Goal: Information Seeking & Learning: Compare options

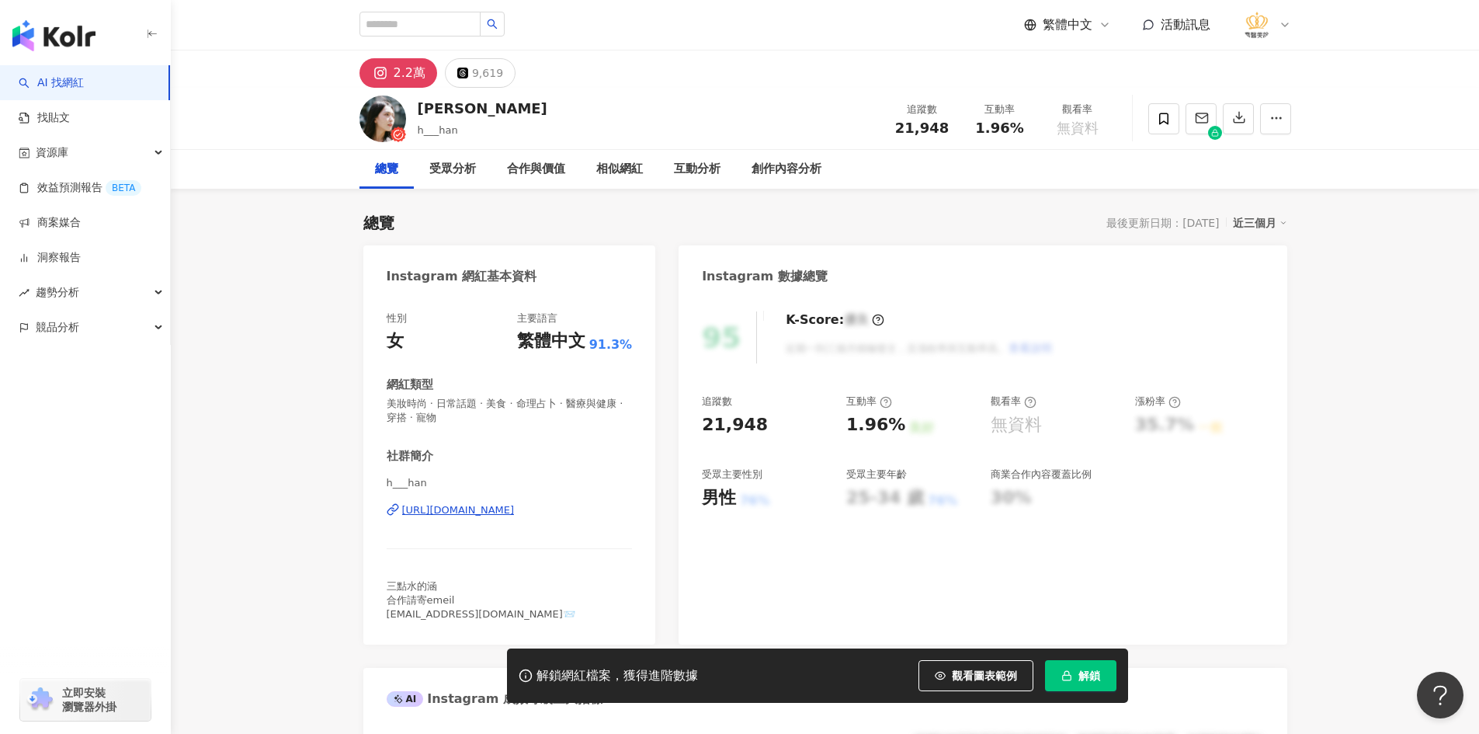
click at [1163, 129] on span at bounding box center [1164, 118] width 31 height 31
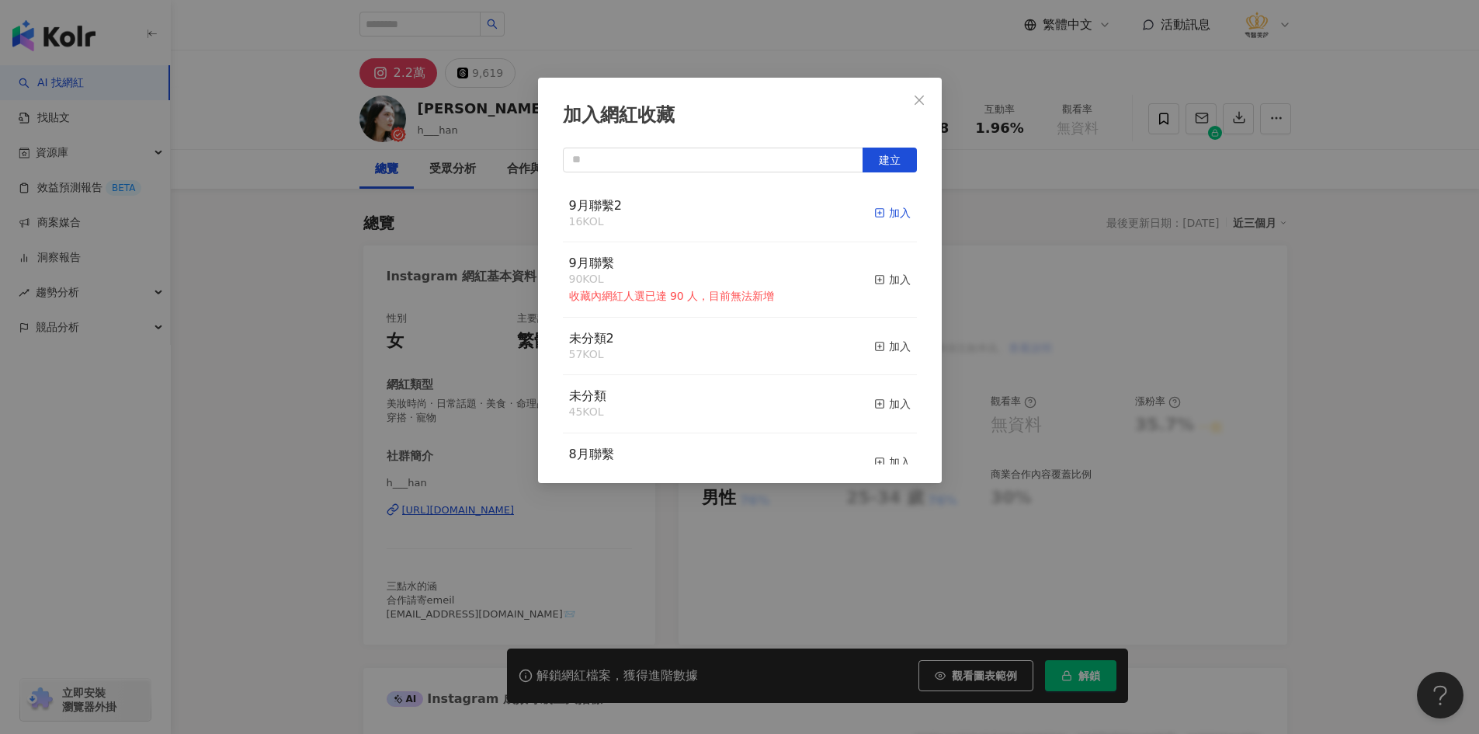
click at [874, 214] on div "加入" at bounding box center [892, 212] width 36 height 17
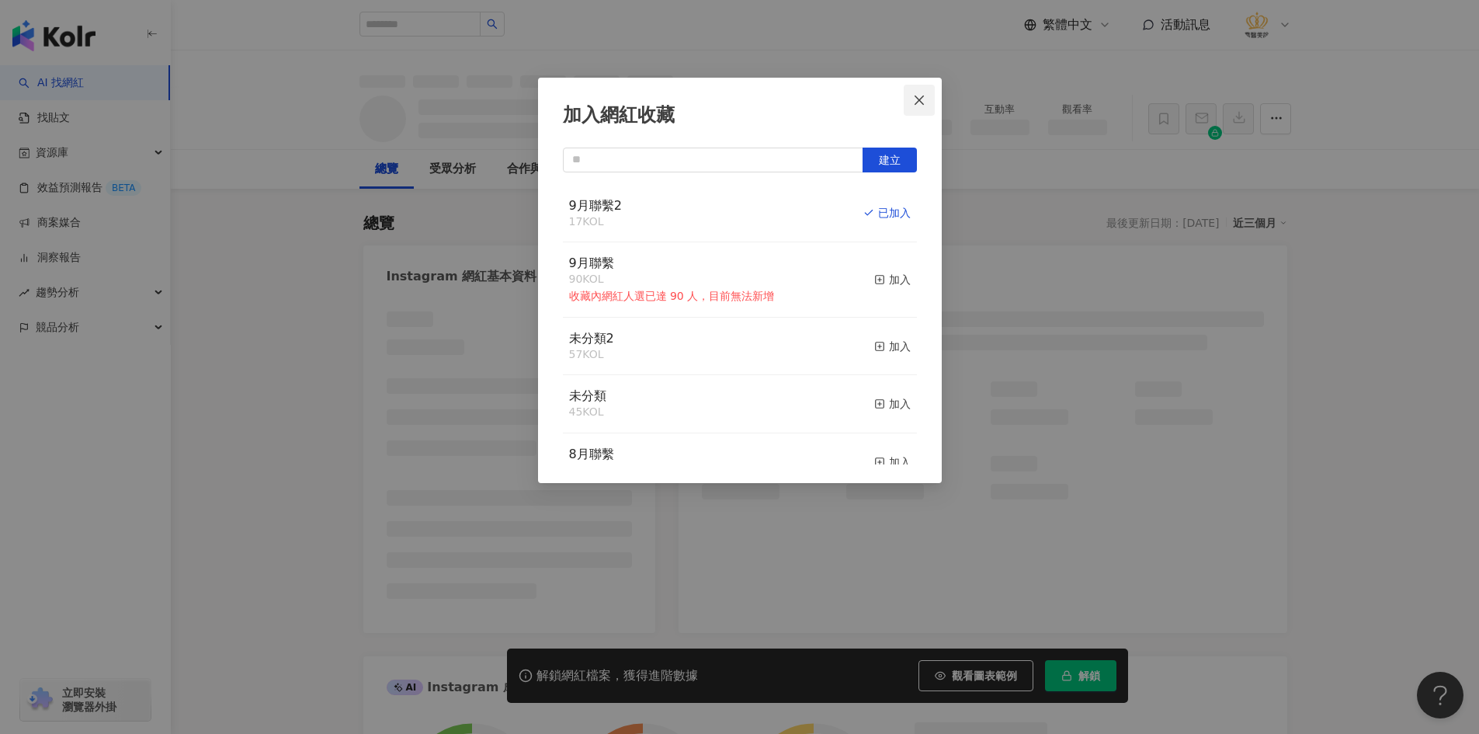
click at [926, 102] on span "Close" at bounding box center [919, 100] width 31 height 12
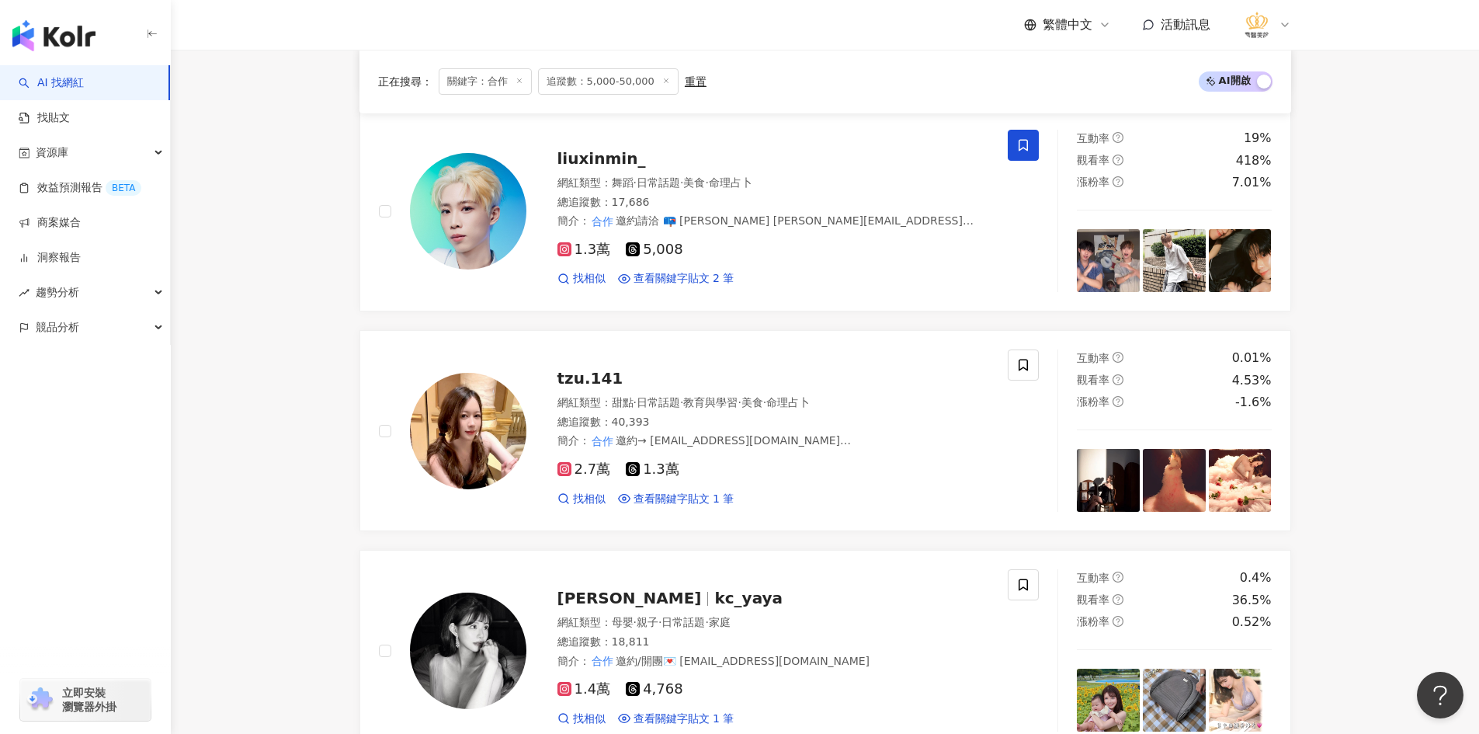
scroll to position [1709, 0]
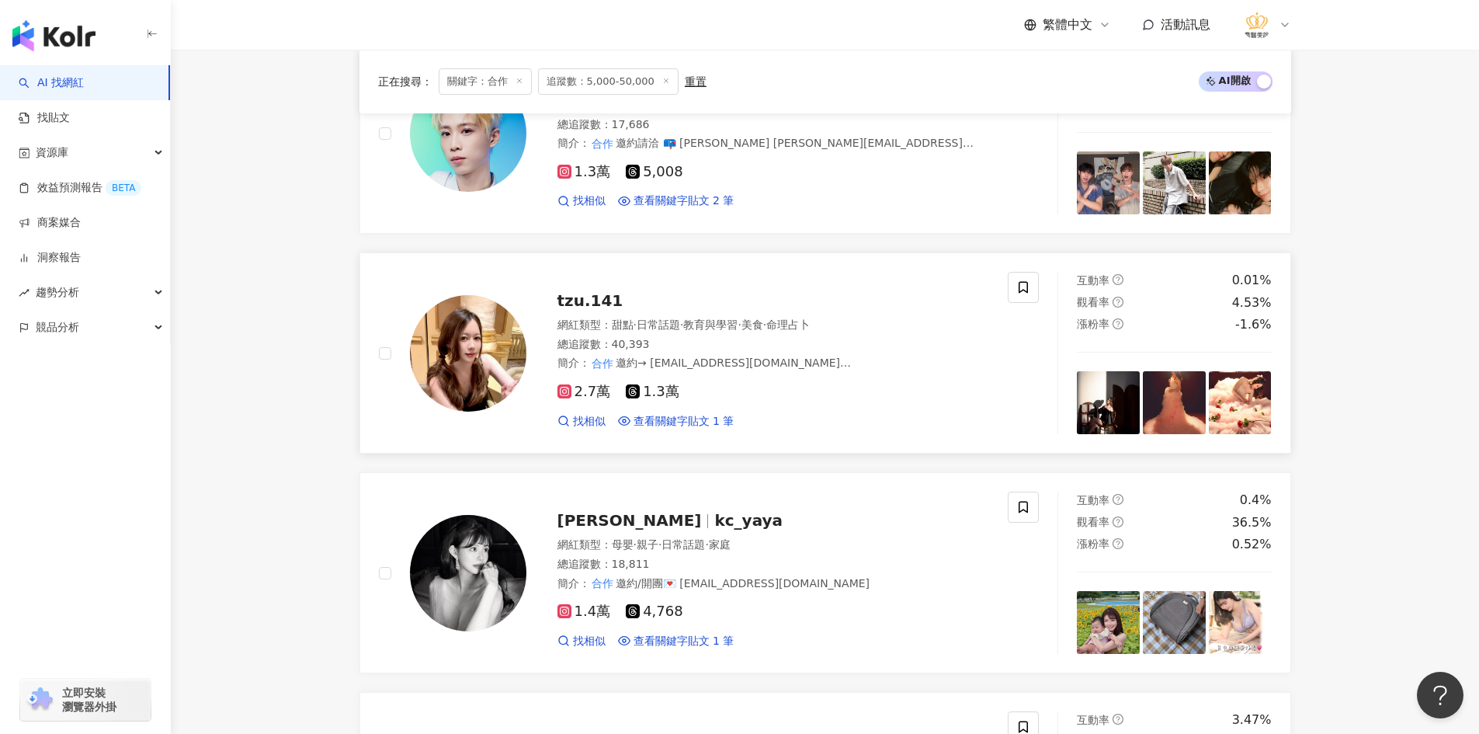
click at [468, 376] on img at bounding box center [468, 353] width 116 height 116
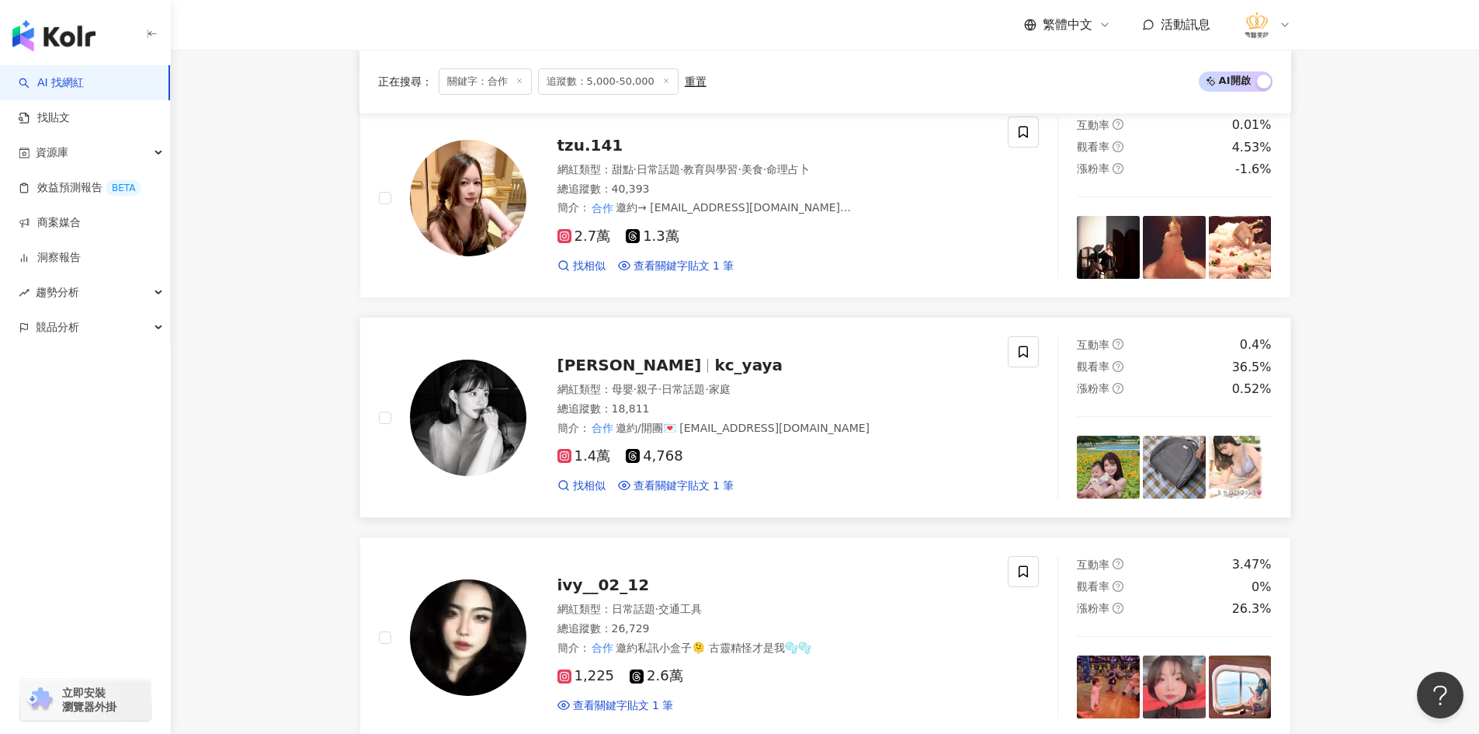
scroll to position [1941, 0]
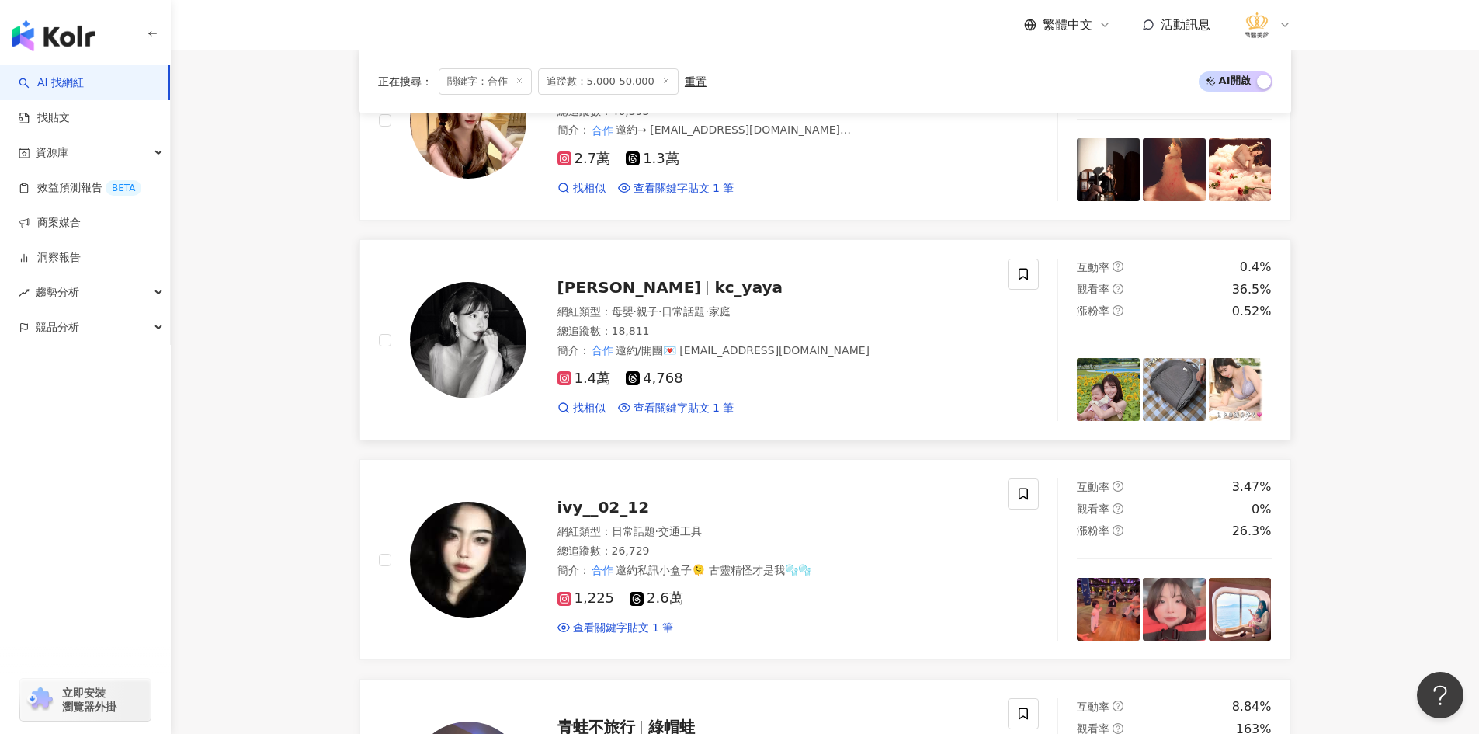
click at [469, 361] on img at bounding box center [468, 340] width 116 height 116
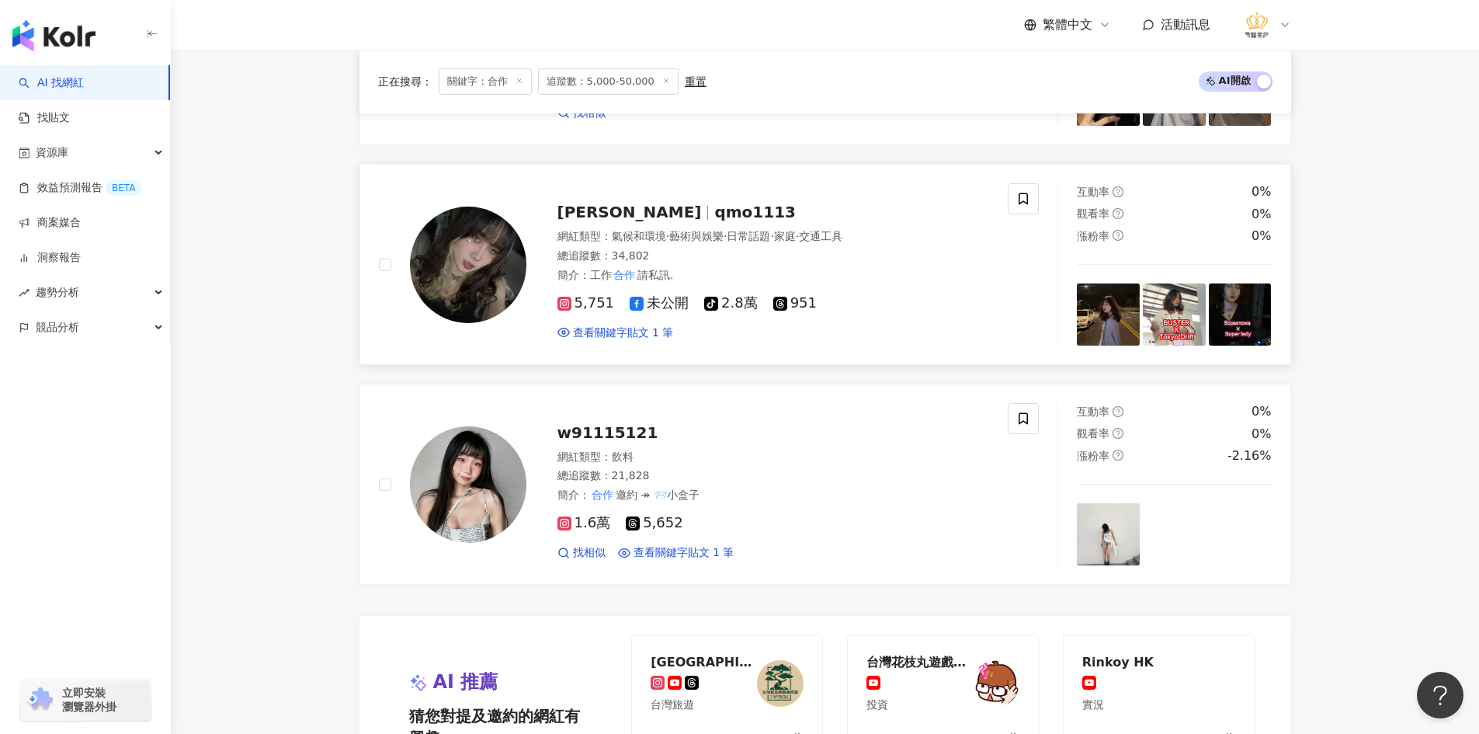
scroll to position [2718, 0]
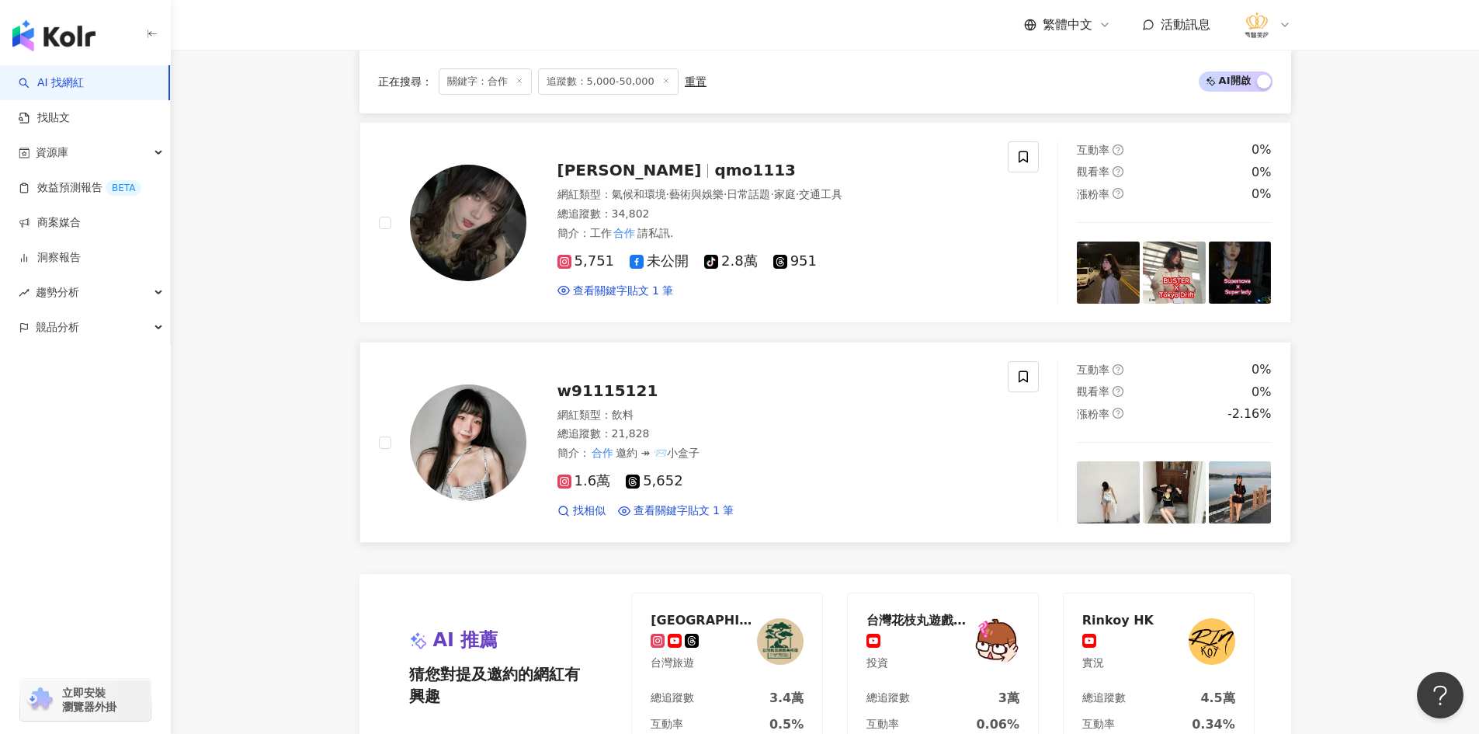
click at [465, 457] on img at bounding box center [468, 442] width 116 height 116
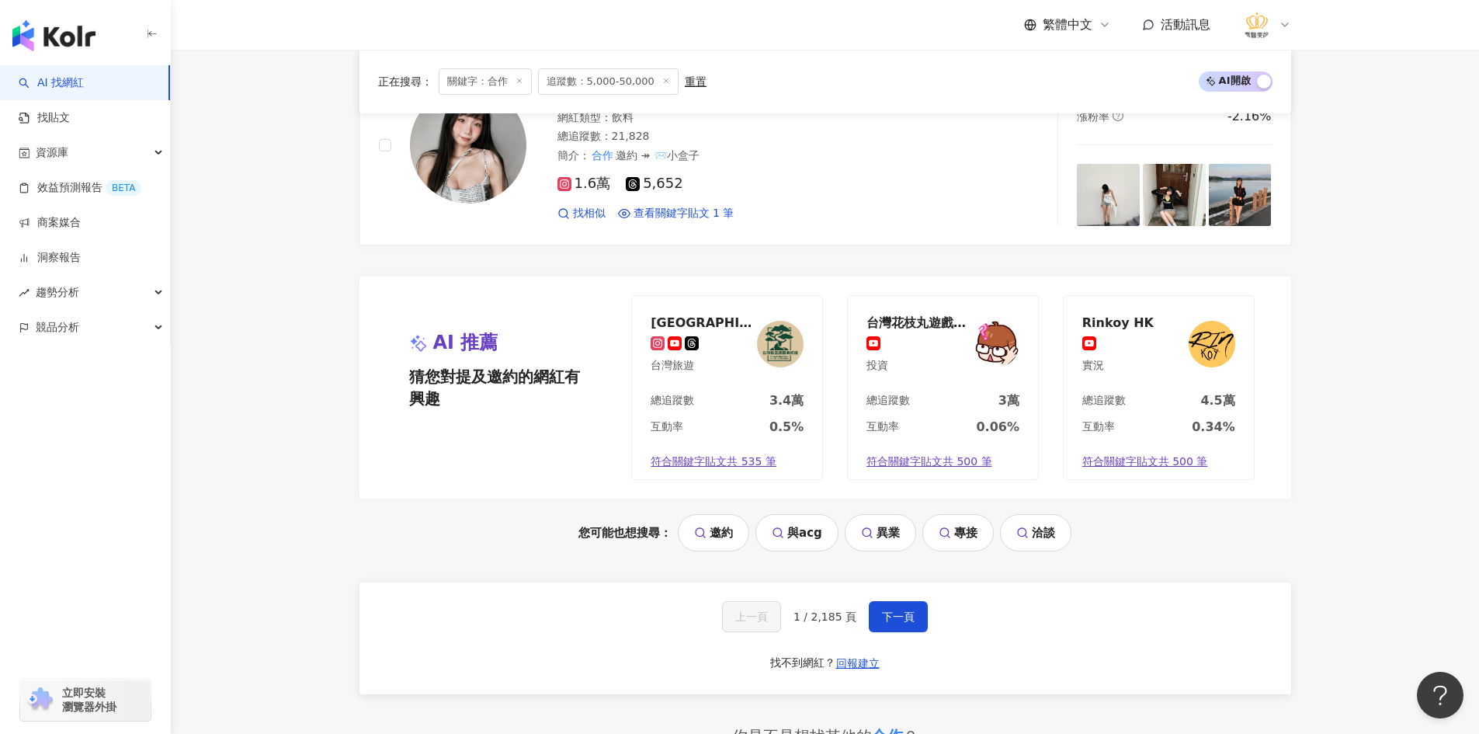
scroll to position [3029, 0]
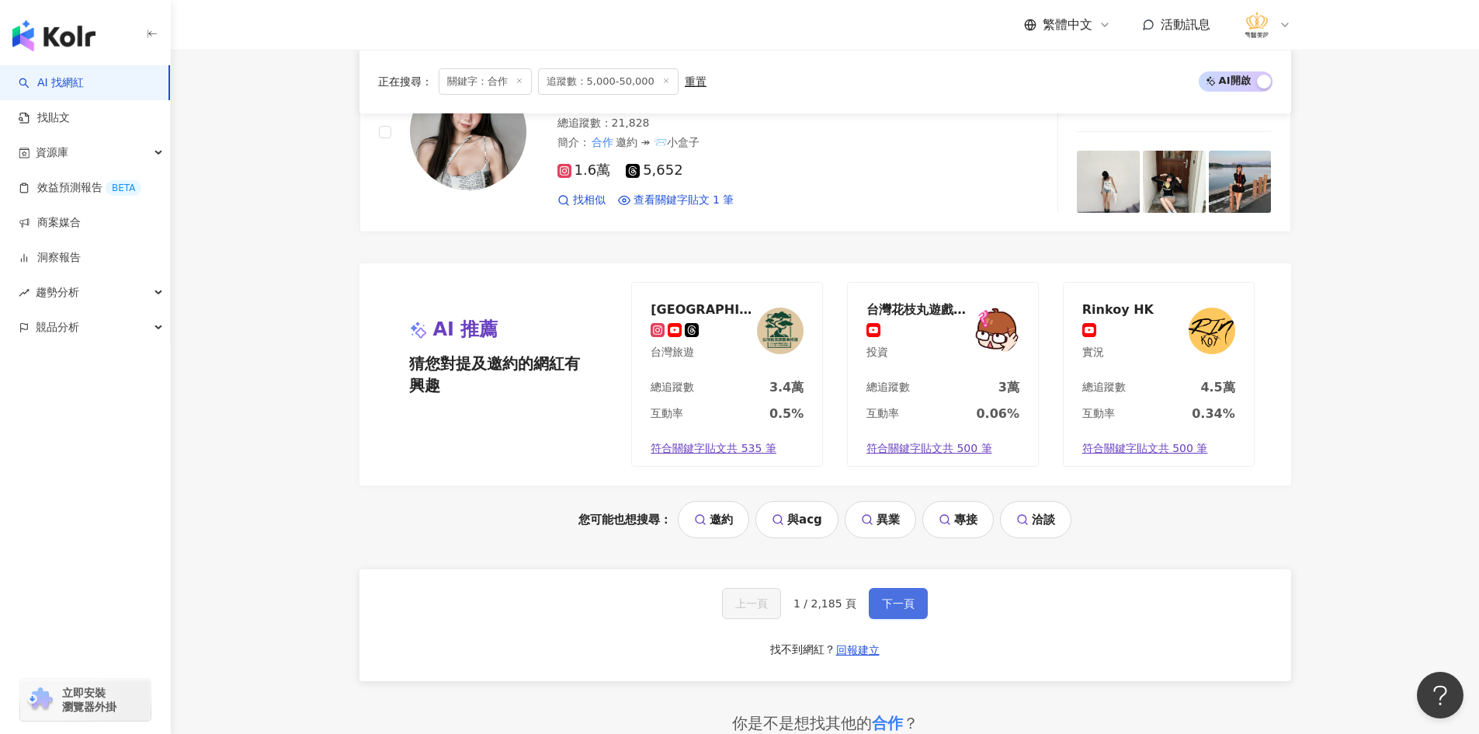
click at [892, 609] on span "下一頁" at bounding box center [898, 603] width 33 height 12
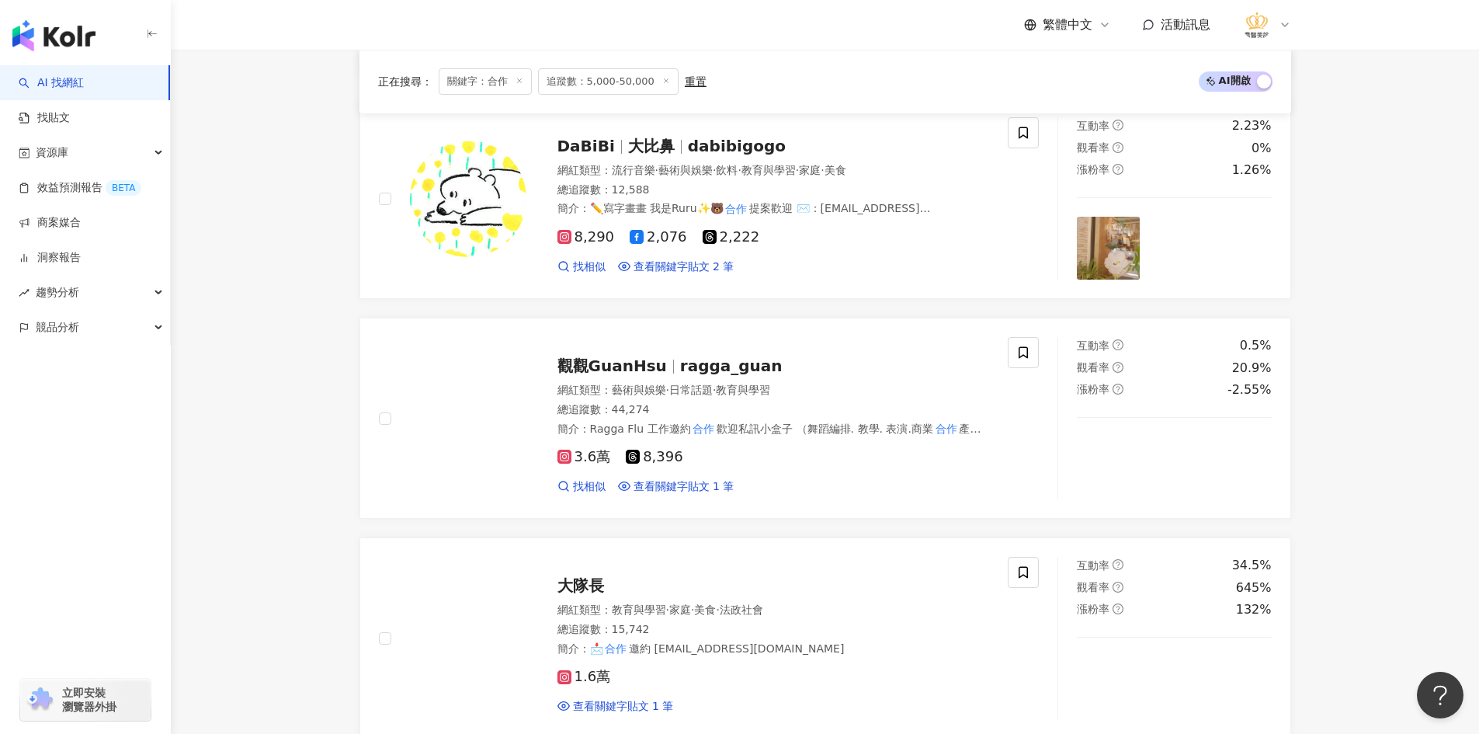
scroll to position [1864, 0]
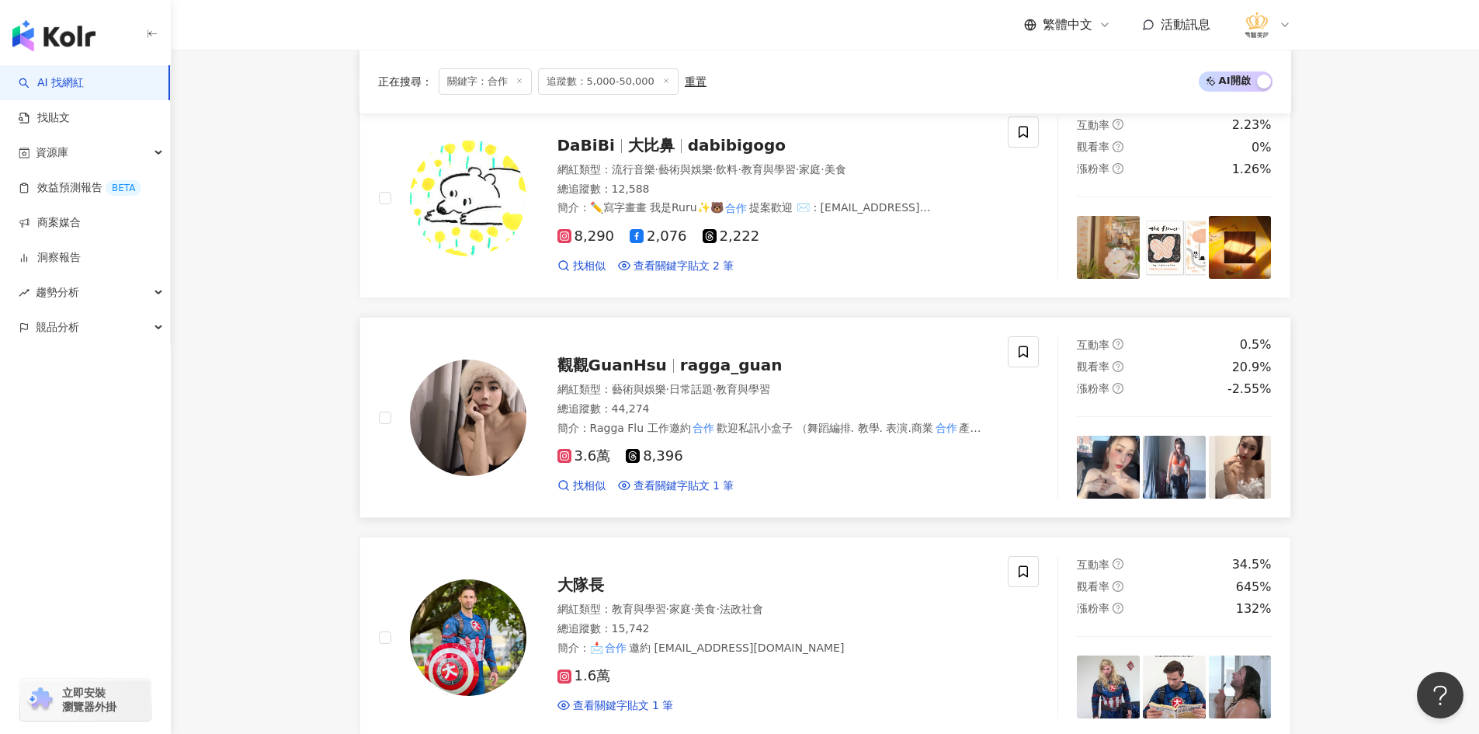
click at [466, 425] on img at bounding box center [468, 418] width 116 height 116
click at [500, 416] on img at bounding box center [468, 418] width 116 height 116
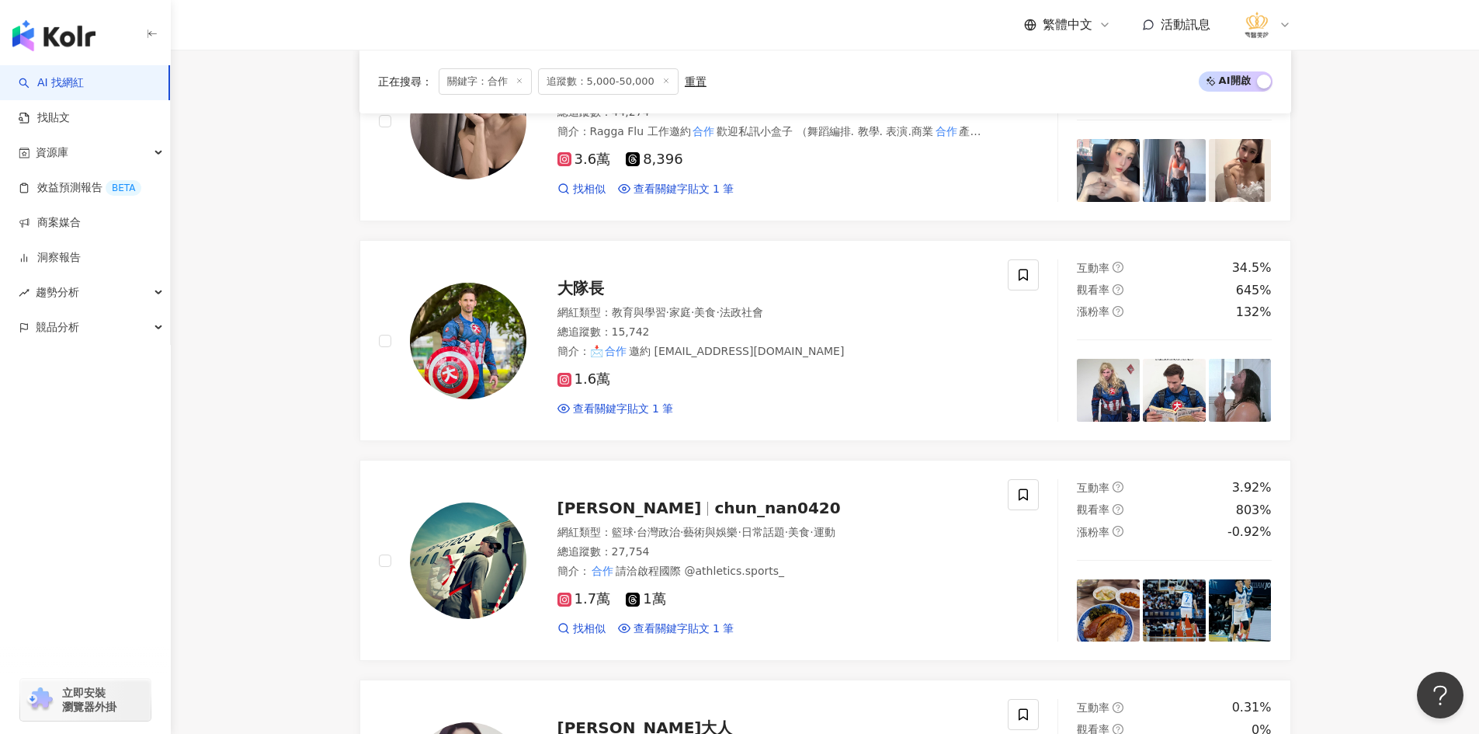
scroll to position [2252, 0]
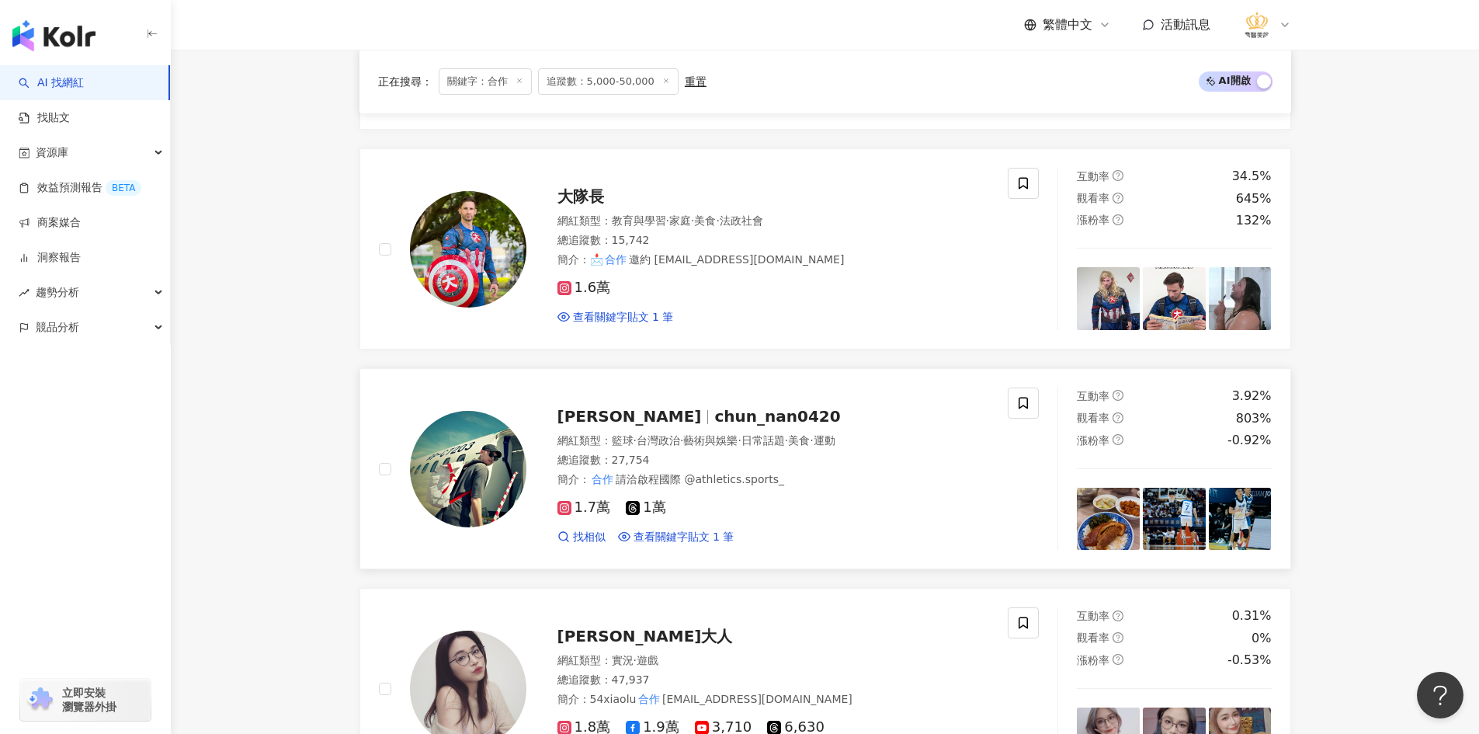
click at [492, 492] on img at bounding box center [468, 469] width 116 height 116
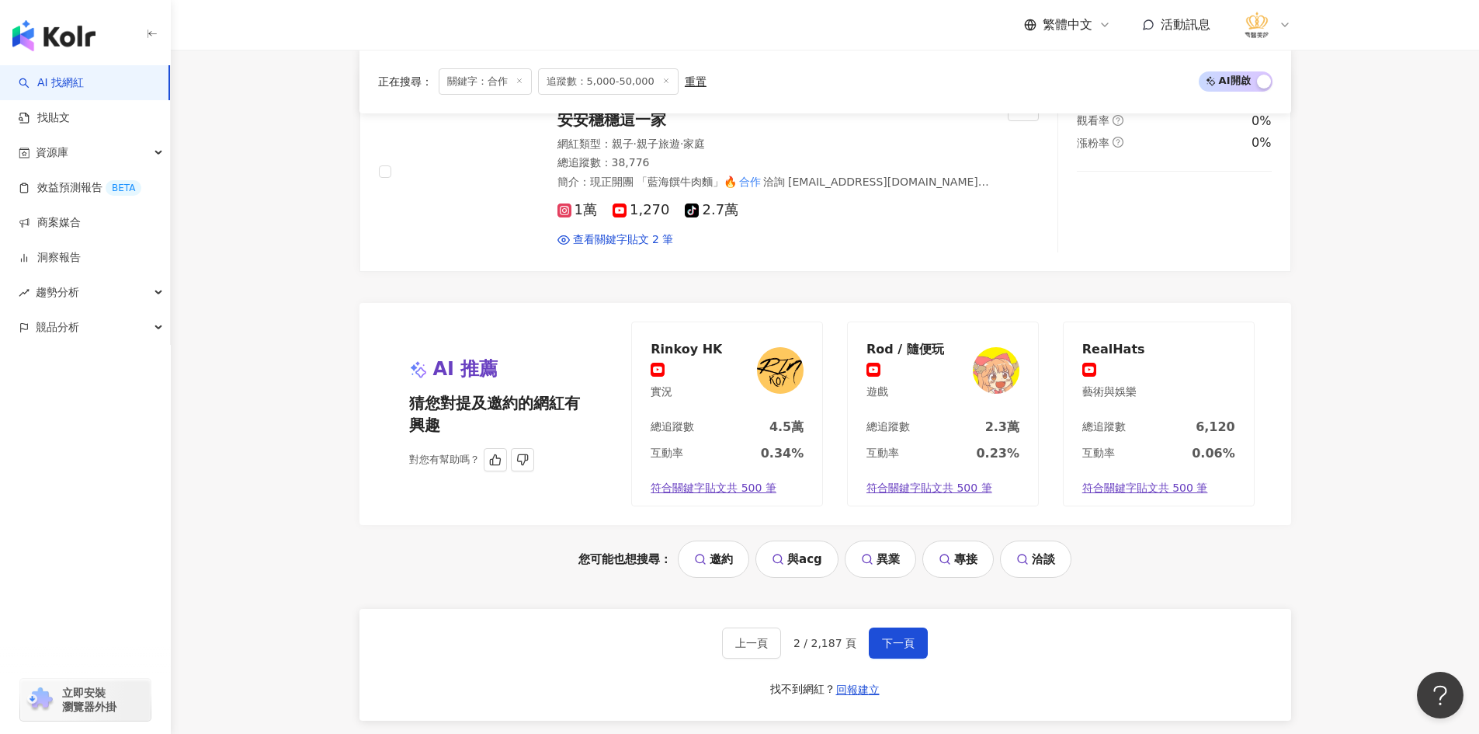
scroll to position [3029, 0]
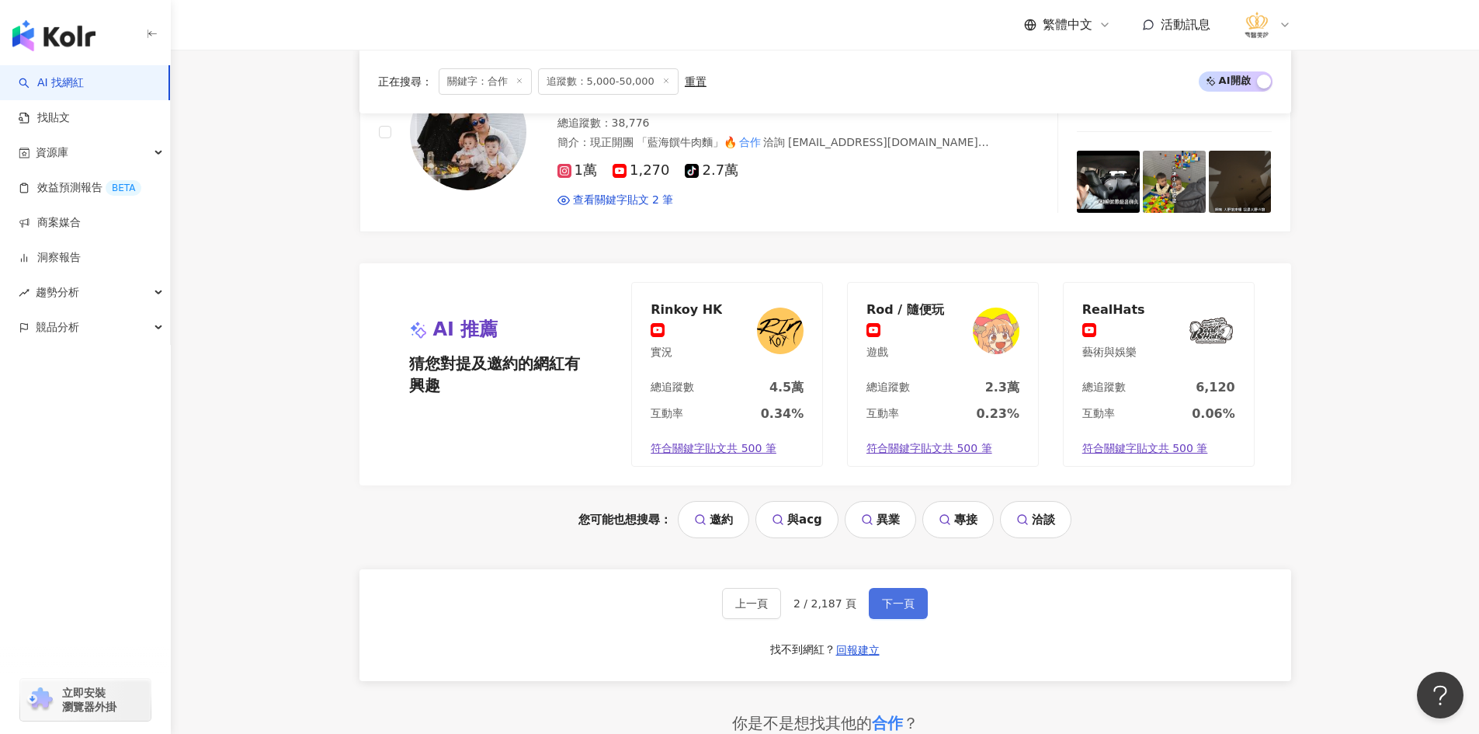
click at [888, 614] on button "下一頁" at bounding box center [898, 603] width 59 height 31
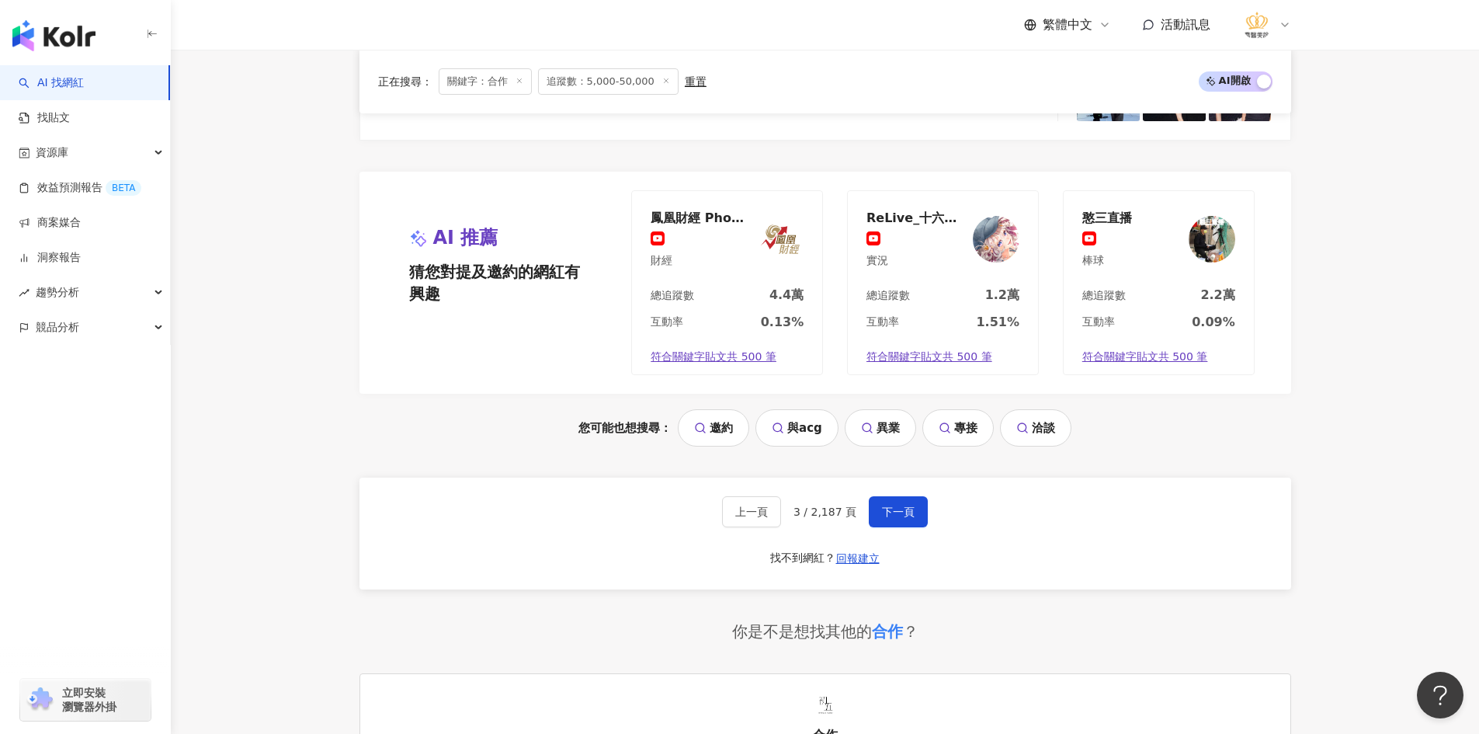
scroll to position [3137, 0]
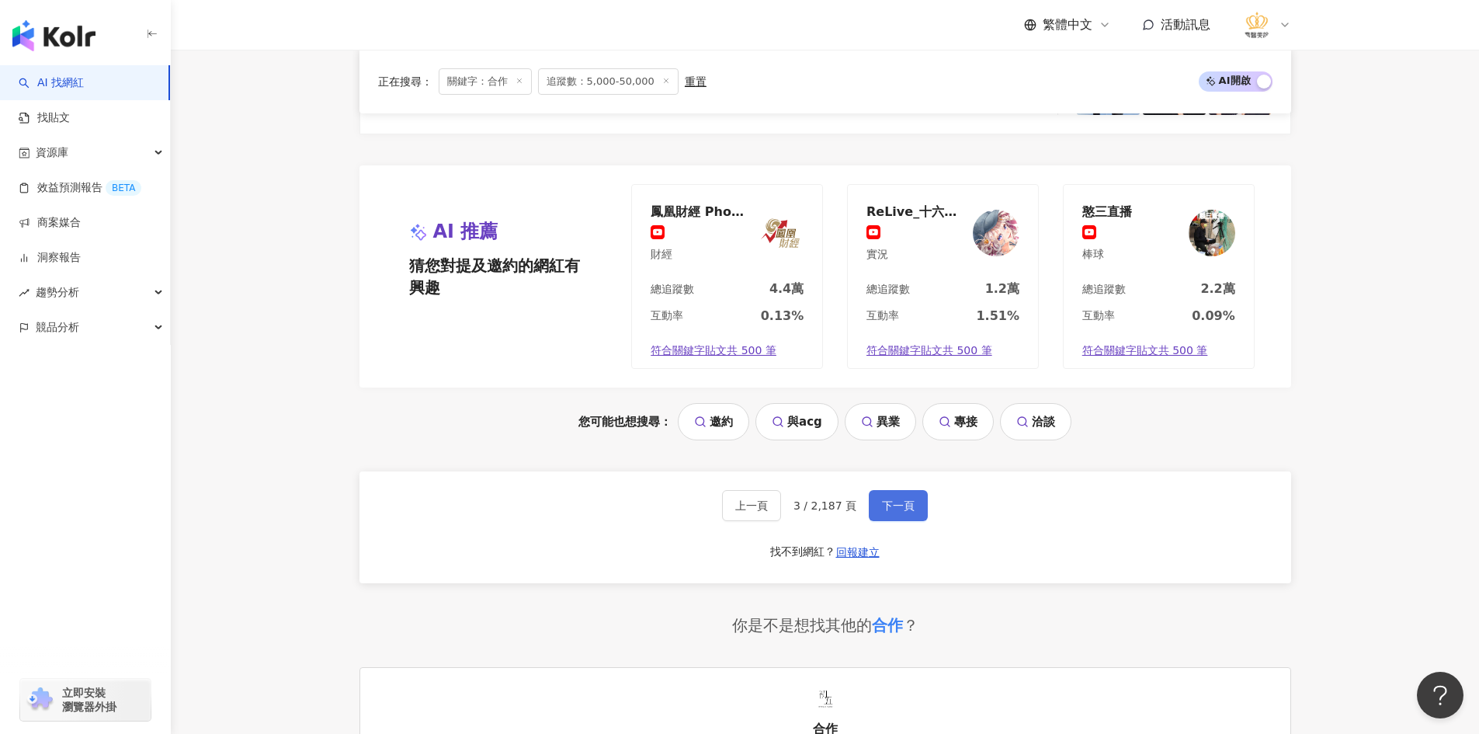
click at [875, 506] on button "下一頁" at bounding box center [898, 505] width 59 height 31
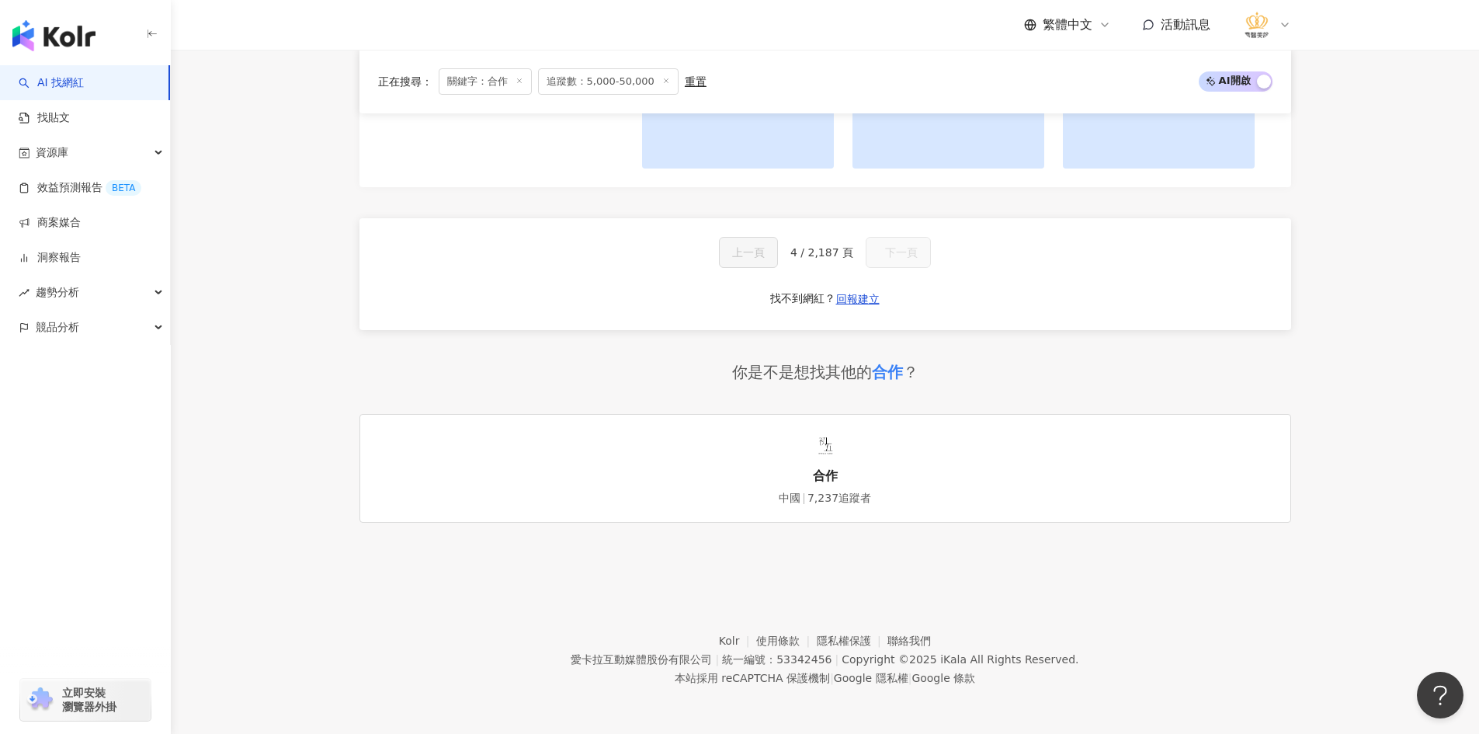
scroll to position [1382, 0]
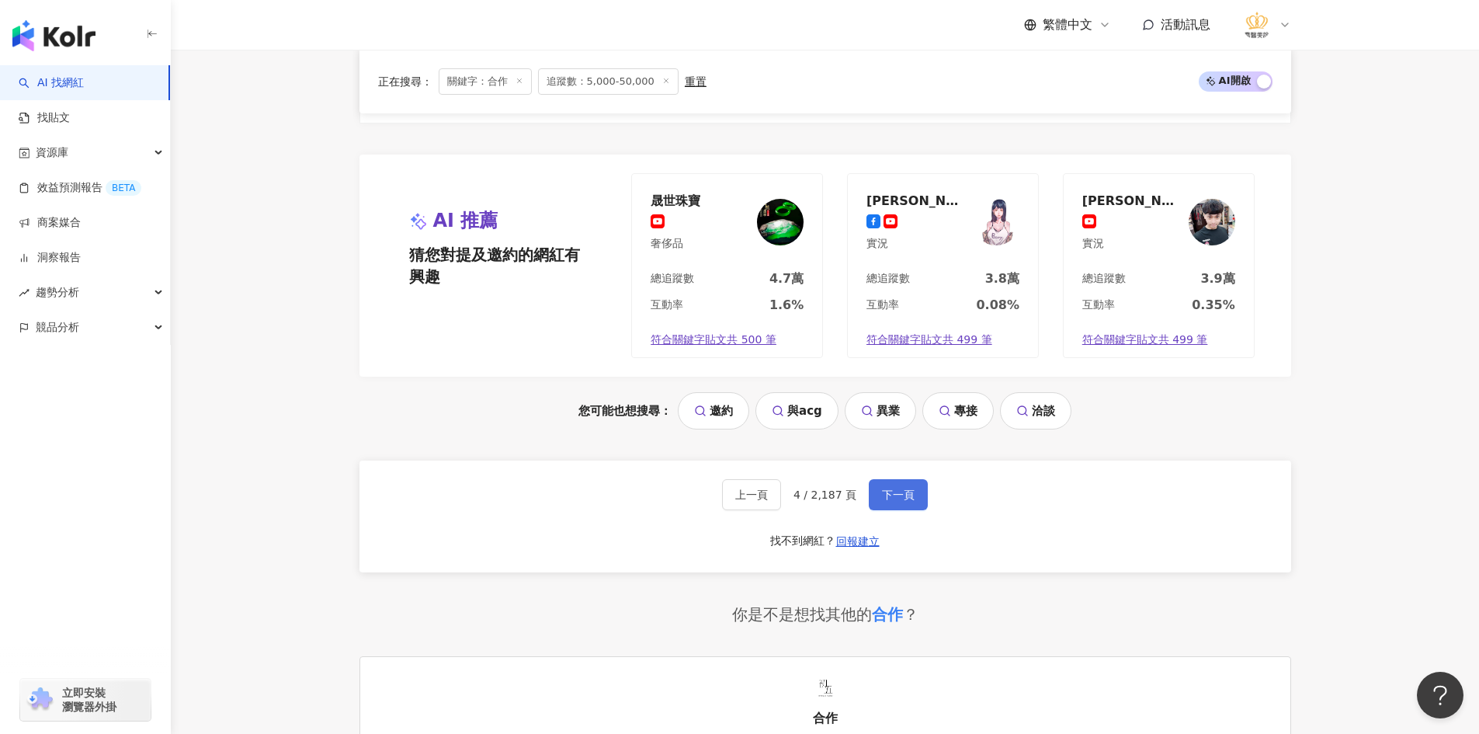
click at [909, 509] on button "下一頁" at bounding box center [898, 494] width 59 height 31
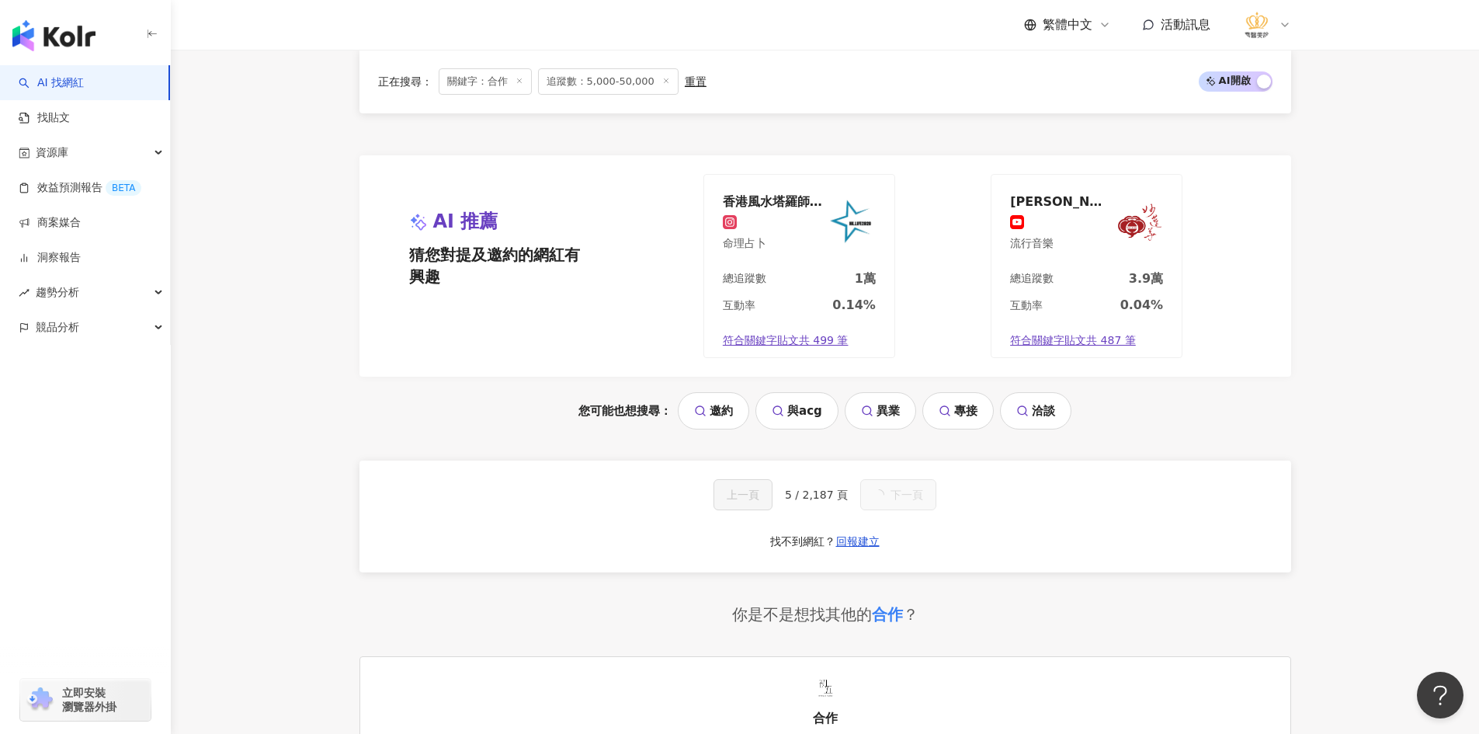
click at [909, 509] on button "下一頁" at bounding box center [898, 494] width 76 height 31
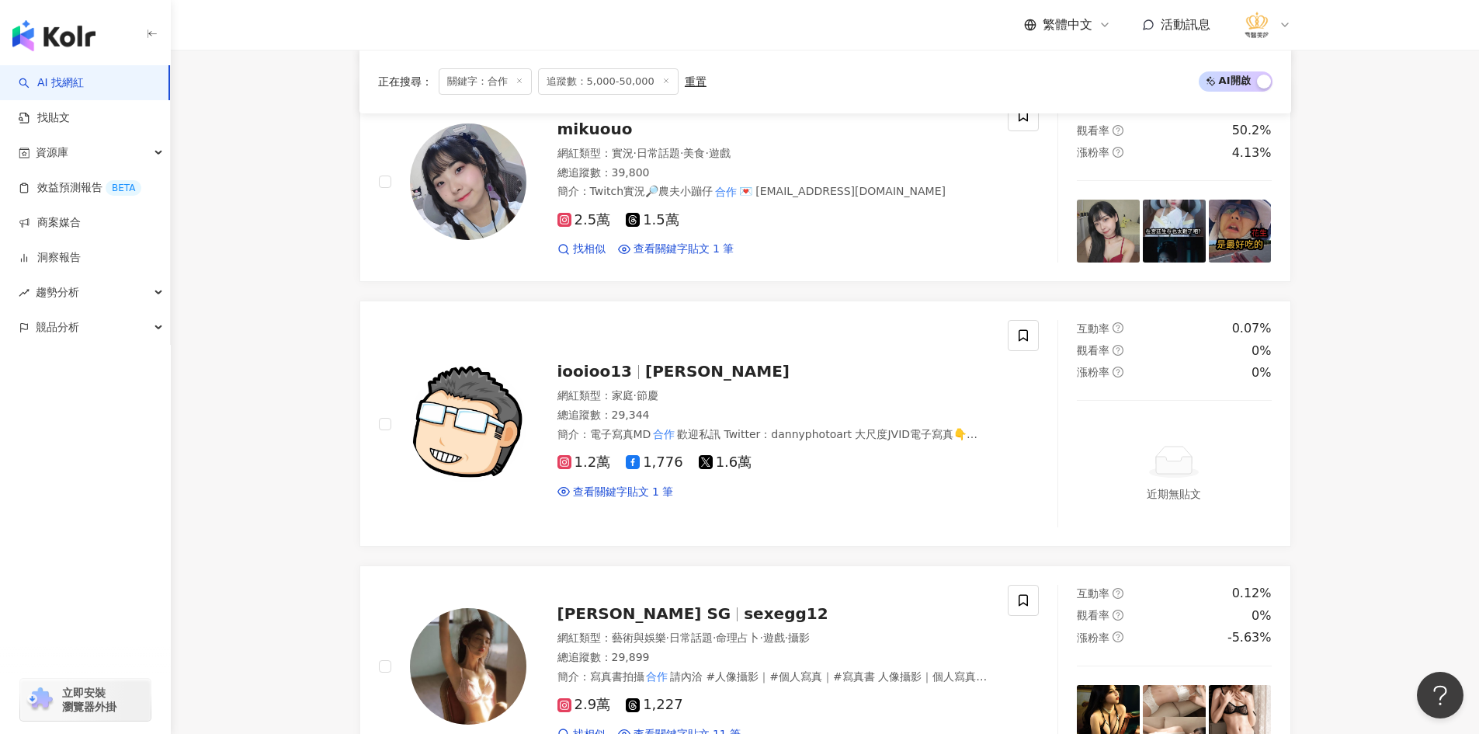
scroll to position [3182, 0]
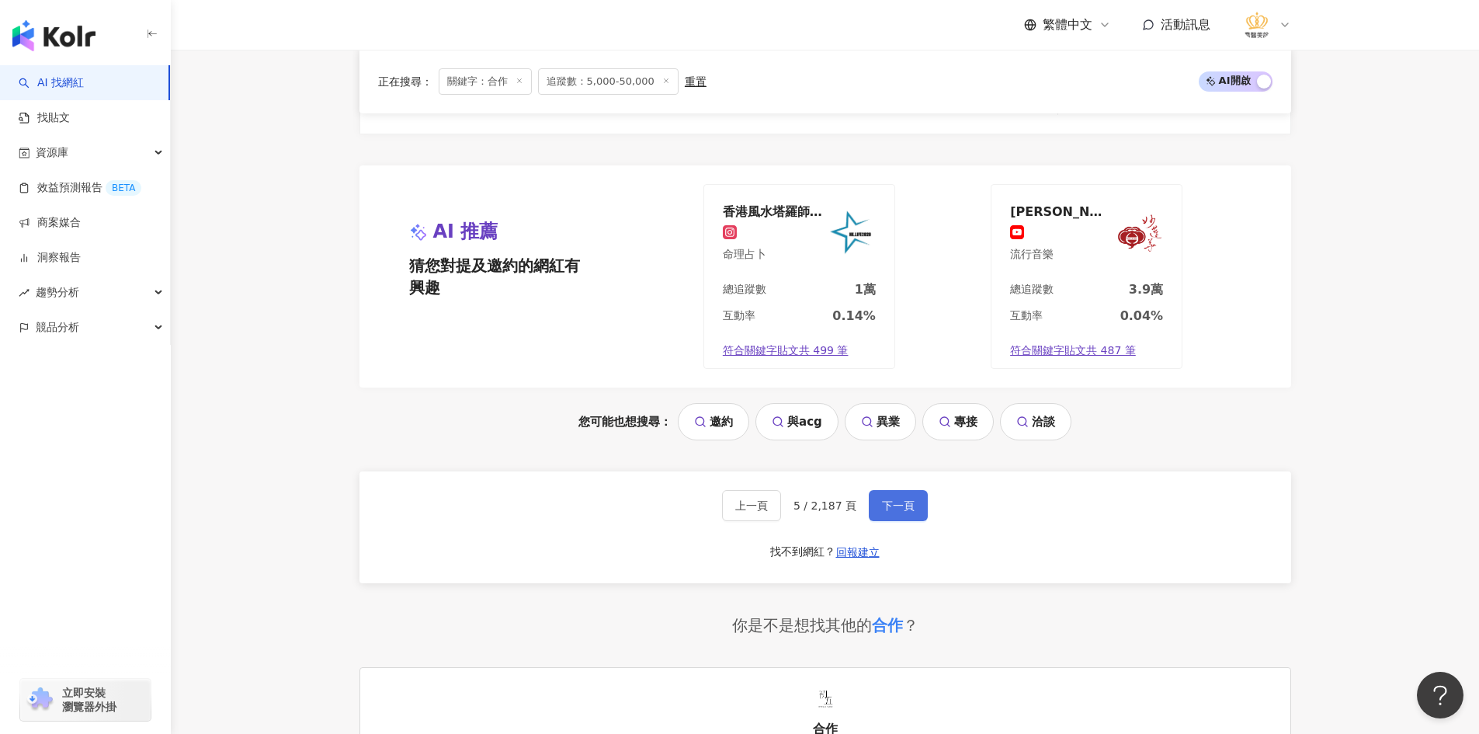
click at [909, 509] on button "下一頁" at bounding box center [898, 505] width 59 height 31
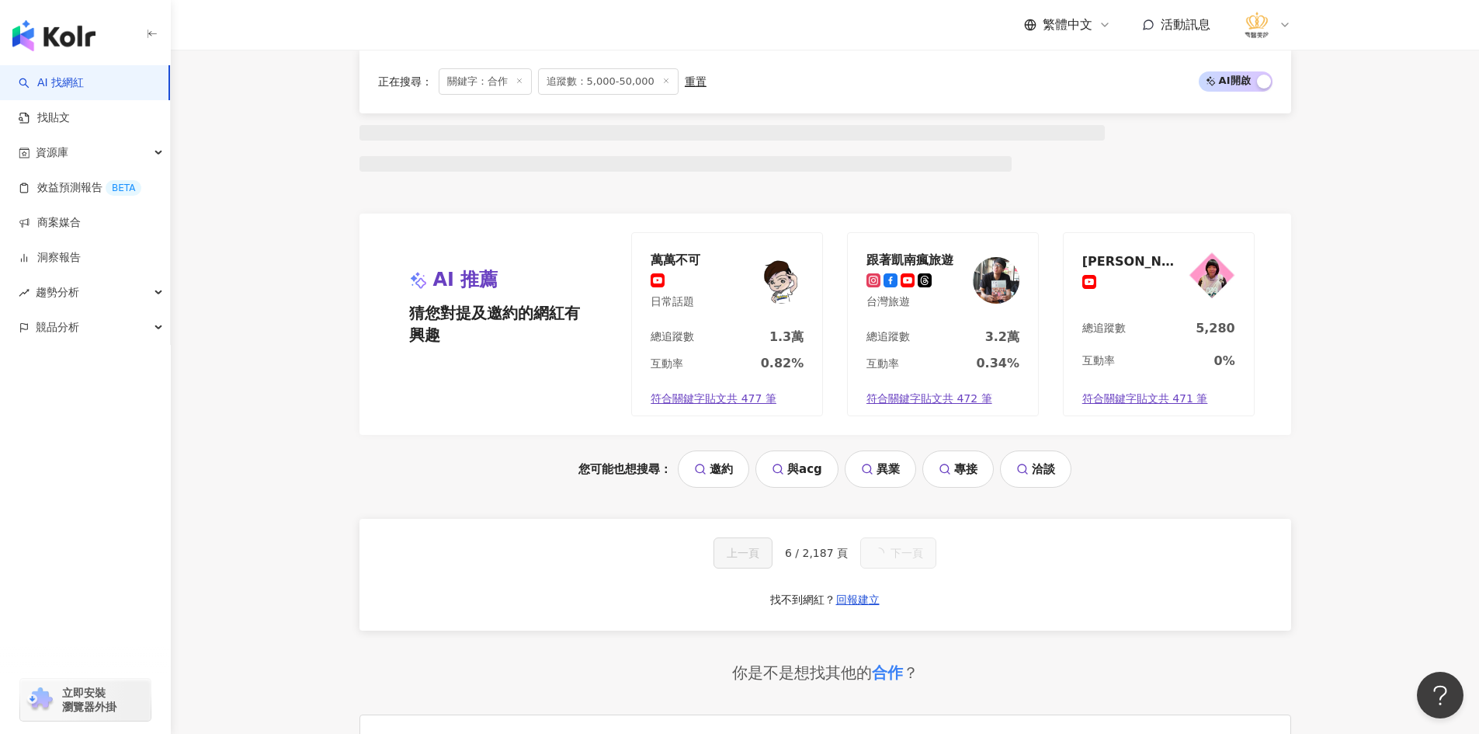
scroll to position [3170, 0]
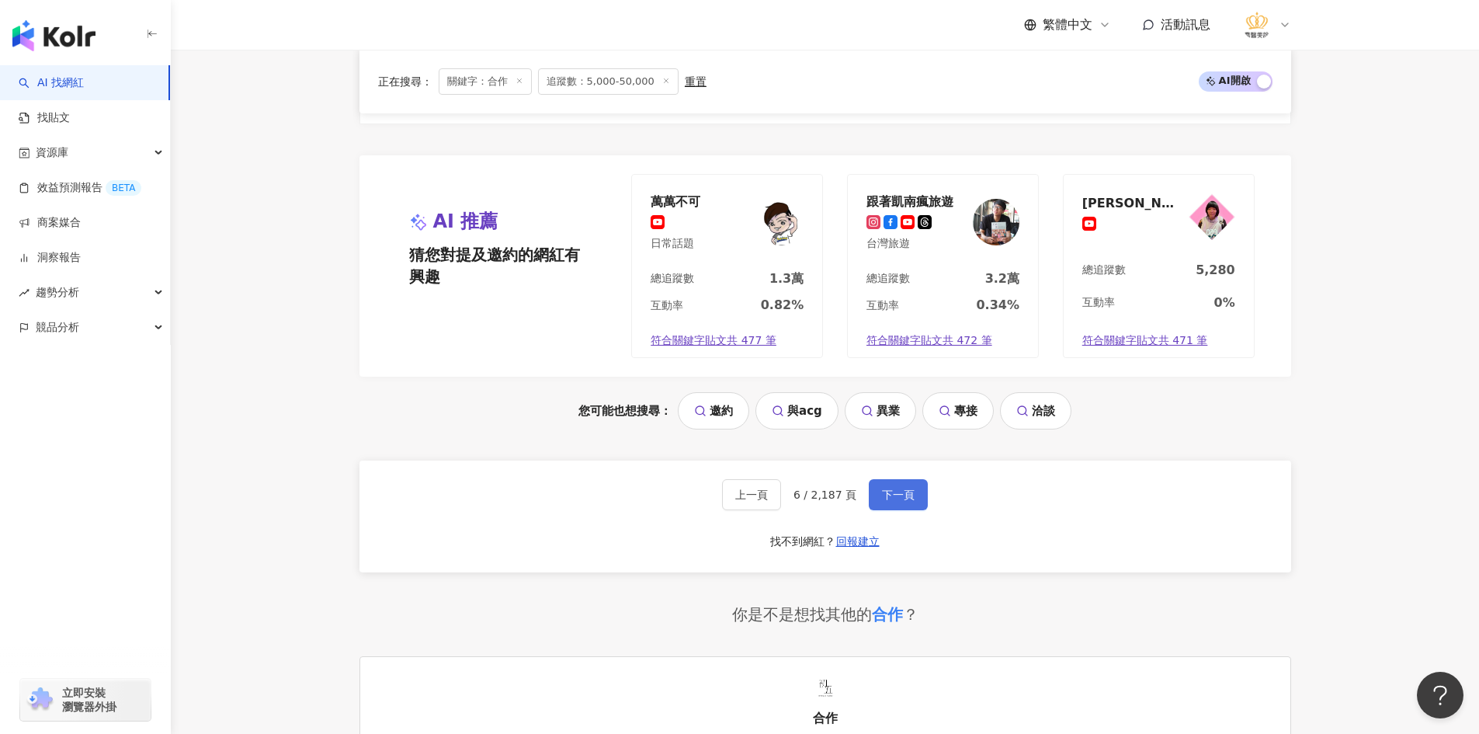
click at [909, 507] on button "下一頁" at bounding box center [898, 494] width 59 height 31
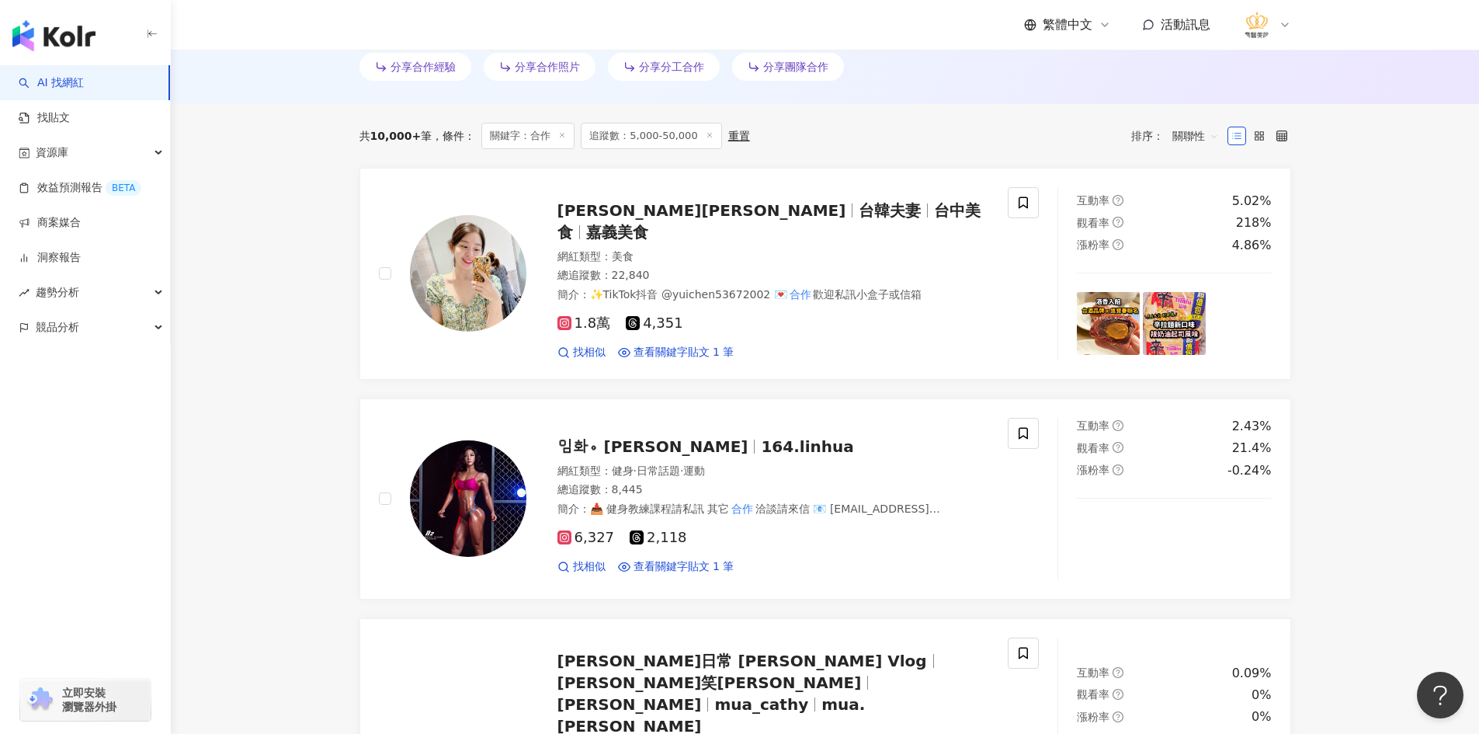
scroll to position [529, 0]
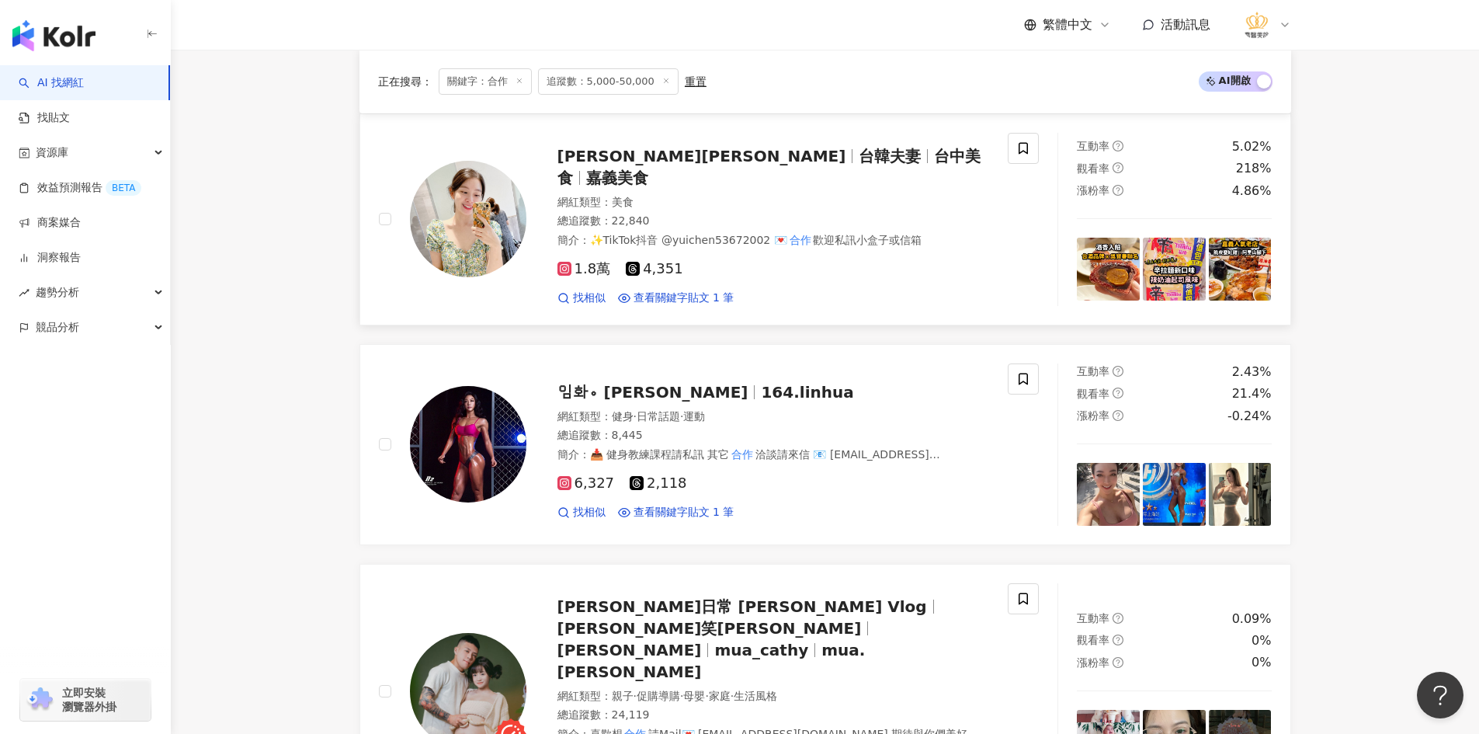
click at [471, 241] on img at bounding box center [468, 219] width 116 height 116
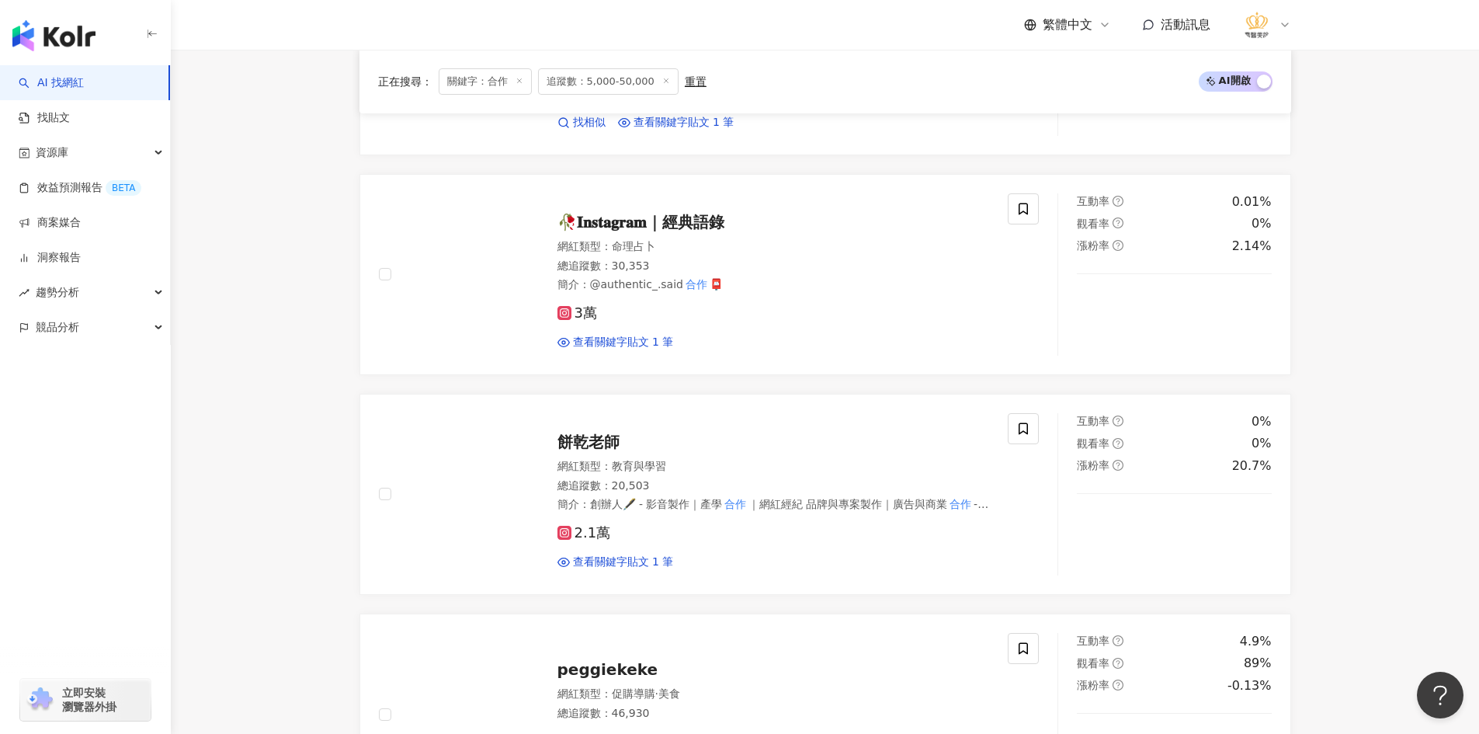
scroll to position [2470, 0]
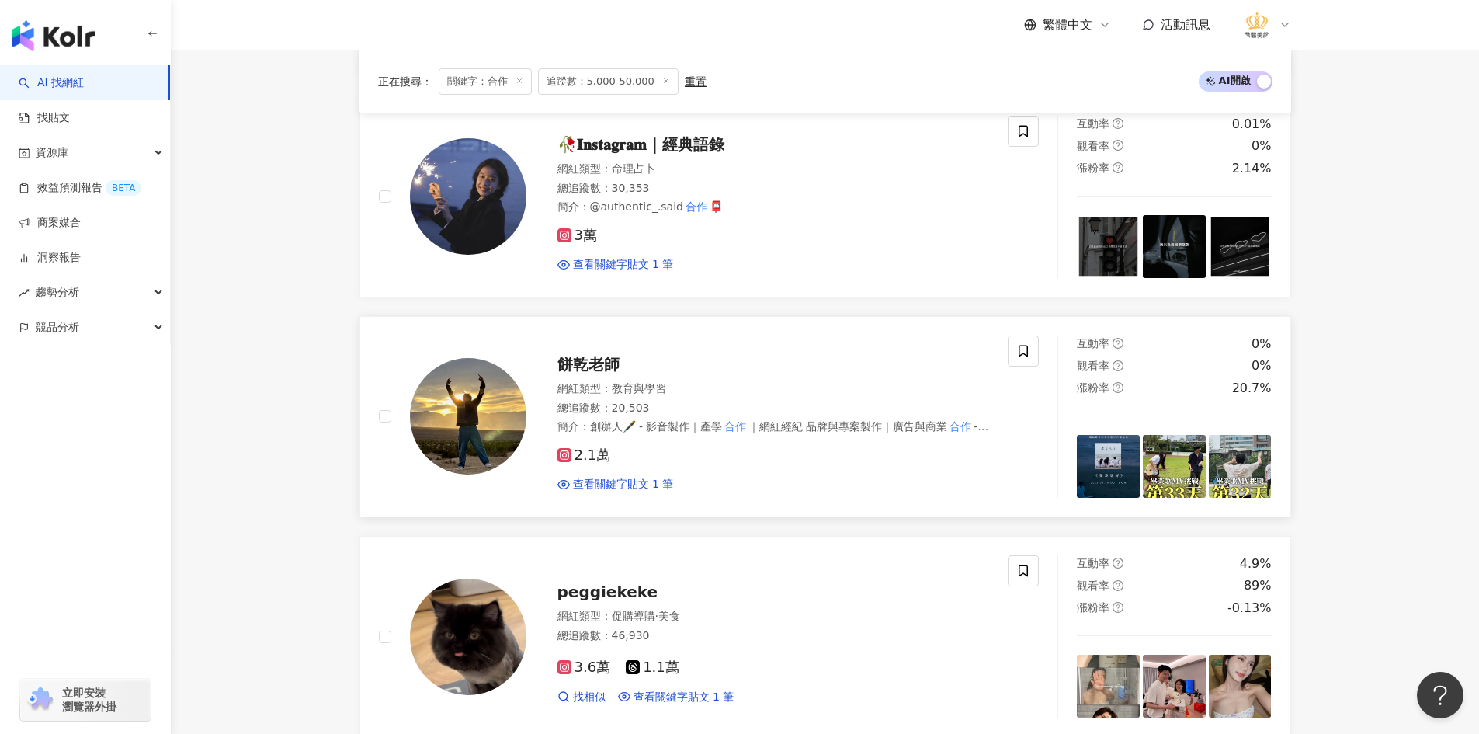
click at [457, 358] on img at bounding box center [468, 416] width 116 height 116
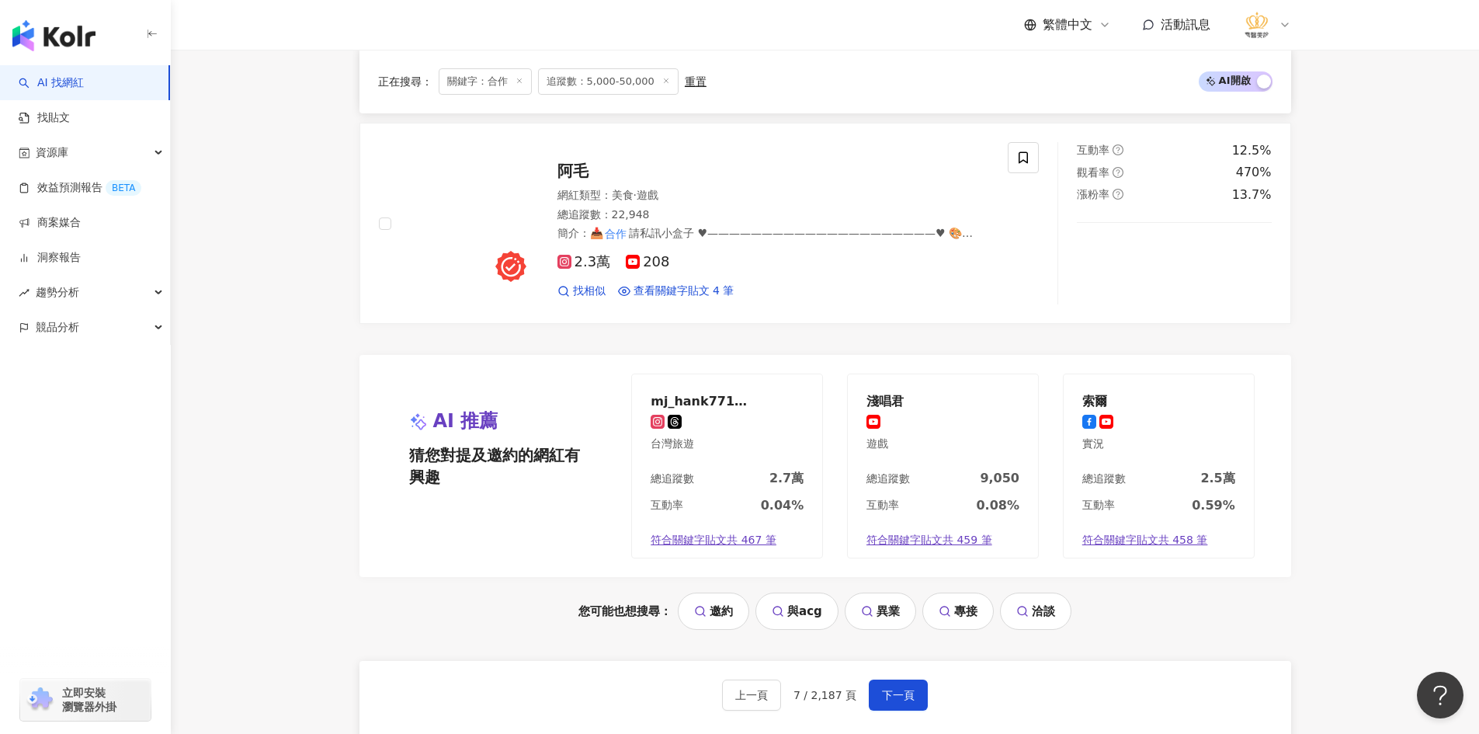
scroll to position [3169, 0]
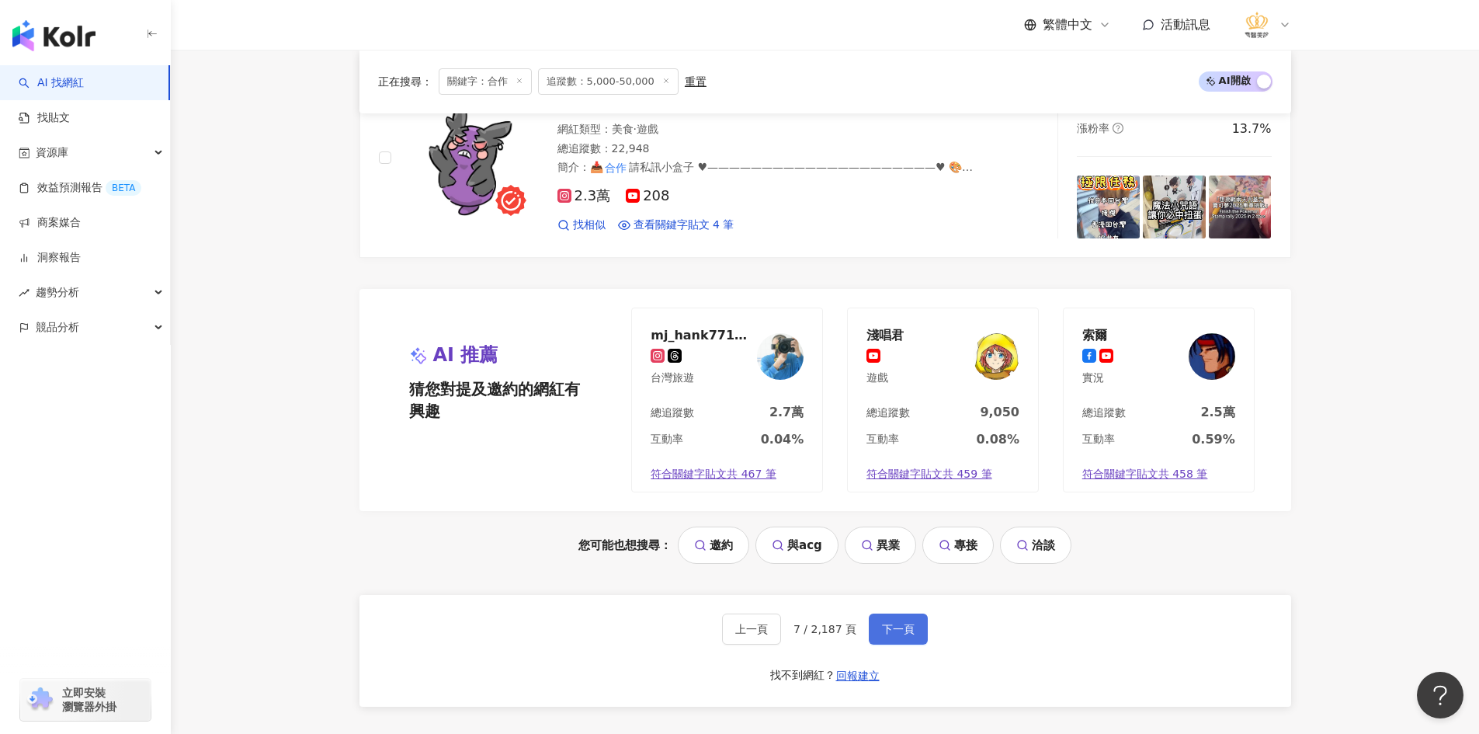
click at [888, 623] on span "下一頁" at bounding box center [898, 629] width 33 height 12
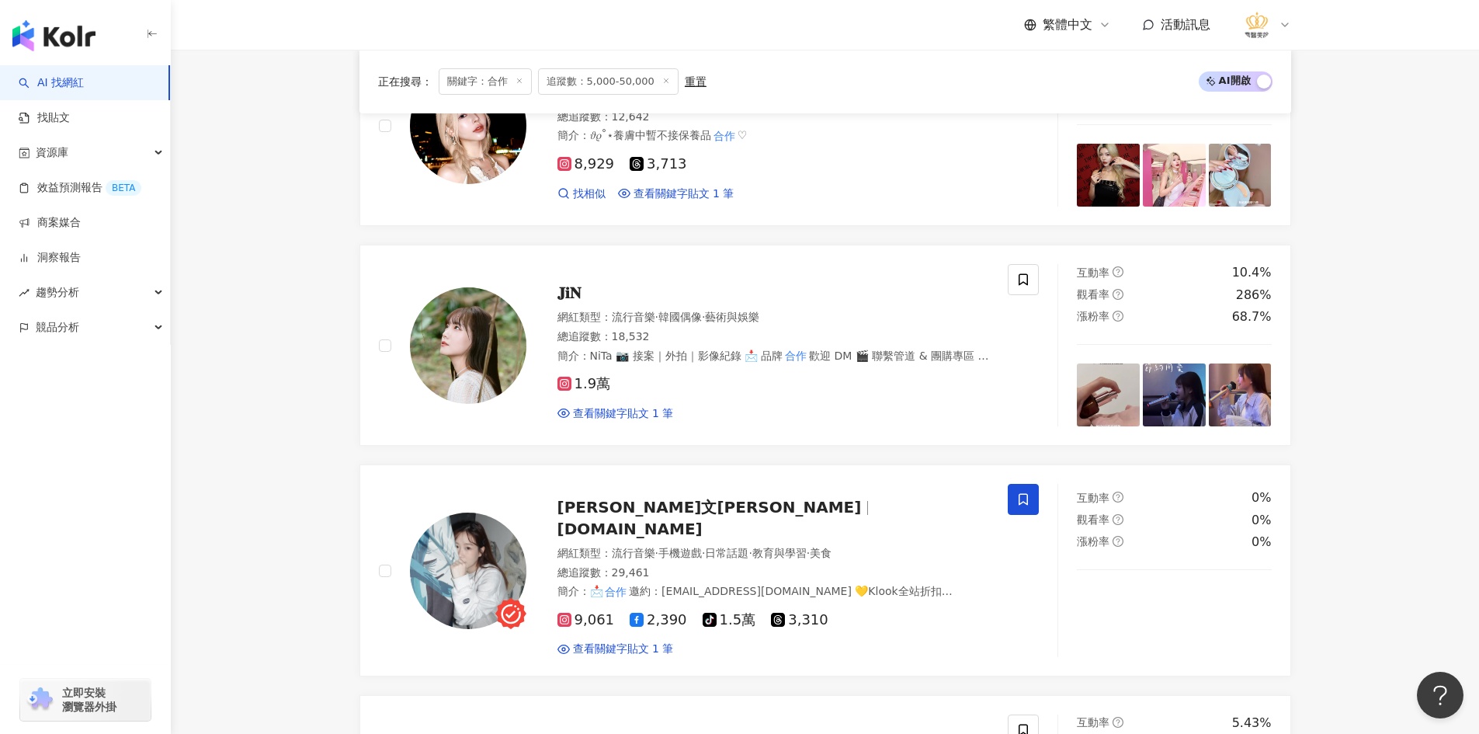
scroll to position [1972, 0]
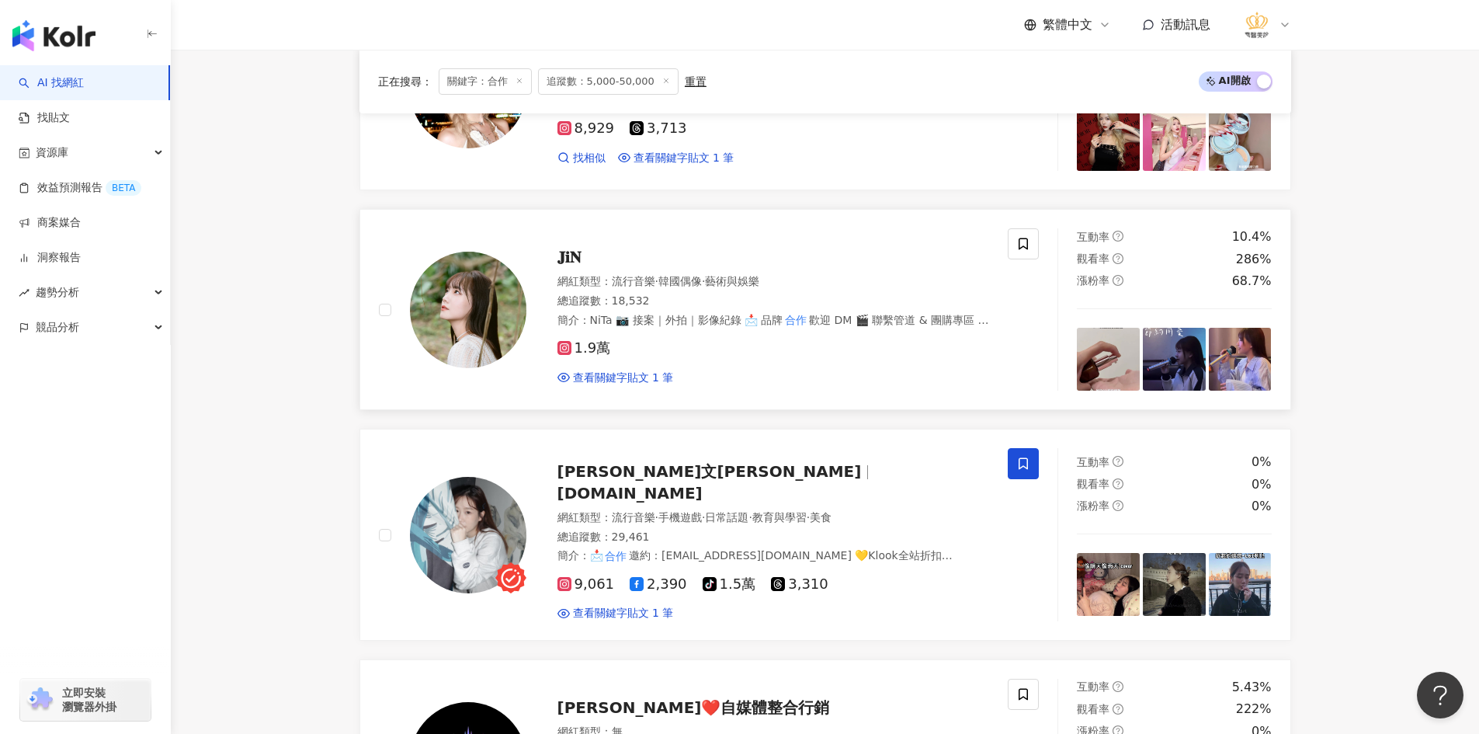
click at [471, 329] on img at bounding box center [468, 310] width 116 height 116
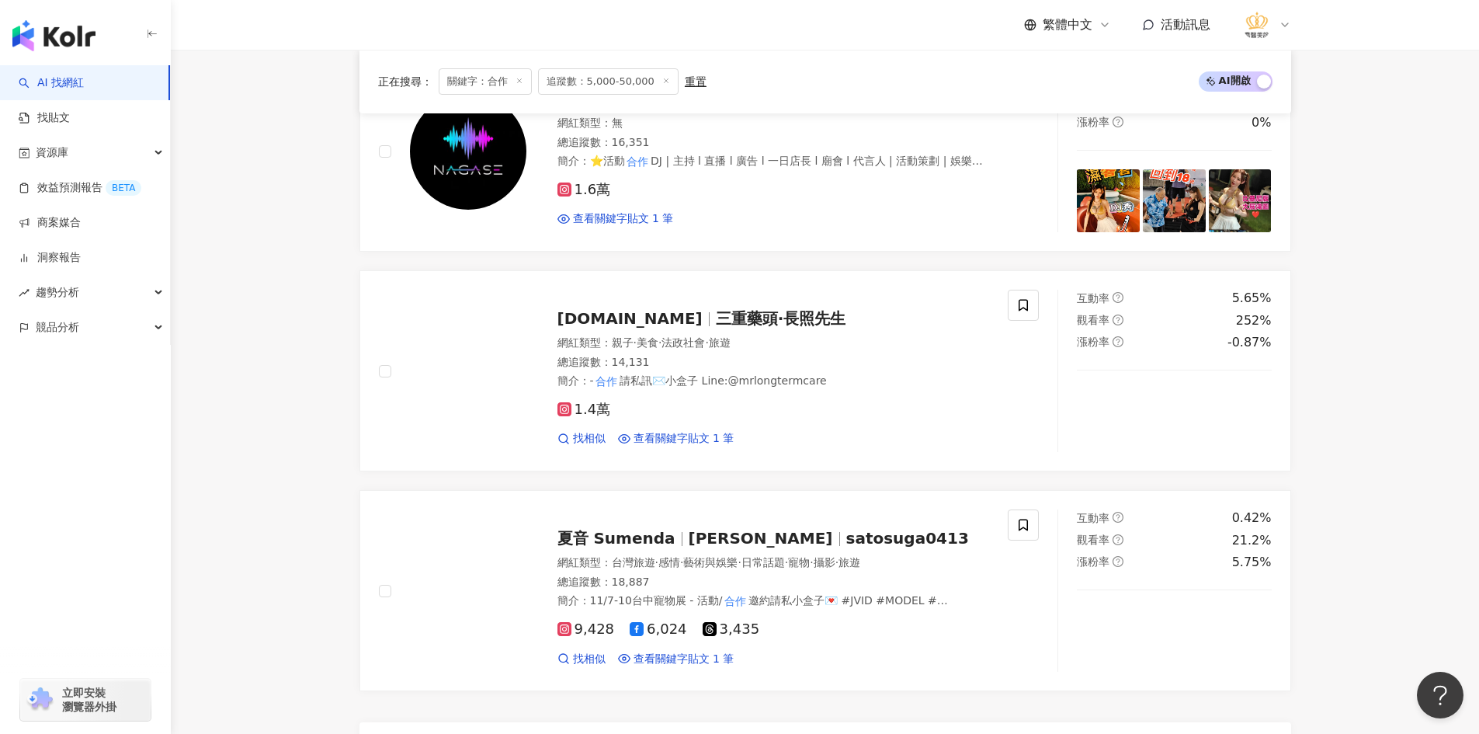
scroll to position [2826, 0]
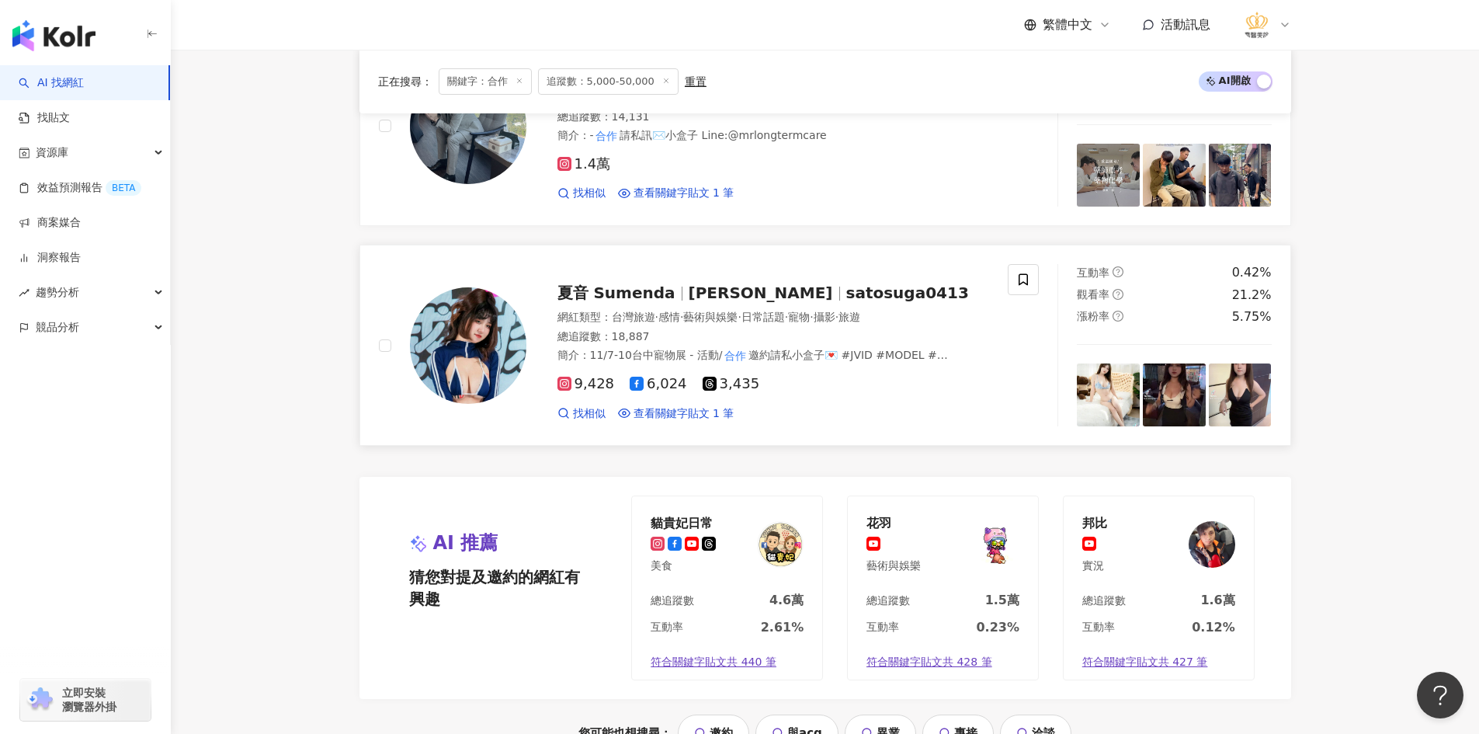
click at [463, 315] on img at bounding box center [468, 345] width 116 height 116
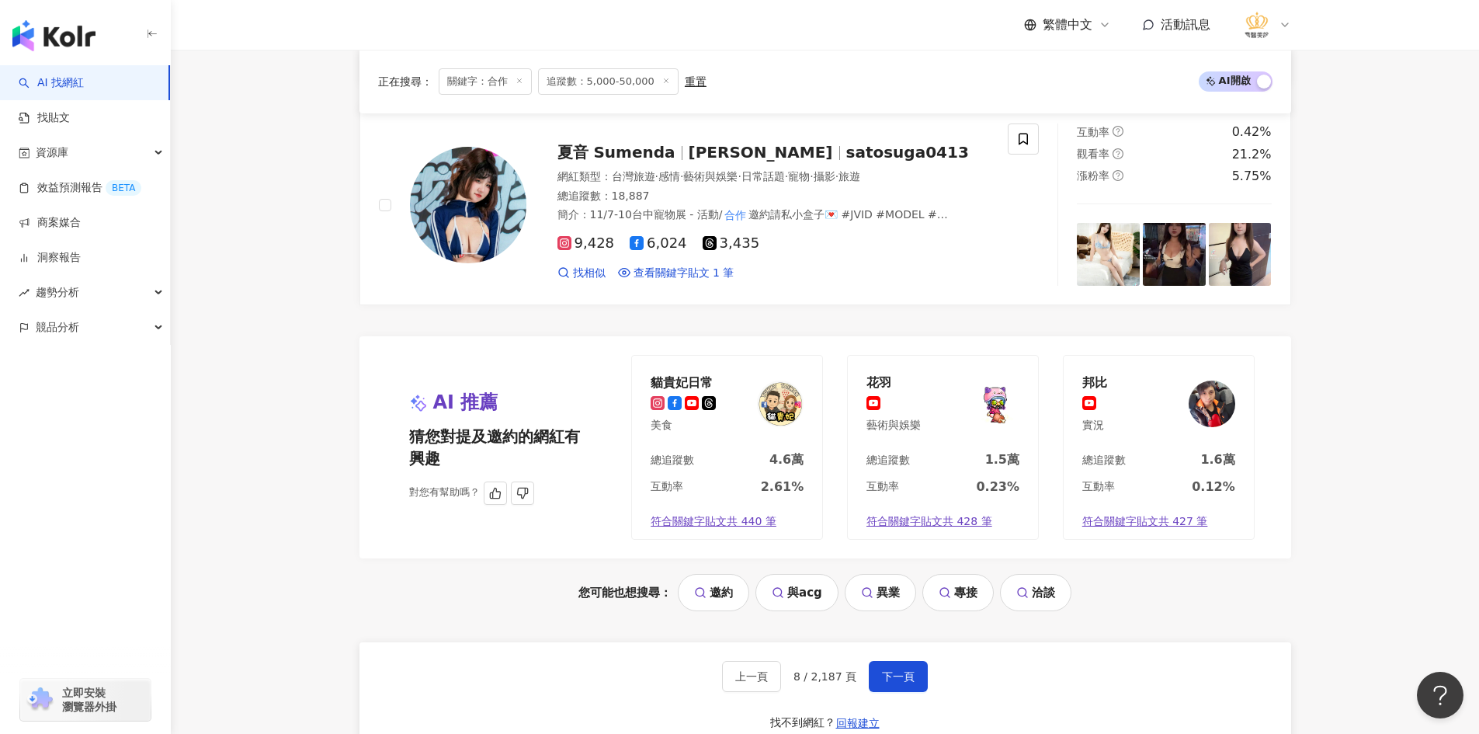
scroll to position [2981, 0]
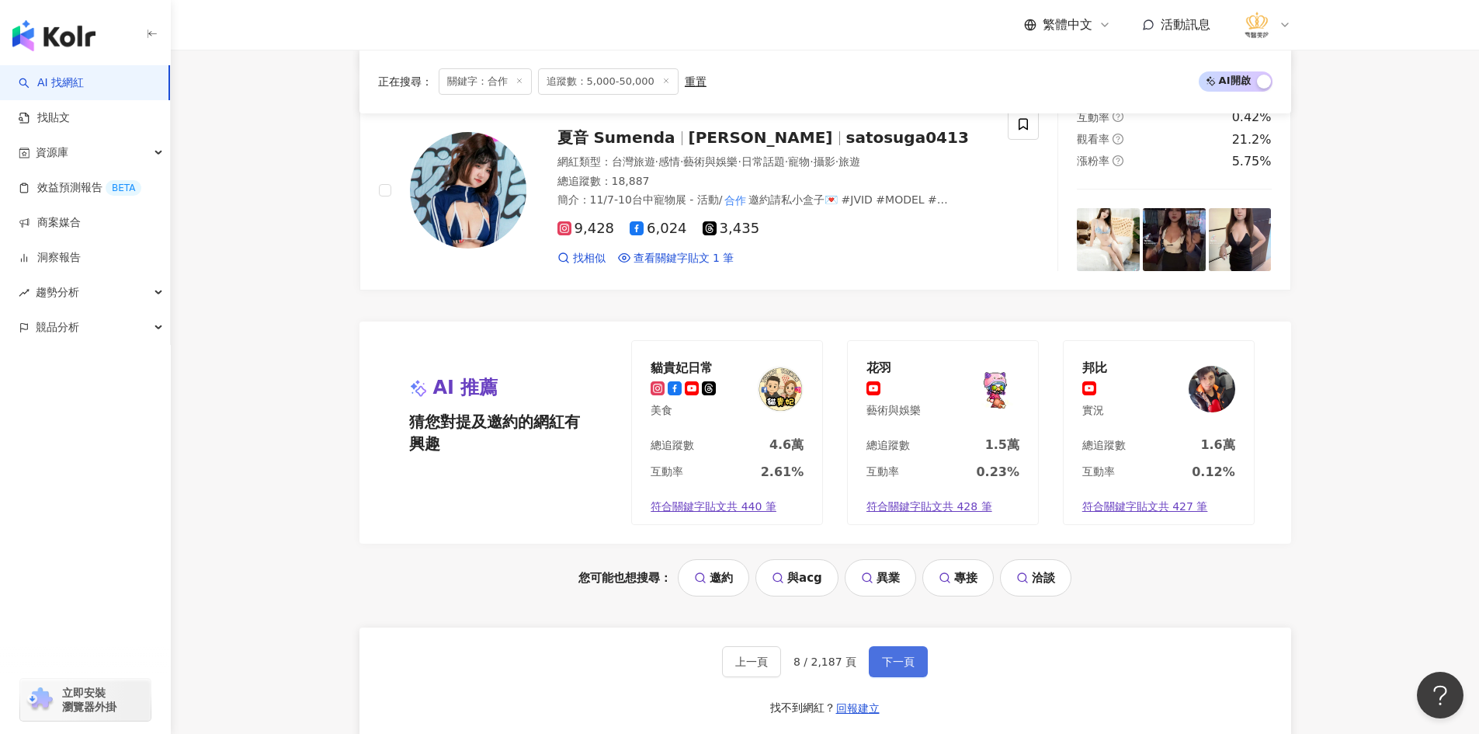
click at [906, 655] on span "下一頁" at bounding box center [898, 661] width 33 height 12
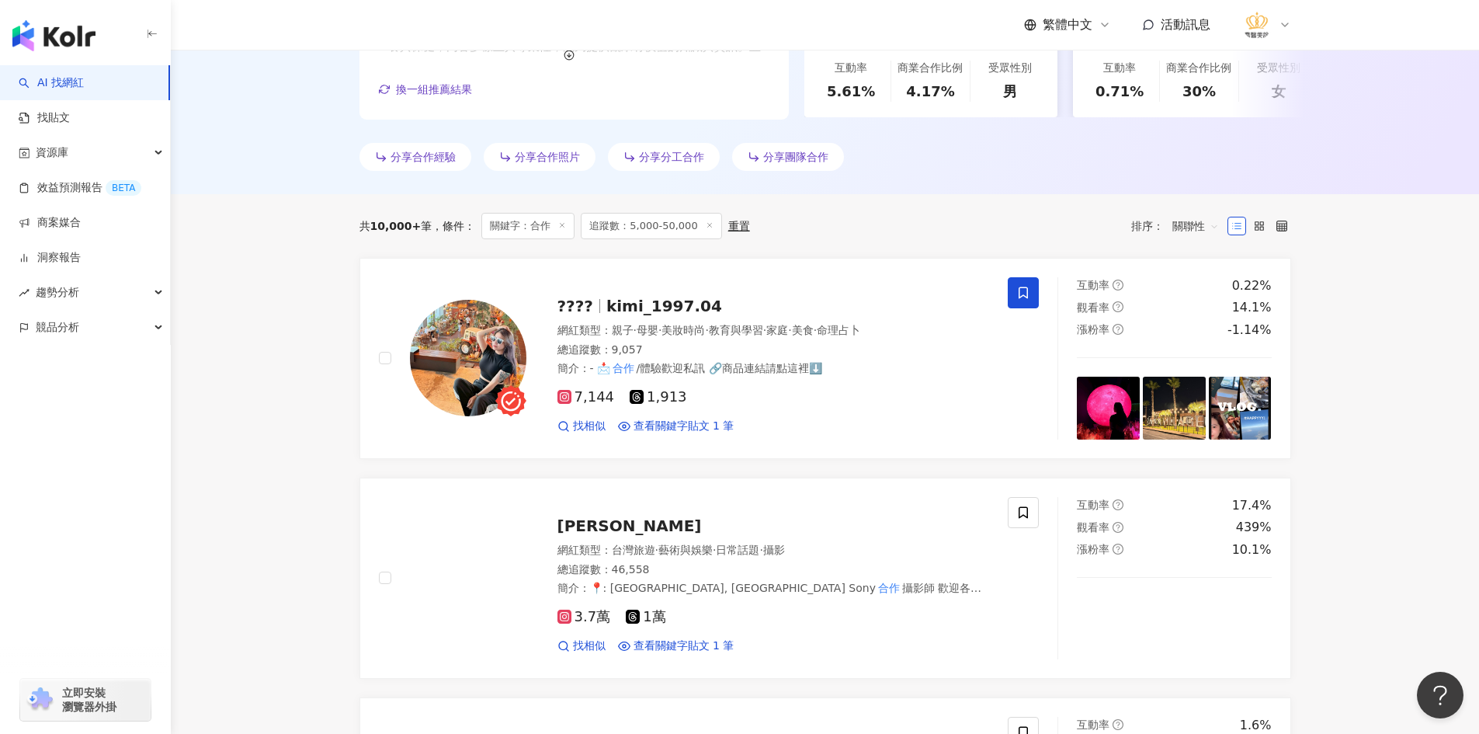
scroll to position [388, 0]
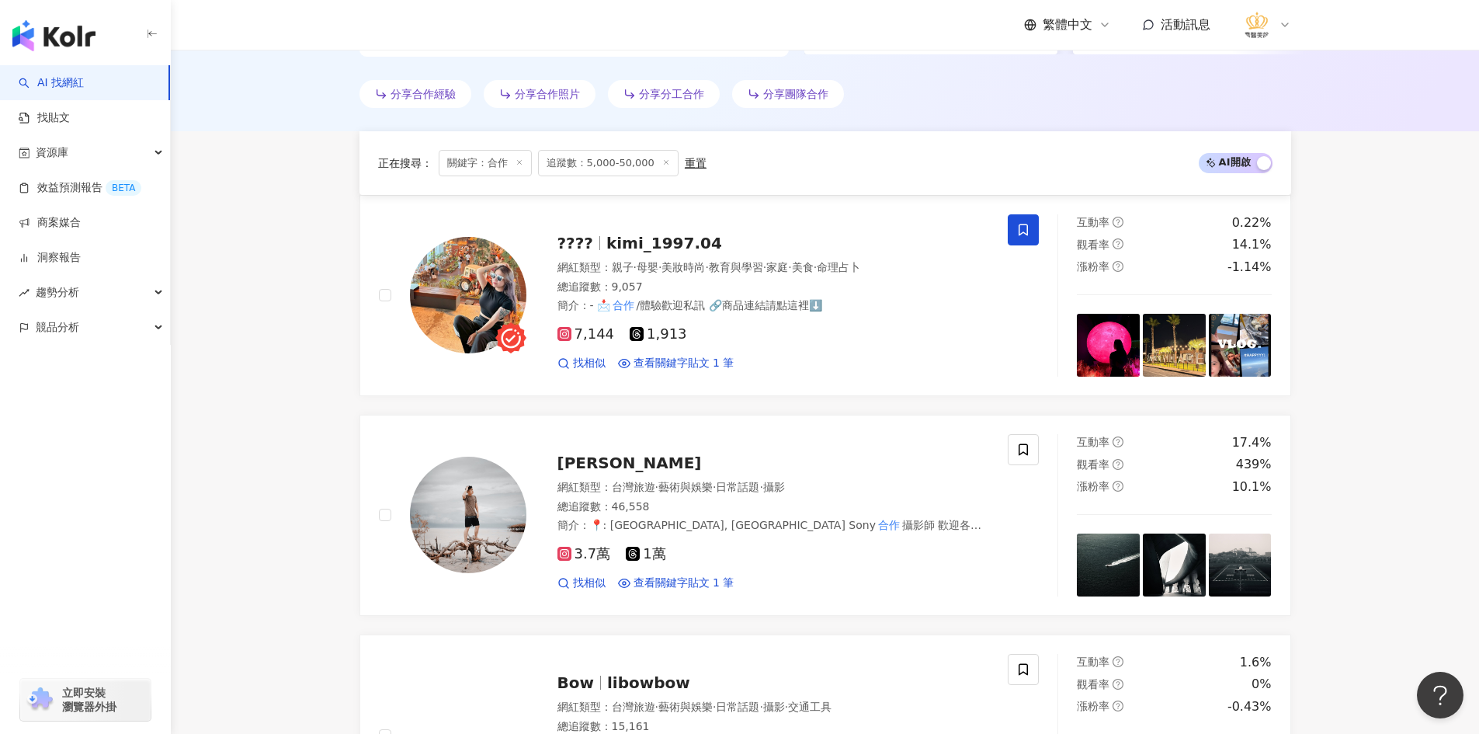
scroll to position [699, 0]
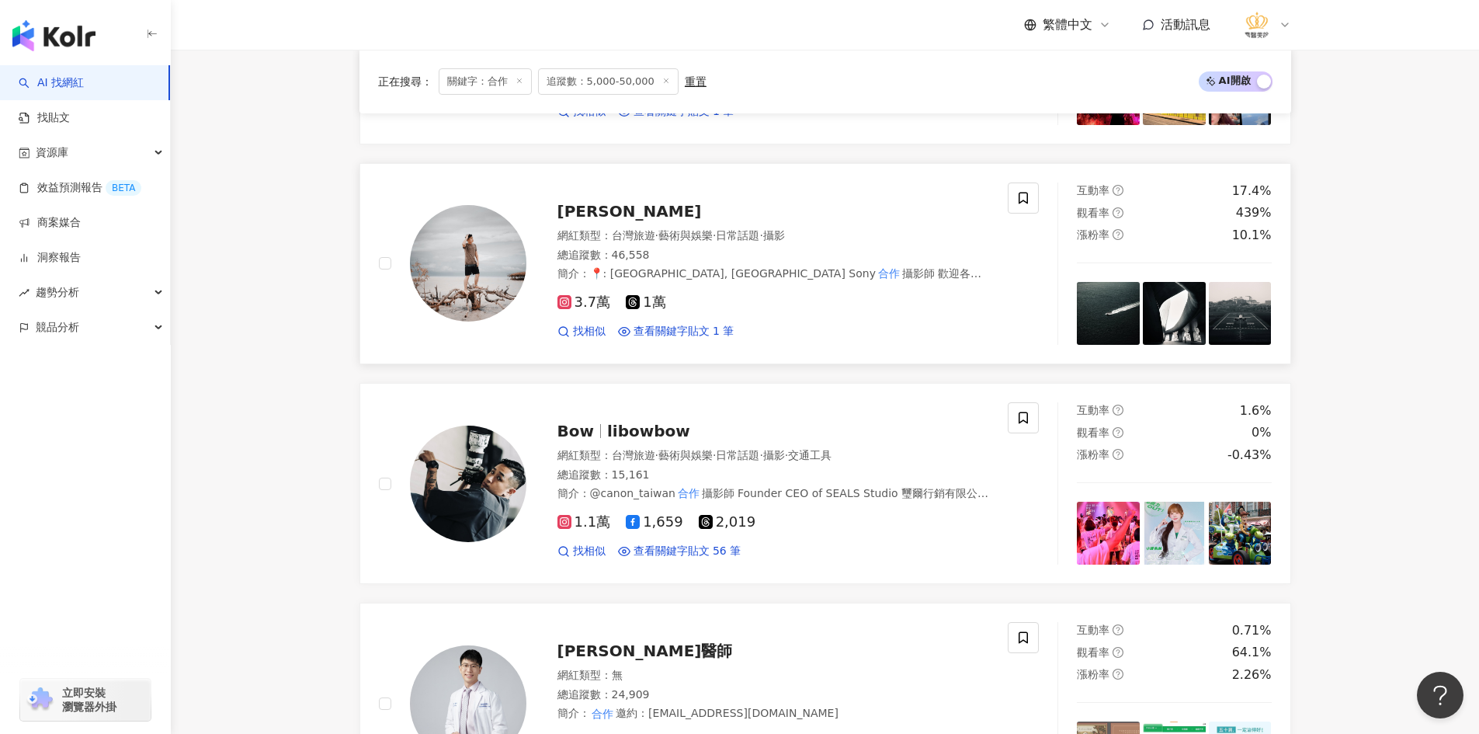
click at [472, 259] on img at bounding box center [468, 263] width 116 height 116
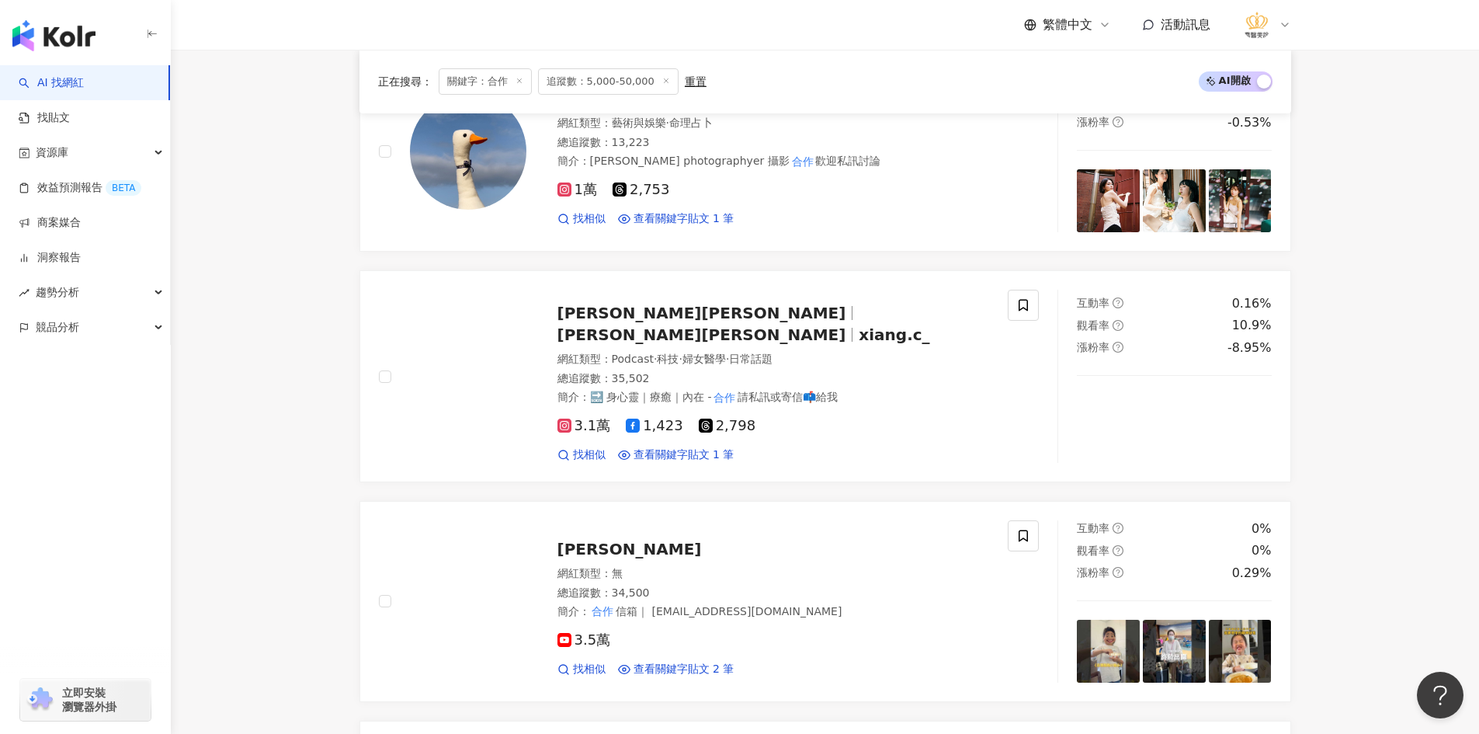
scroll to position [1476, 0]
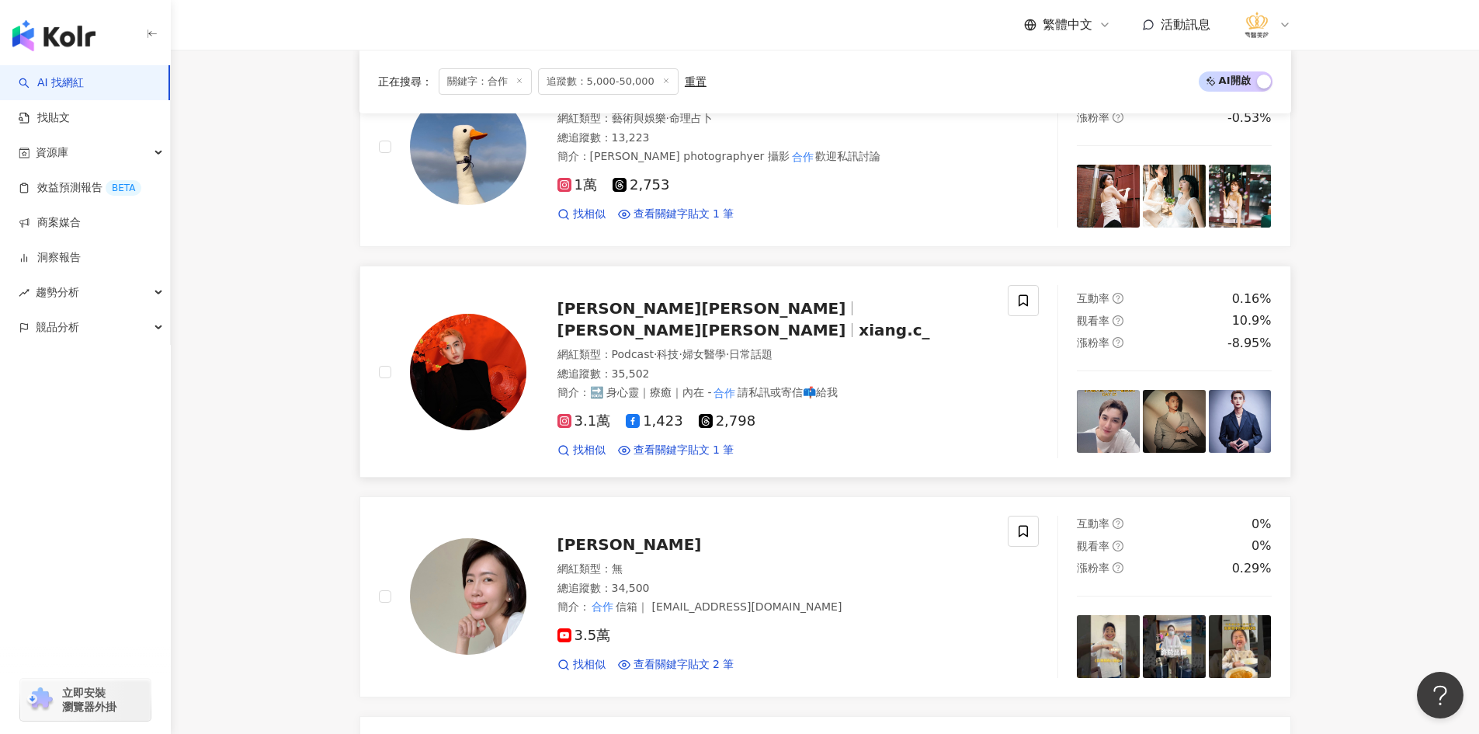
click at [481, 391] on img at bounding box center [468, 372] width 116 height 116
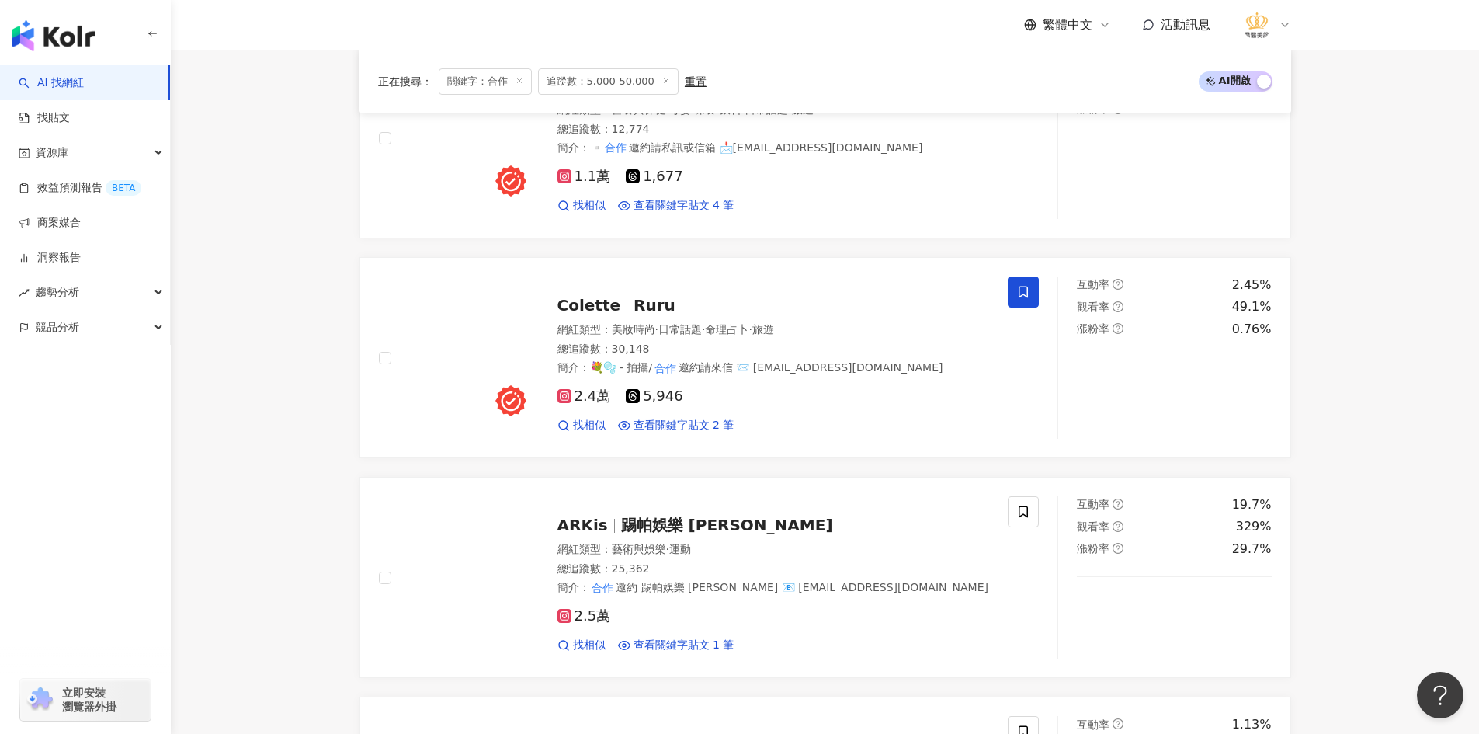
scroll to position [2174, 0]
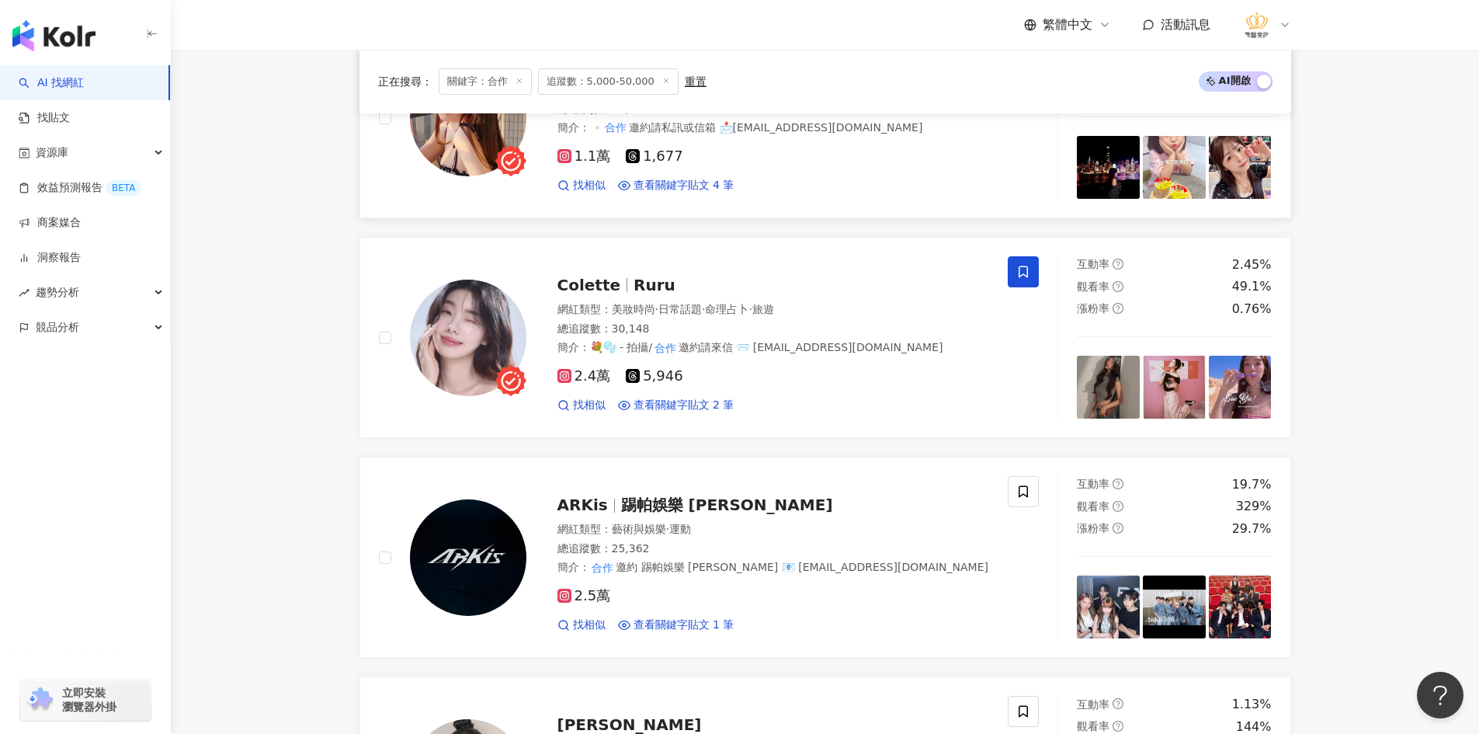
click at [466, 142] on img at bounding box center [468, 118] width 116 height 116
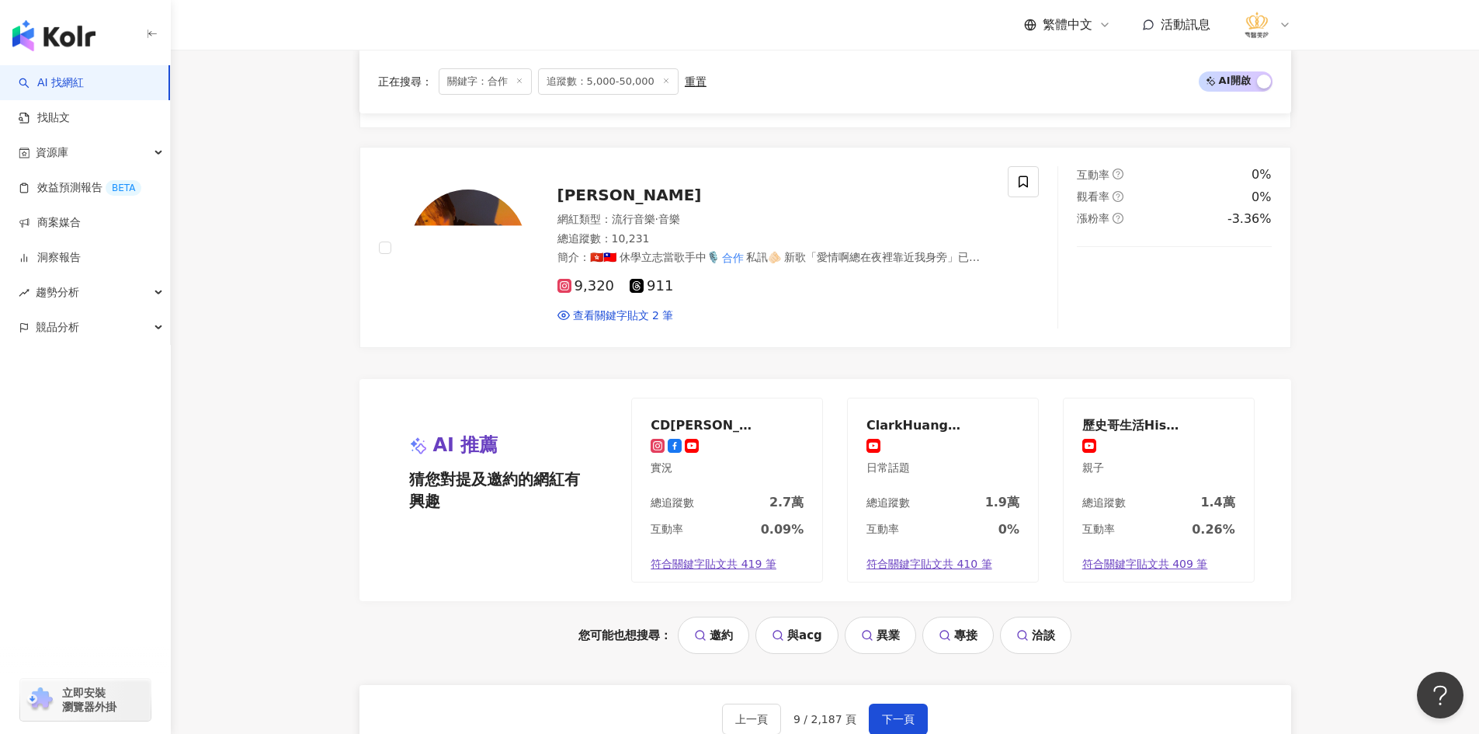
scroll to position [2951, 0]
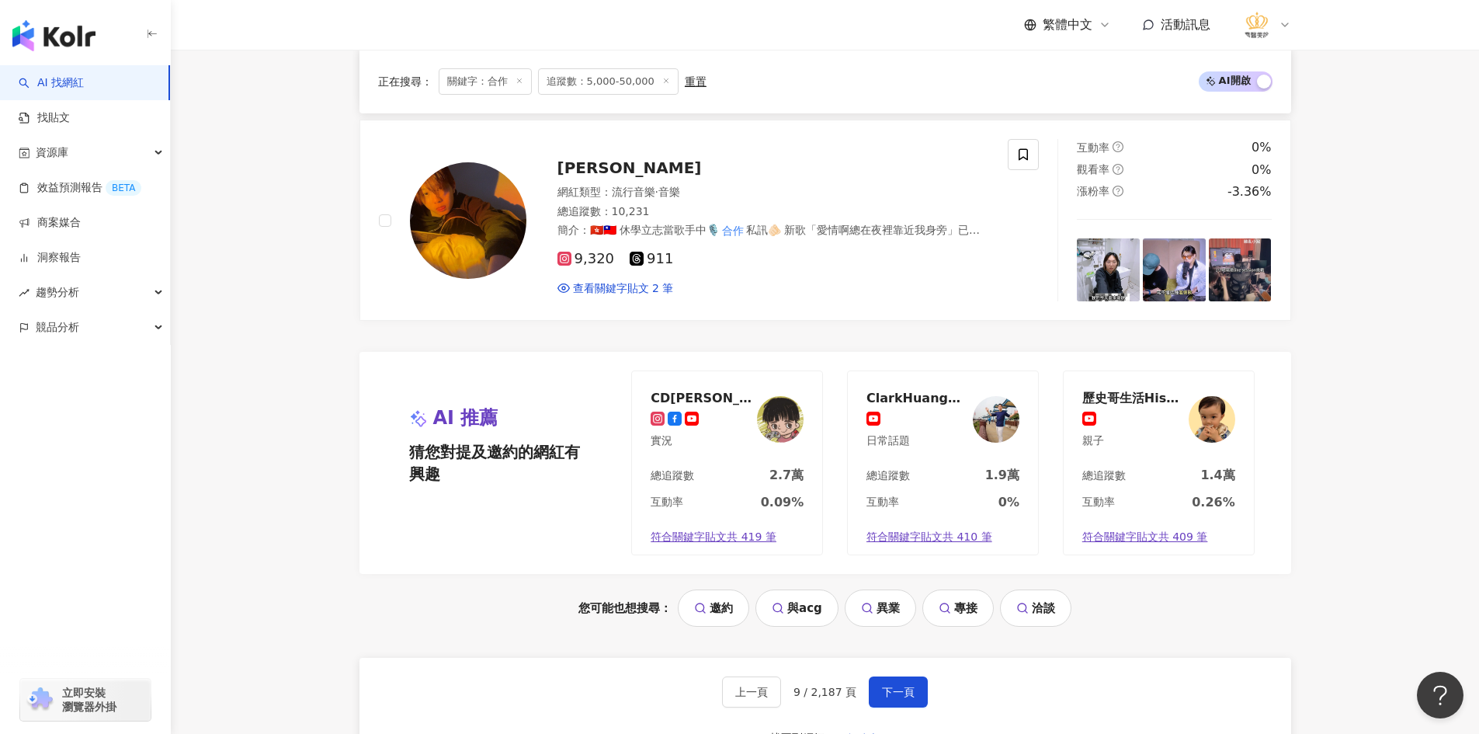
click at [968, 708] on div "上一頁 9 / 2,187 頁 下一頁 找不到網紅？ 回報建立" at bounding box center [826, 714] width 932 height 112
click at [900, 686] on span "下一頁" at bounding box center [898, 692] width 33 height 12
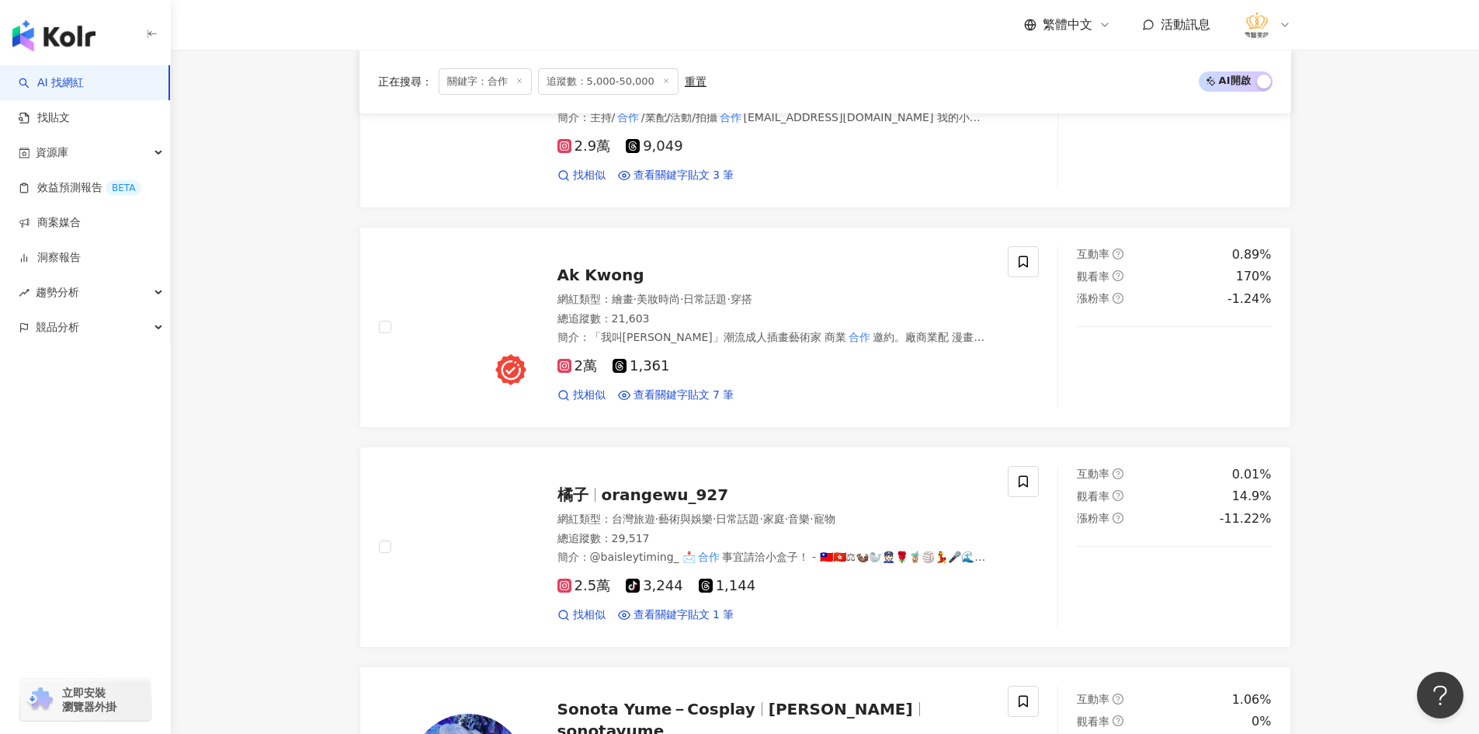
scroll to position [2178, 0]
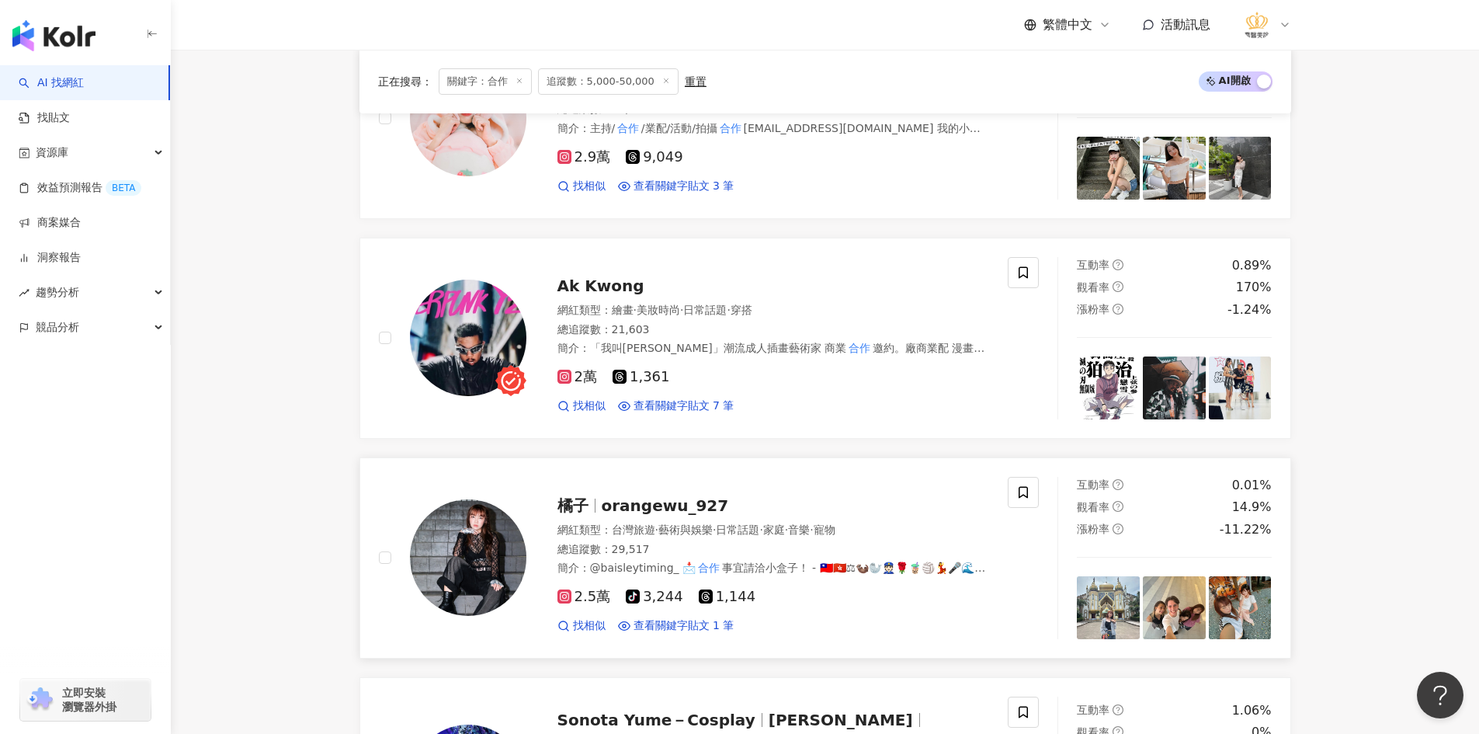
click at [467, 551] on img at bounding box center [468, 557] width 116 height 116
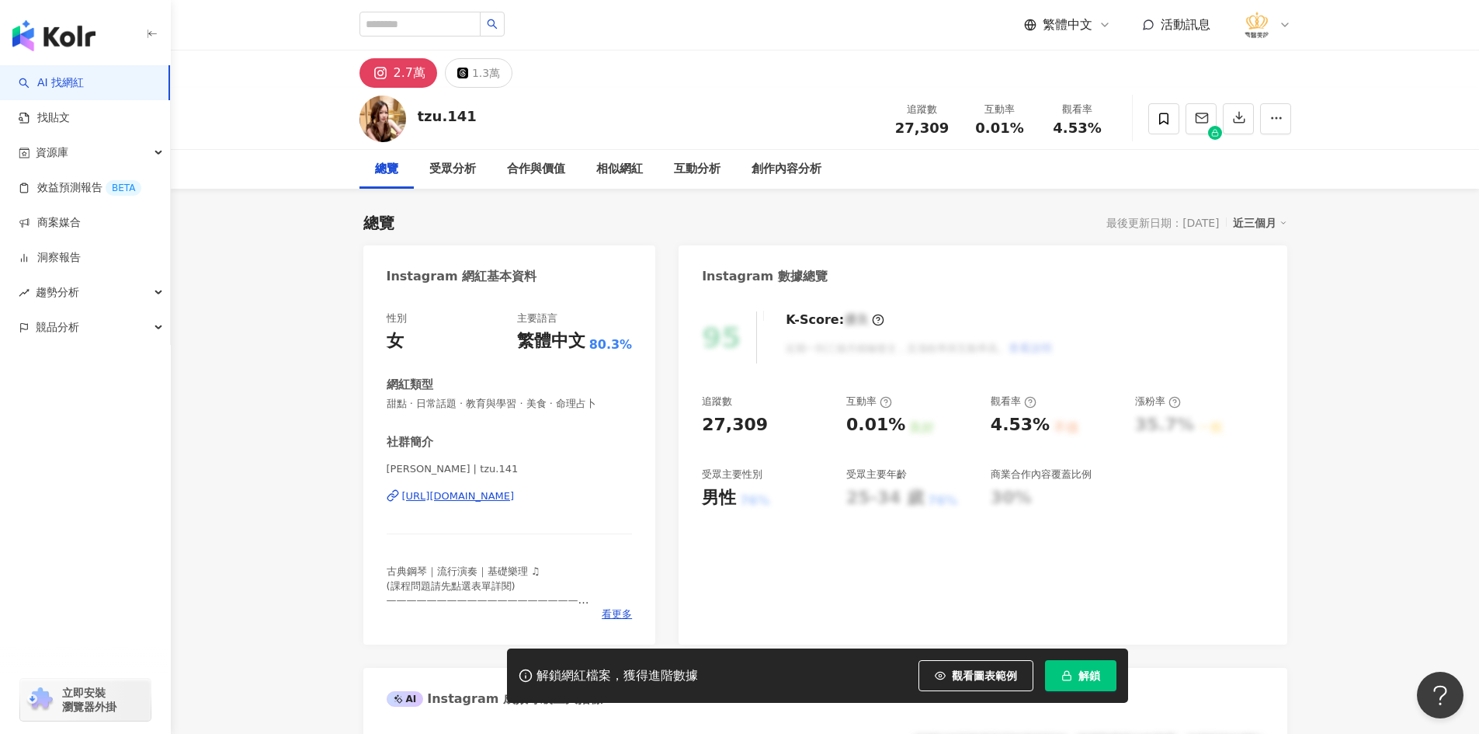
click at [467, 485] on div "hsuan 姿萱 | tzu.141 https://www.instagram.com/tzu.141/" at bounding box center [510, 507] width 246 height 91
click at [460, 492] on div "https://www.instagram.com/tzu.141/" at bounding box center [458, 496] width 113 height 14
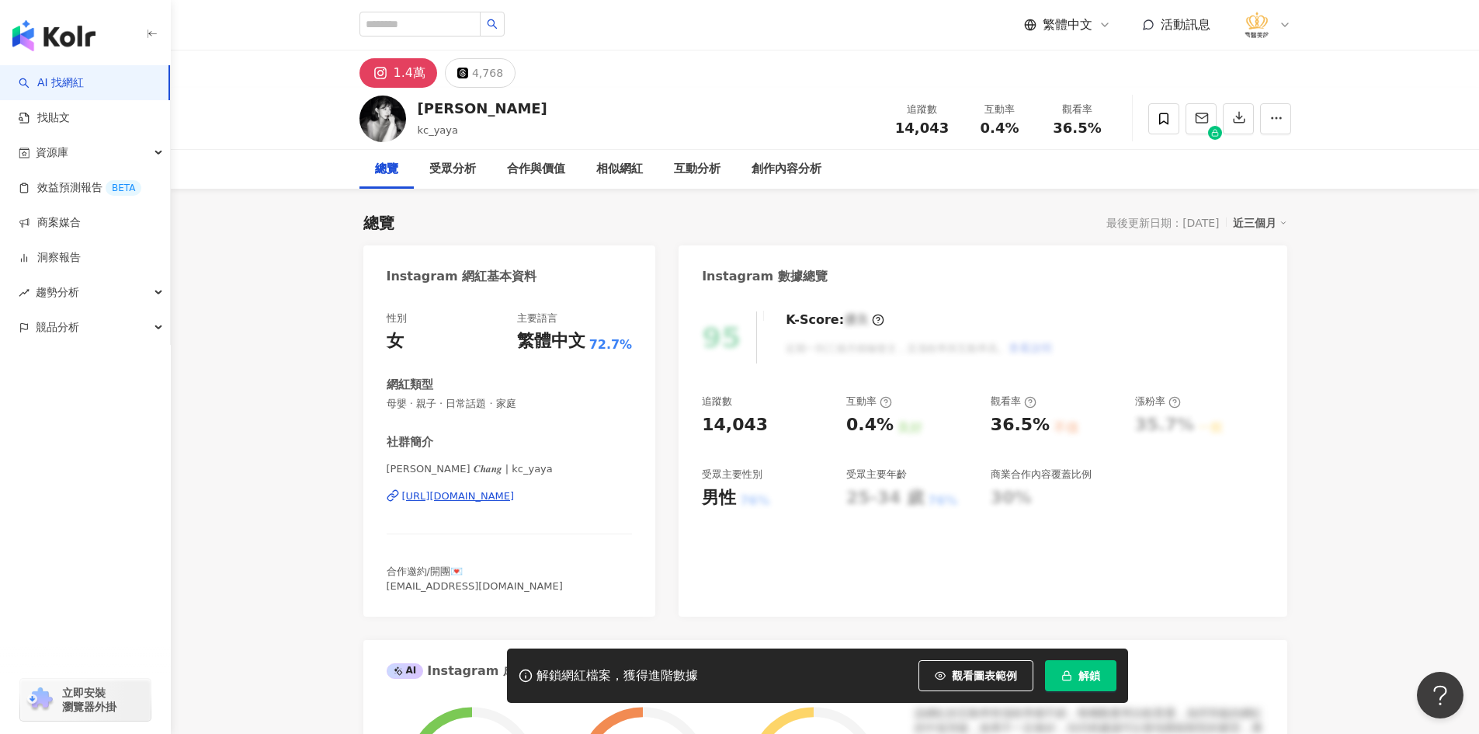
click at [515, 492] on div "https://www.instagram.com/kc_yaya/" at bounding box center [458, 496] width 113 height 14
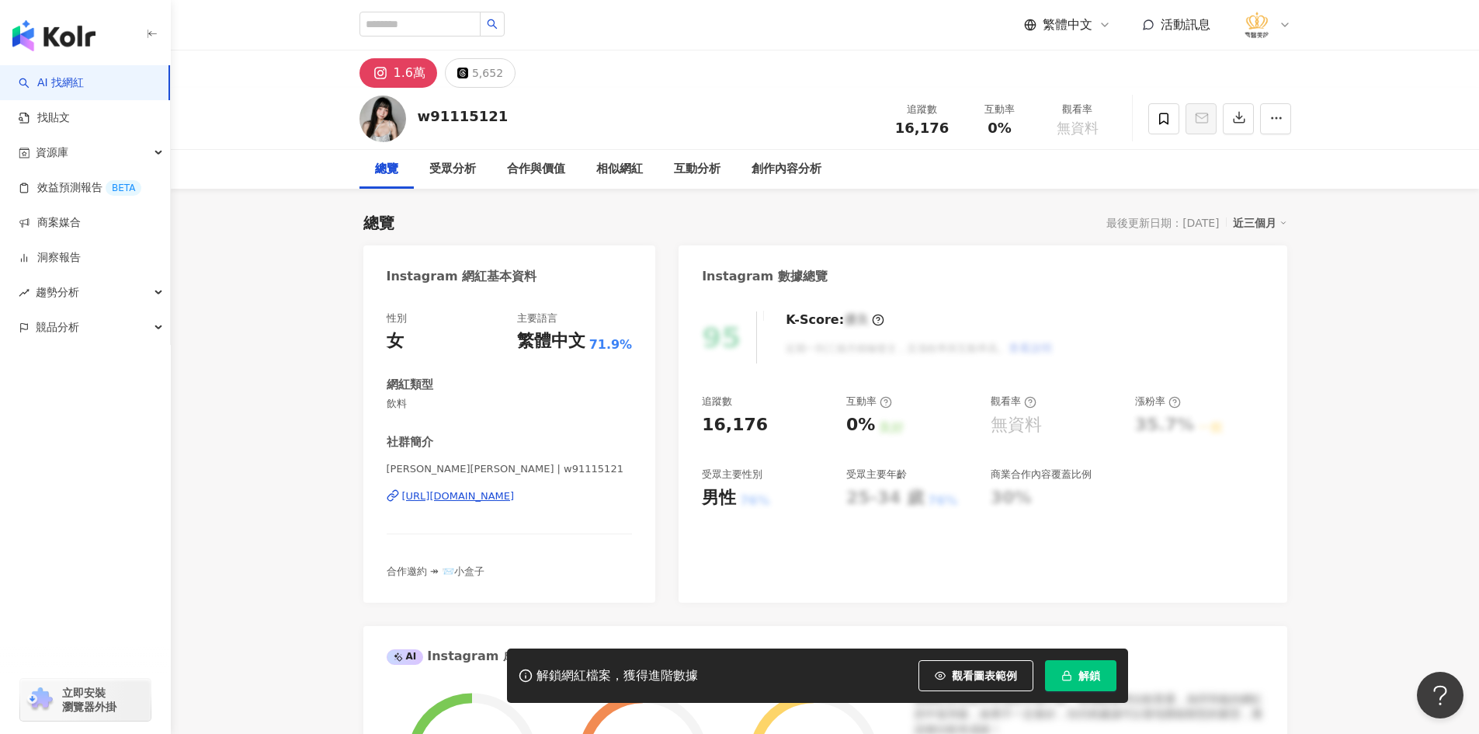
click at [515, 502] on div "https://www.instagram.com/w91115121/" at bounding box center [458, 496] width 113 height 14
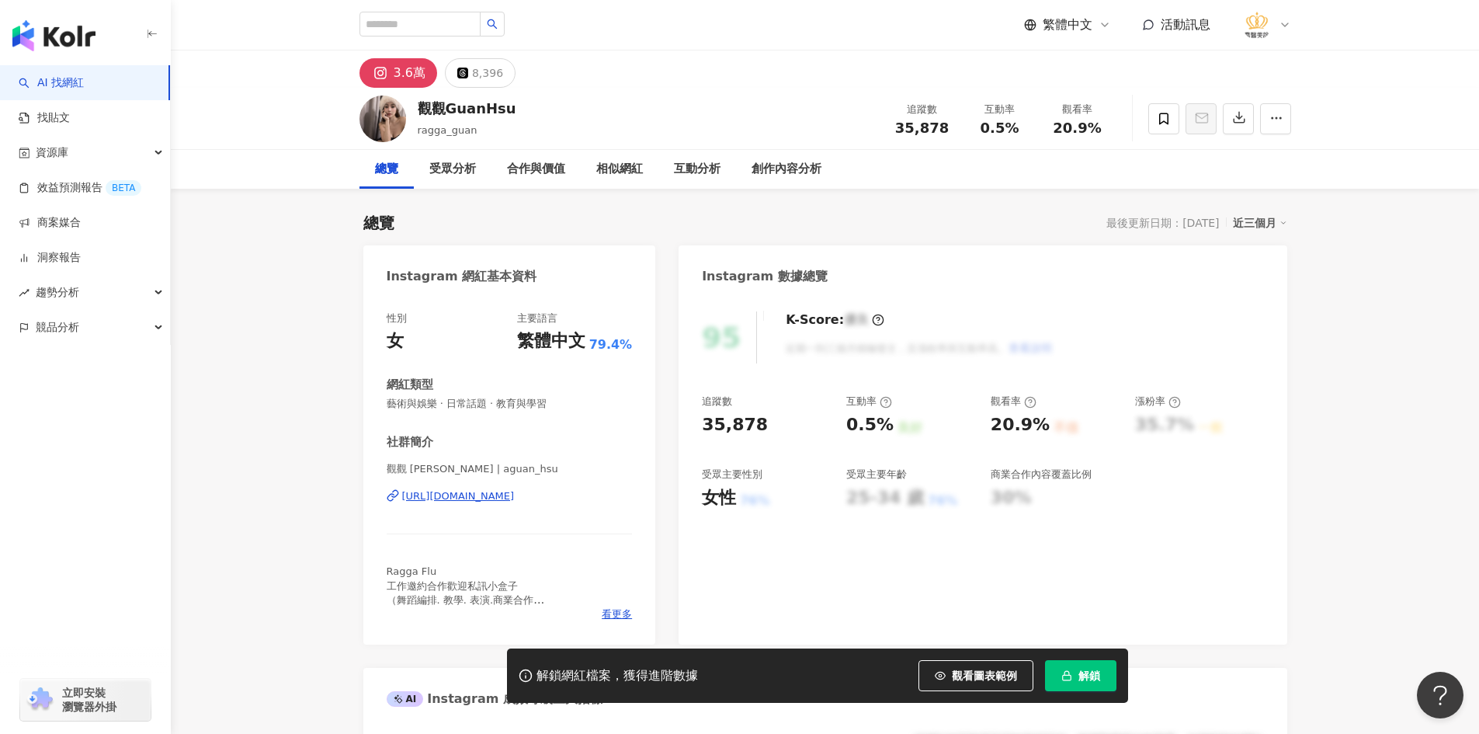
click at [477, 496] on div "[URL][DOMAIN_NAME]" at bounding box center [458, 496] width 113 height 14
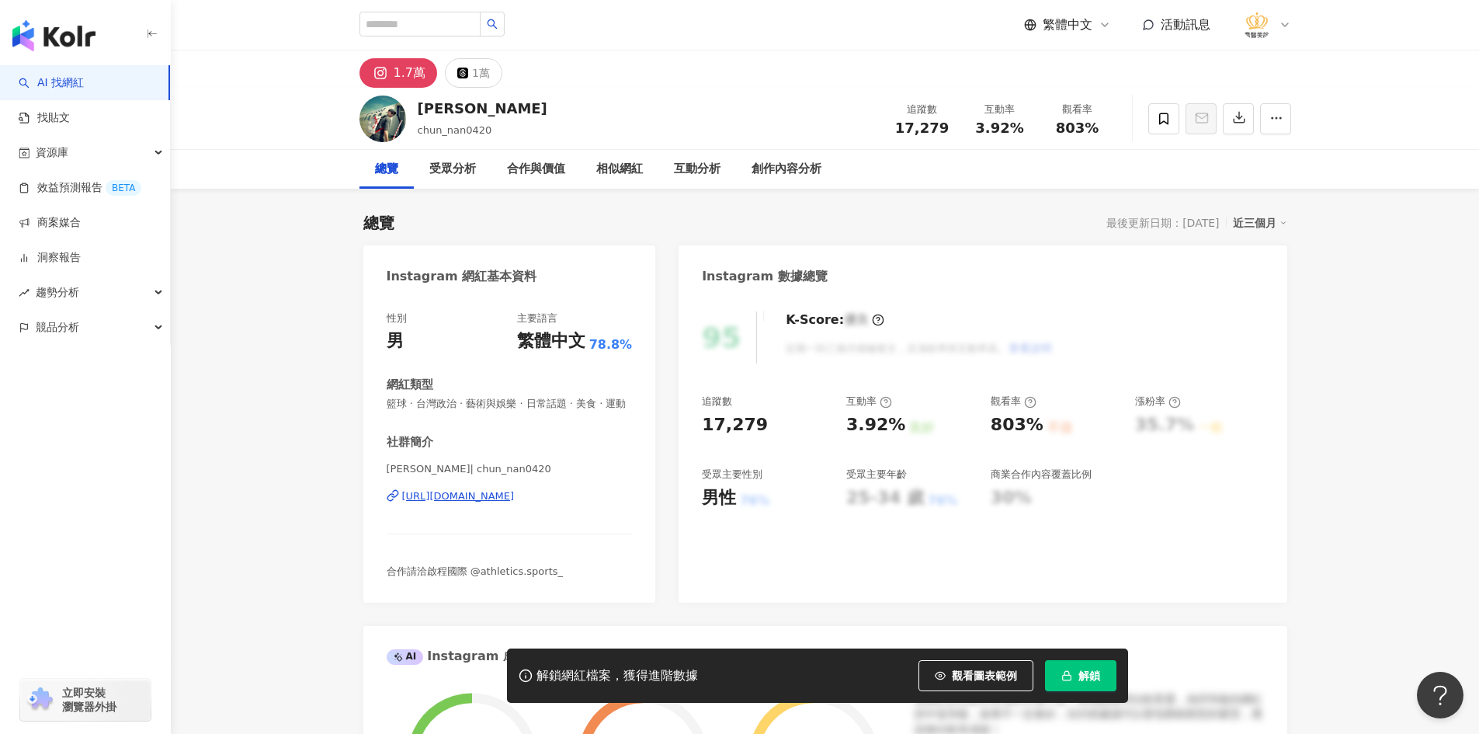
click at [484, 503] on div "https://www.instagram.com/chun_nan0420/" at bounding box center [458, 496] width 113 height 14
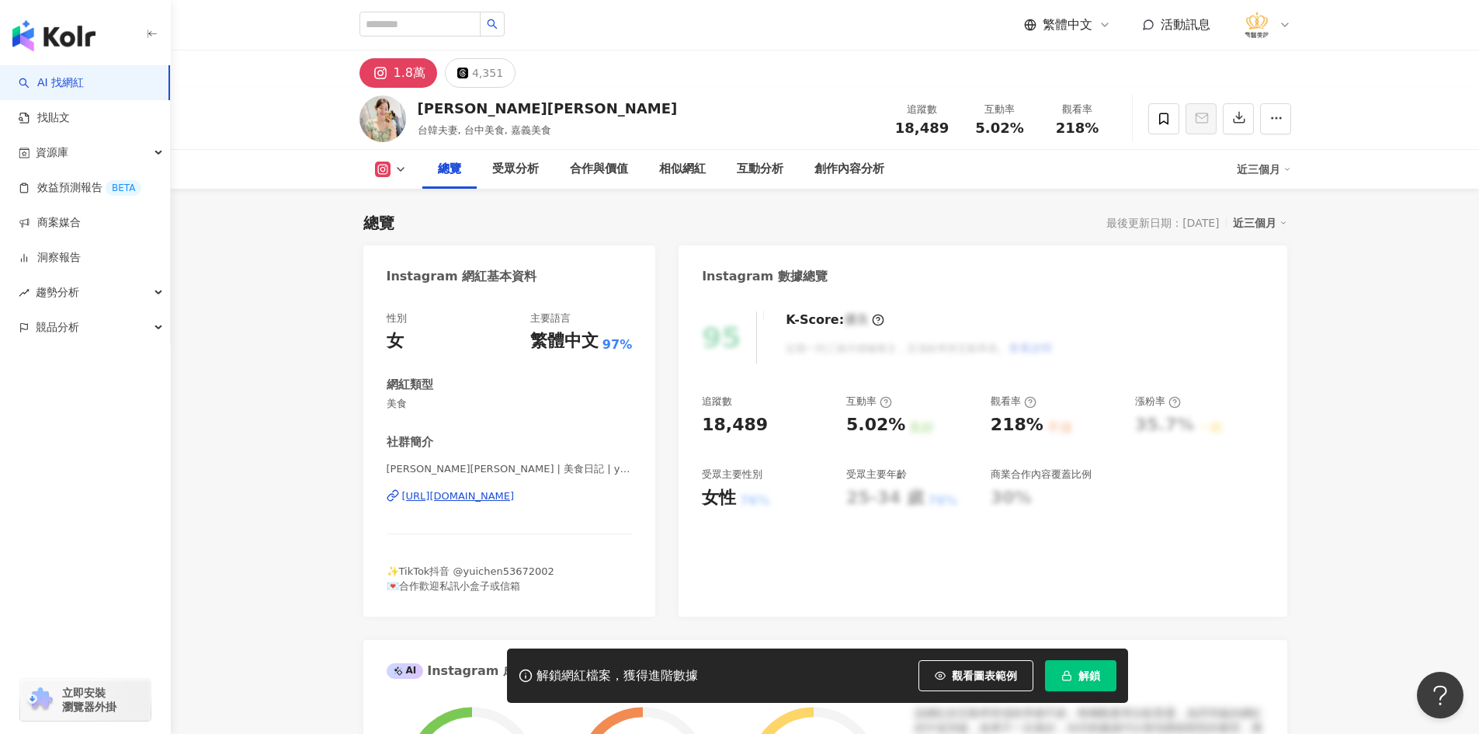
click at [515, 492] on div "https://www.instagram.com/yuichen53672002/" at bounding box center [458, 496] width 113 height 14
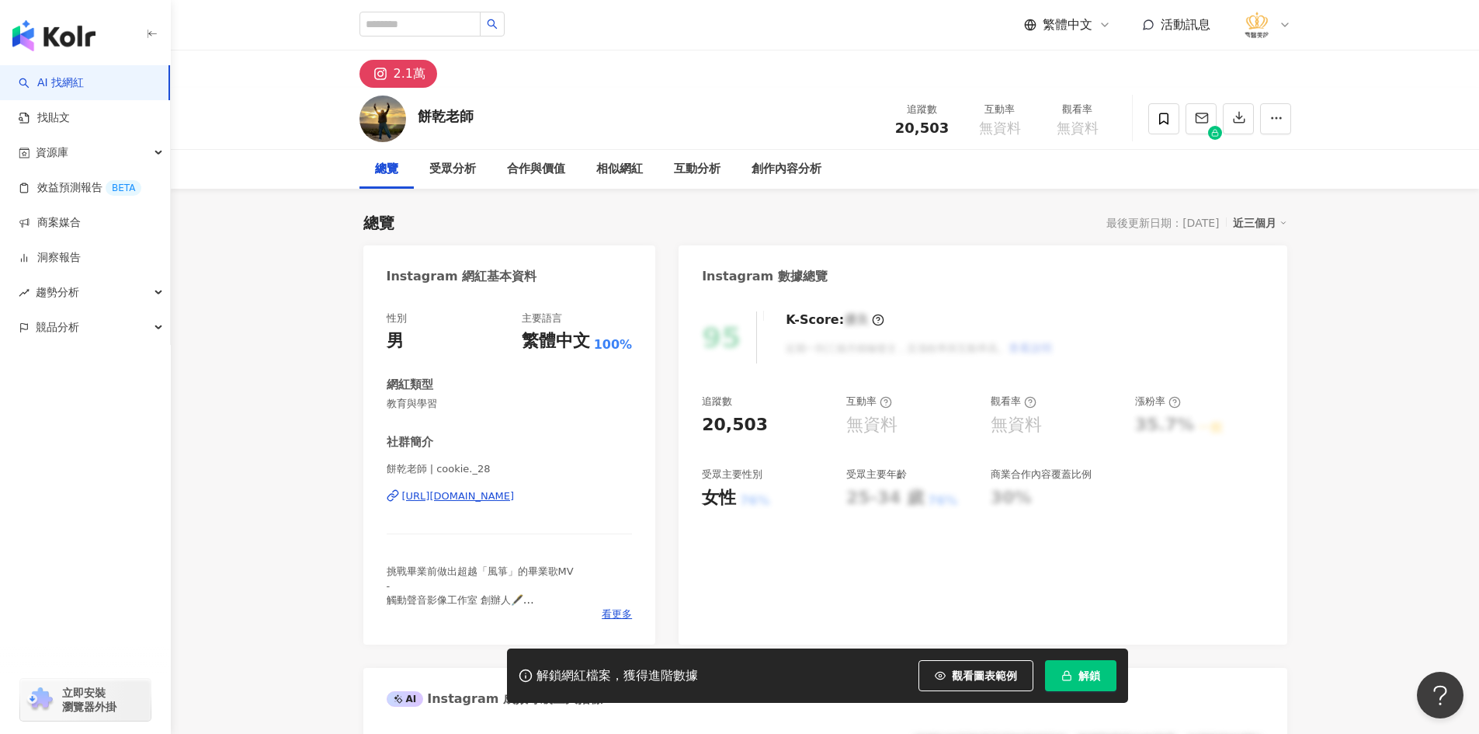
click at [481, 482] on div "餅乾老師 | cookie._28 https://www.instagram.com/cookie._28/" at bounding box center [510, 507] width 246 height 91
click at [479, 498] on div "https://www.instagram.com/cookie._28/" at bounding box center [458, 496] width 113 height 14
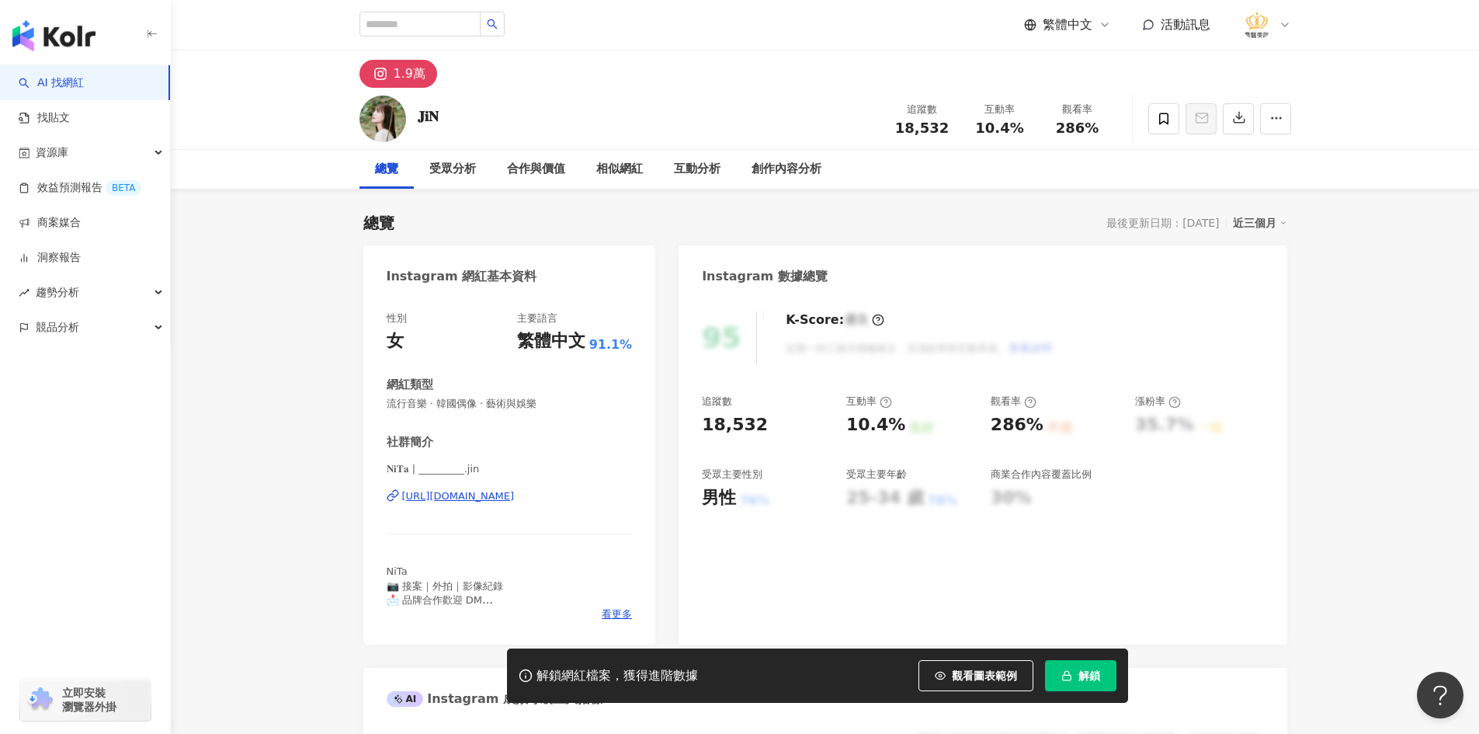
click at [473, 497] on div "https://www.instagram.com/_________.jin/" at bounding box center [458, 496] width 113 height 14
click at [1165, 122] on icon at bounding box center [1163, 119] width 9 height 12
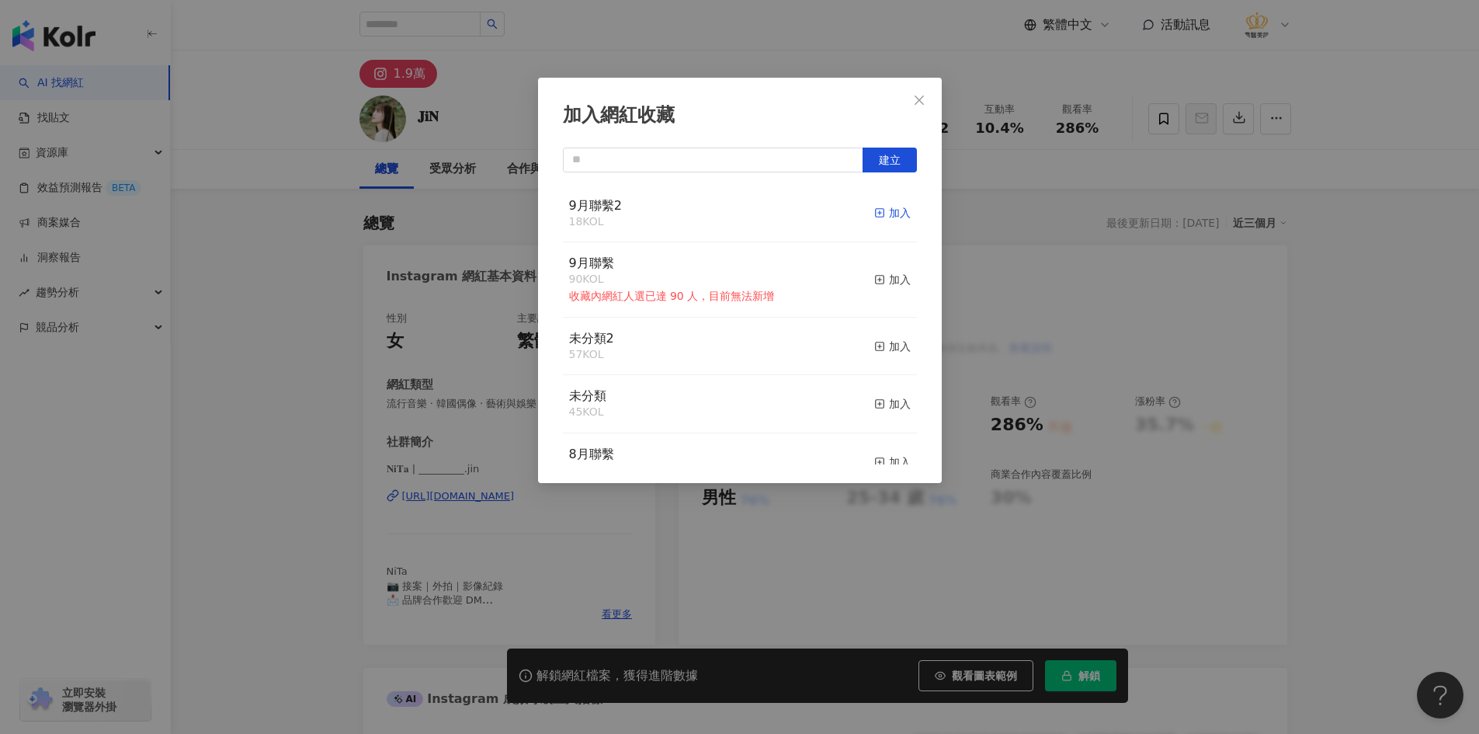
click at [876, 206] on div "加入" at bounding box center [892, 212] width 36 height 17
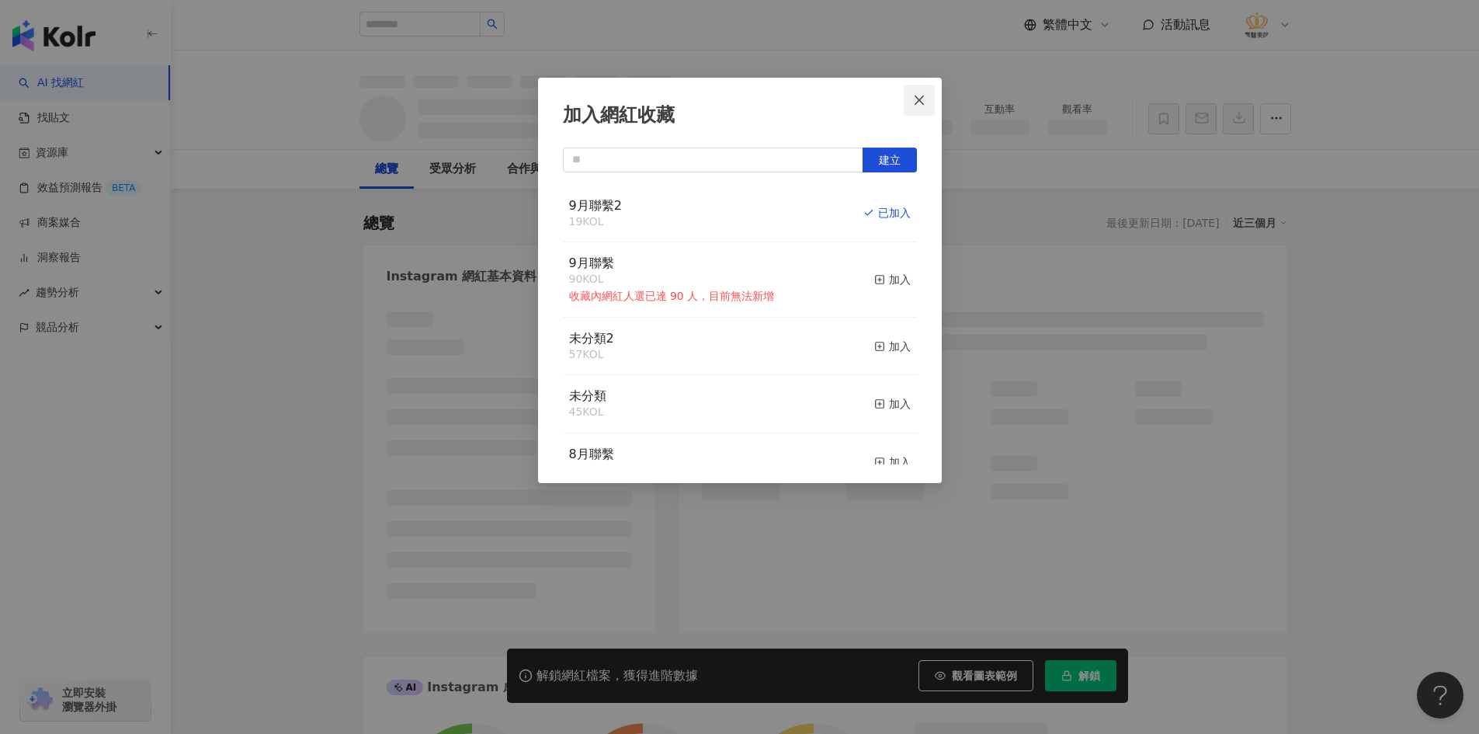
click at [925, 103] on icon "close" at bounding box center [919, 100] width 12 height 12
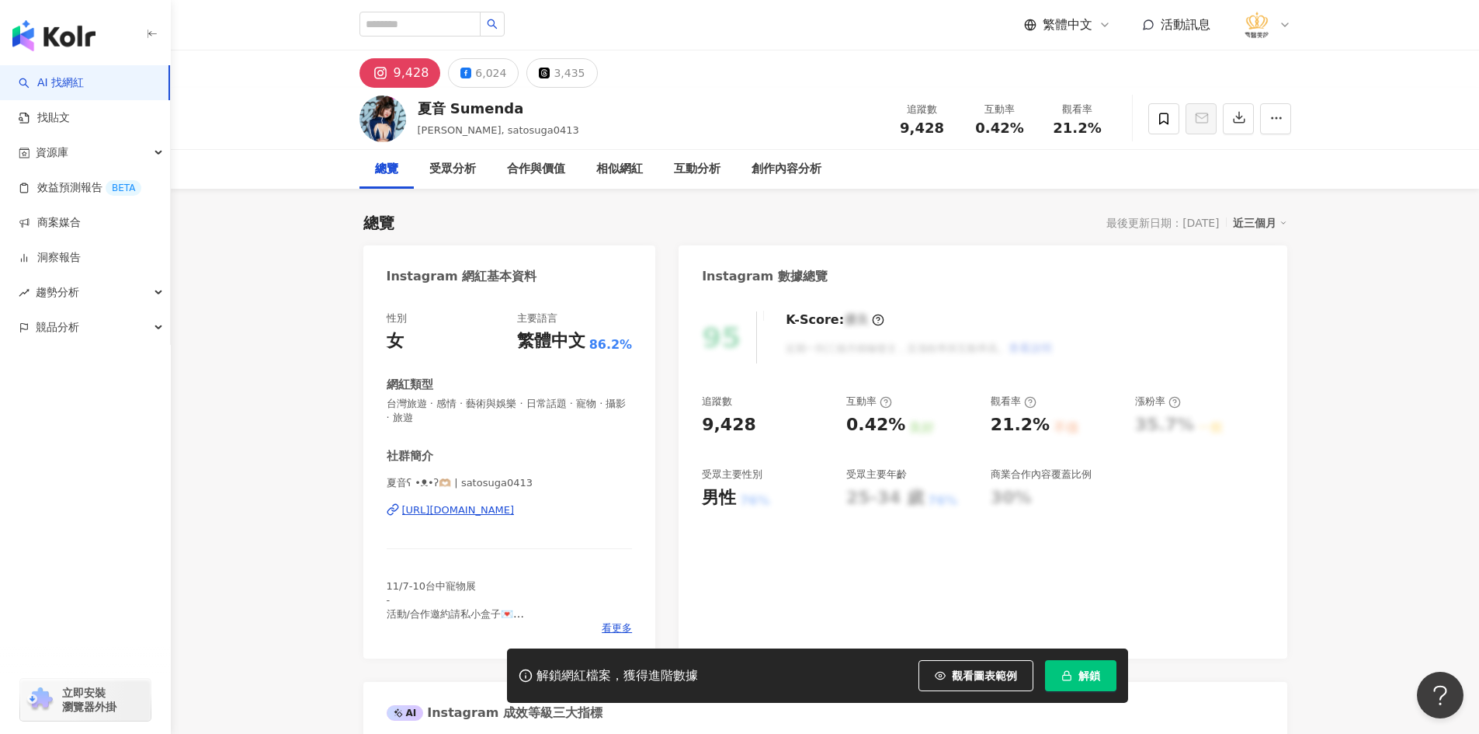
click at [515, 509] on div "https://www.instagram.com/satosuga0413/" at bounding box center [458, 510] width 113 height 14
click at [1164, 120] on icon at bounding box center [1163, 119] width 9 height 12
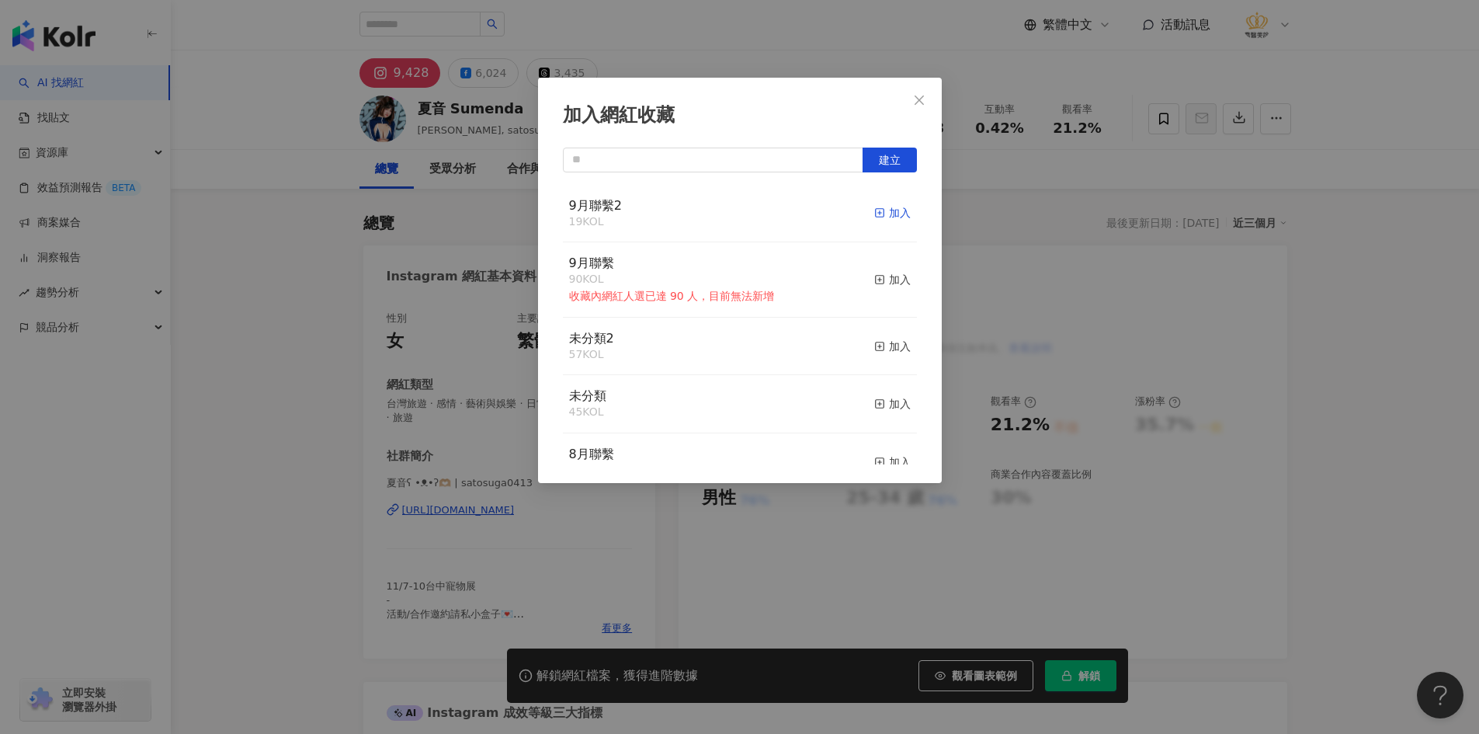
click at [875, 216] on div "加入" at bounding box center [892, 212] width 36 height 17
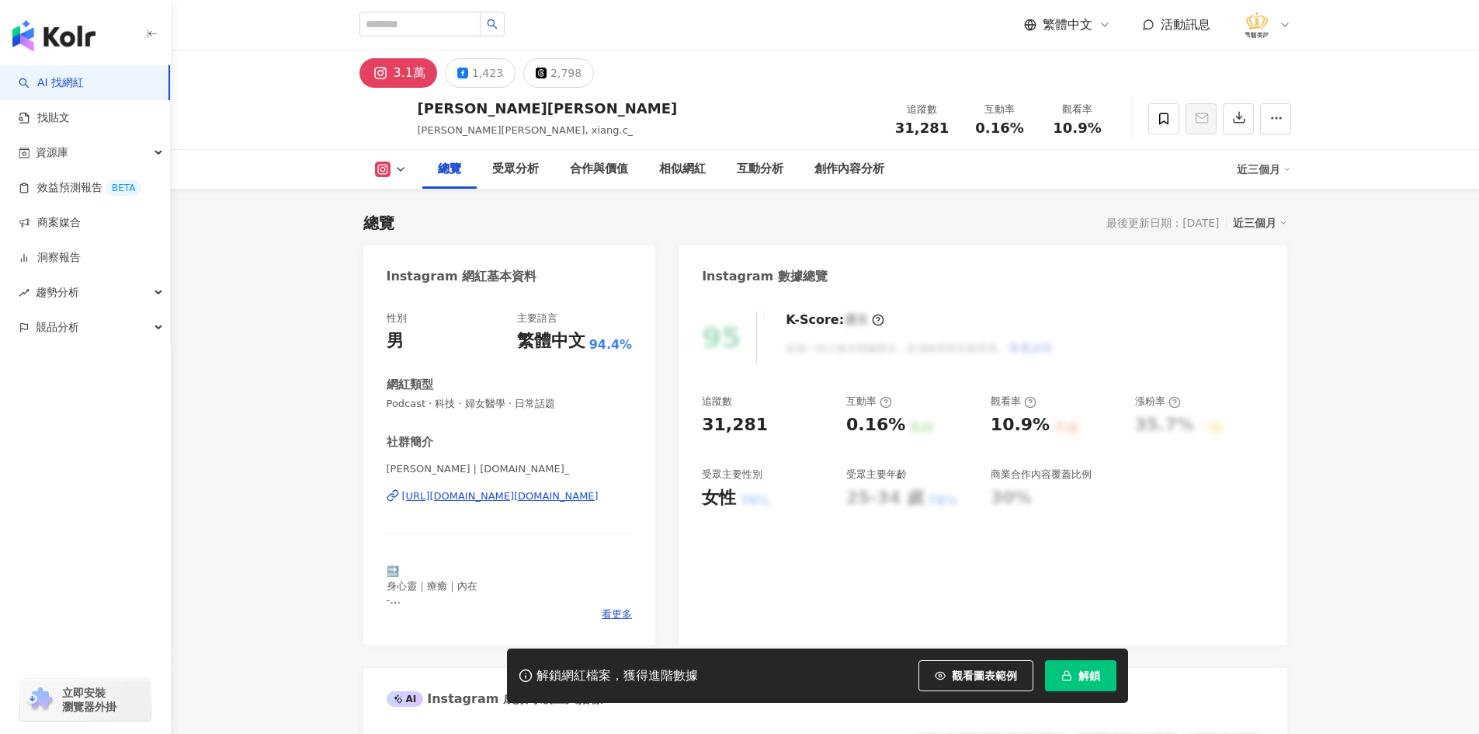
scroll to position [155, 0]
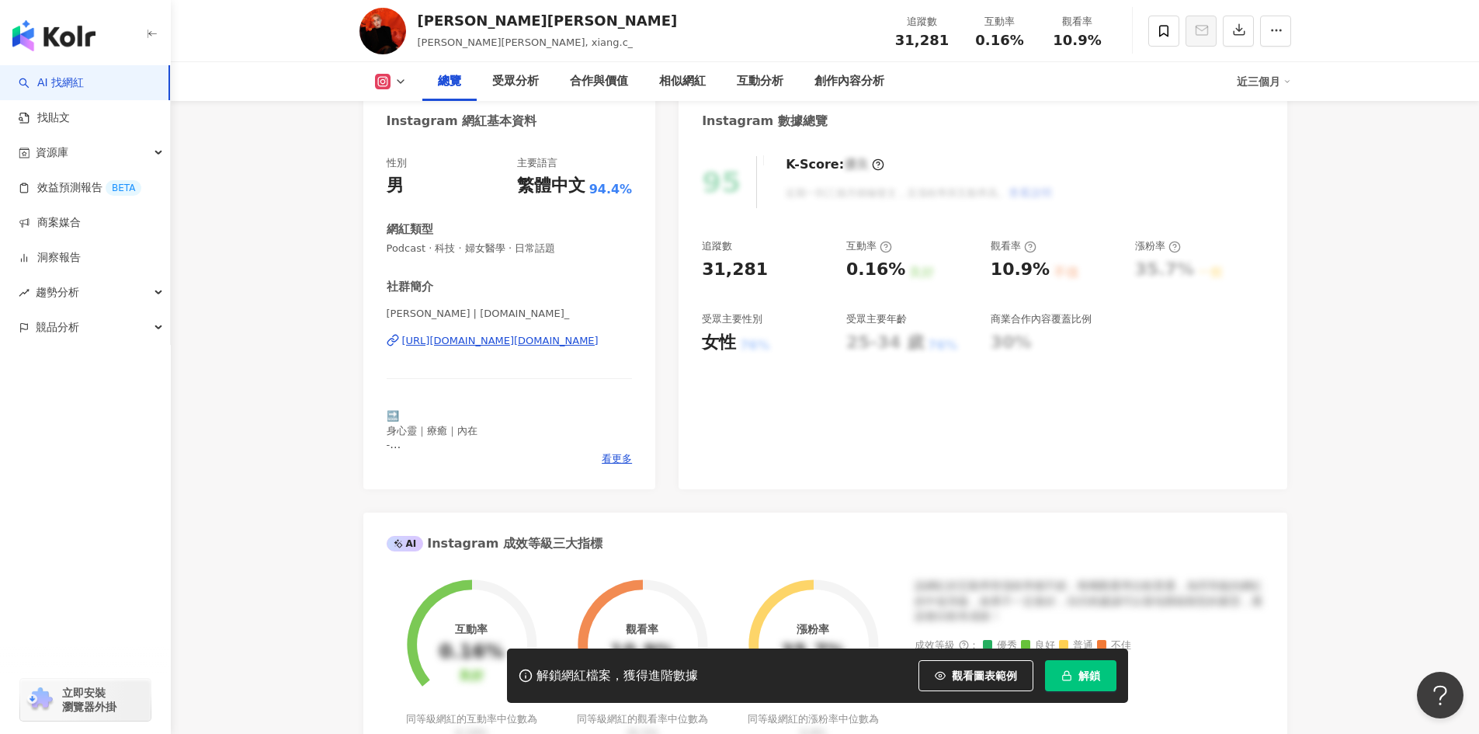
click at [492, 346] on div "https://www.instagram.com/xiang.cc_/" at bounding box center [500, 341] width 196 height 14
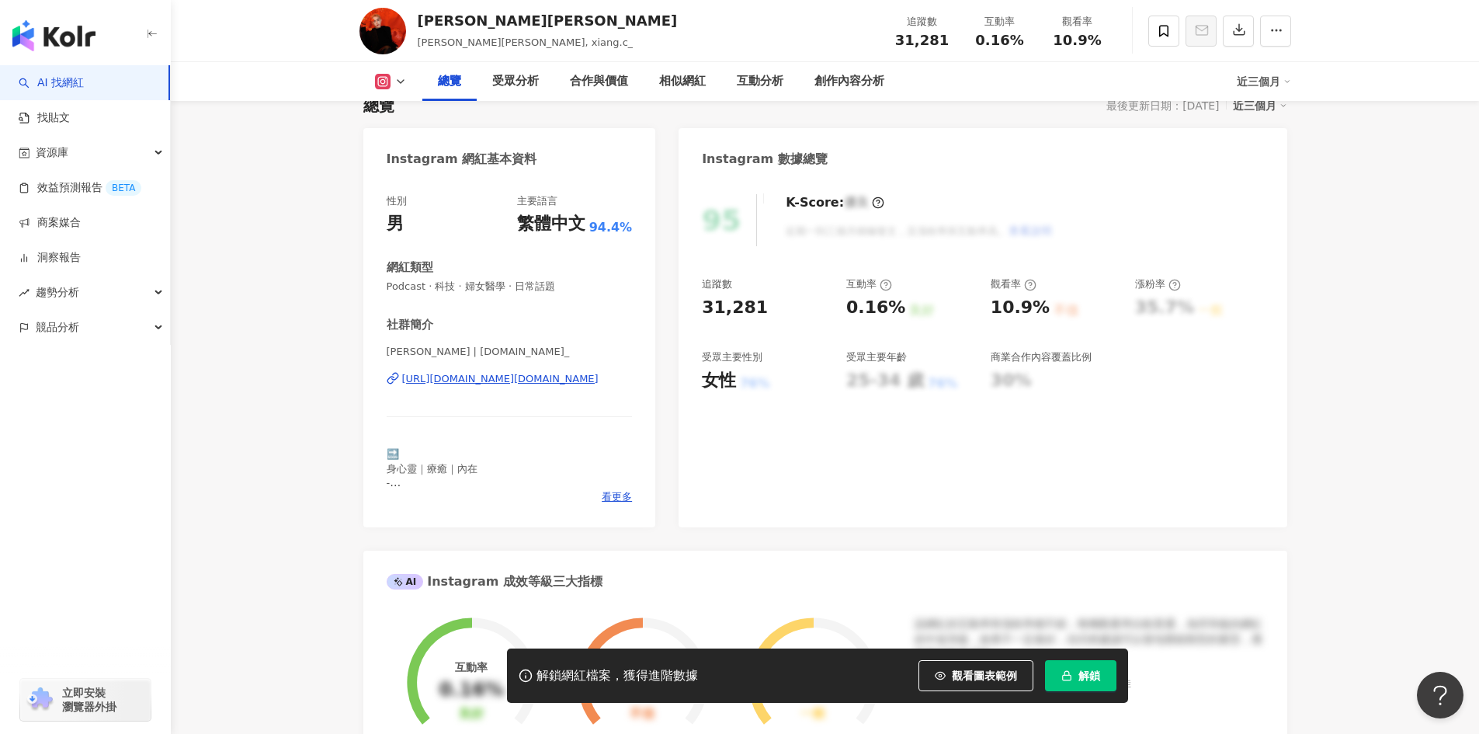
scroll to position [0, 0]
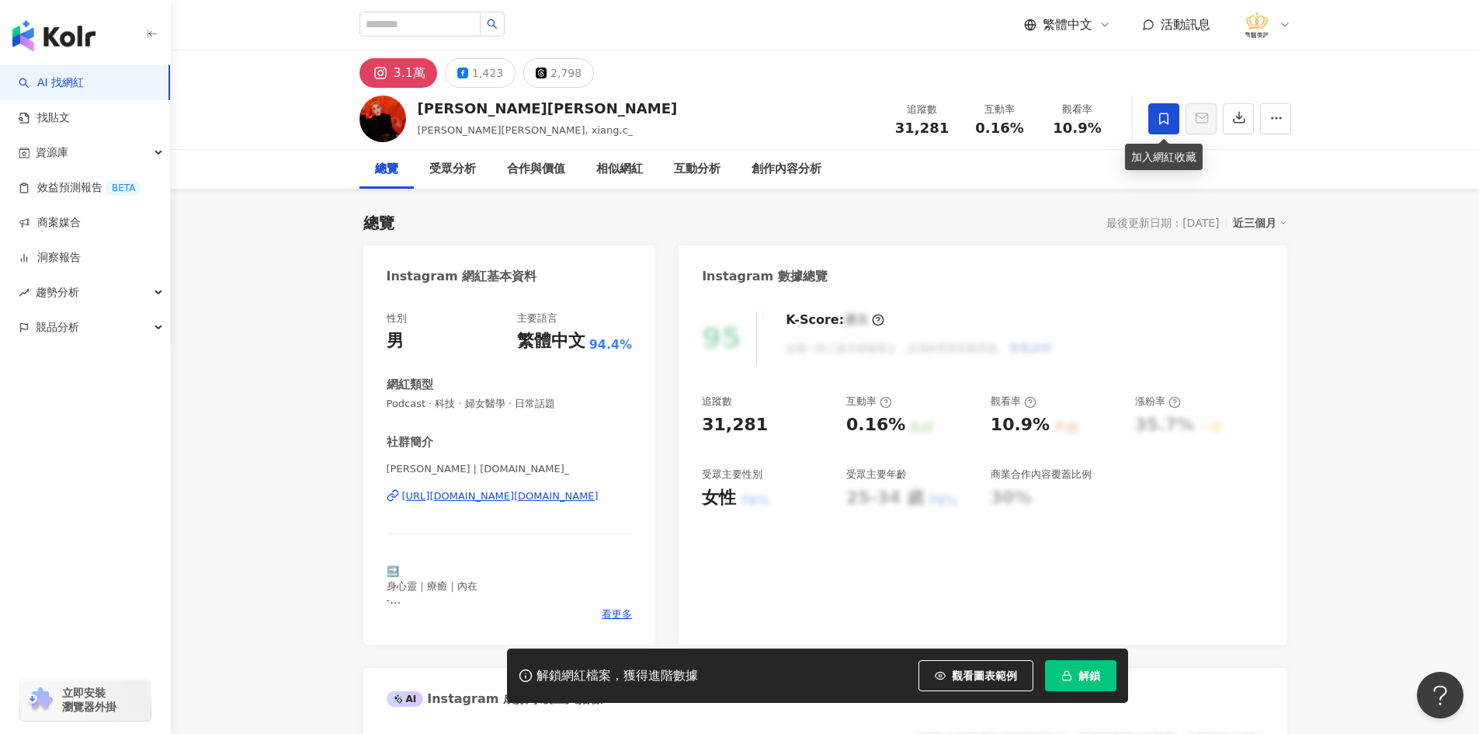
click at [1170, 129] on span at bounding box center [1164, 118] width 31 height 31
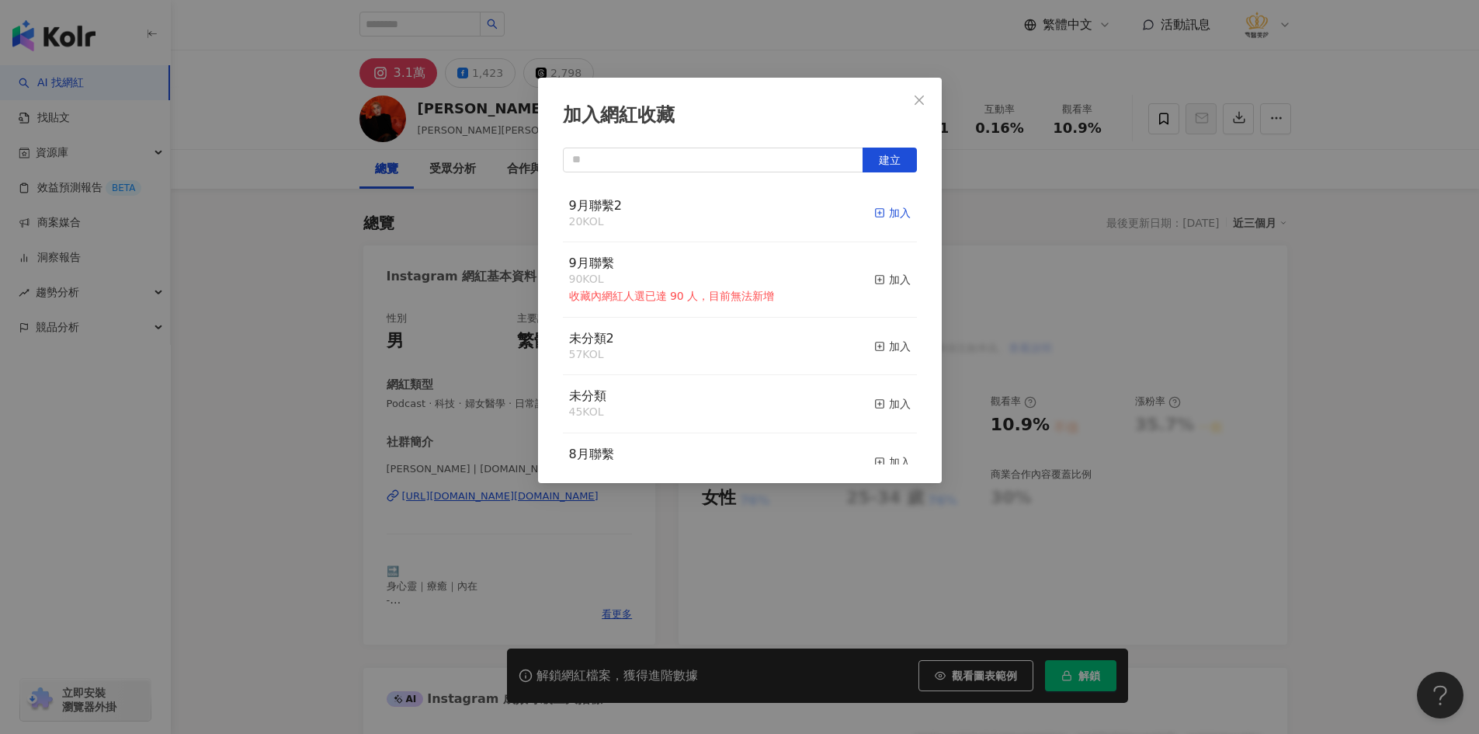
click at [882, 207] on div "加入" at bounding box center [892, 212] width 36 height 17
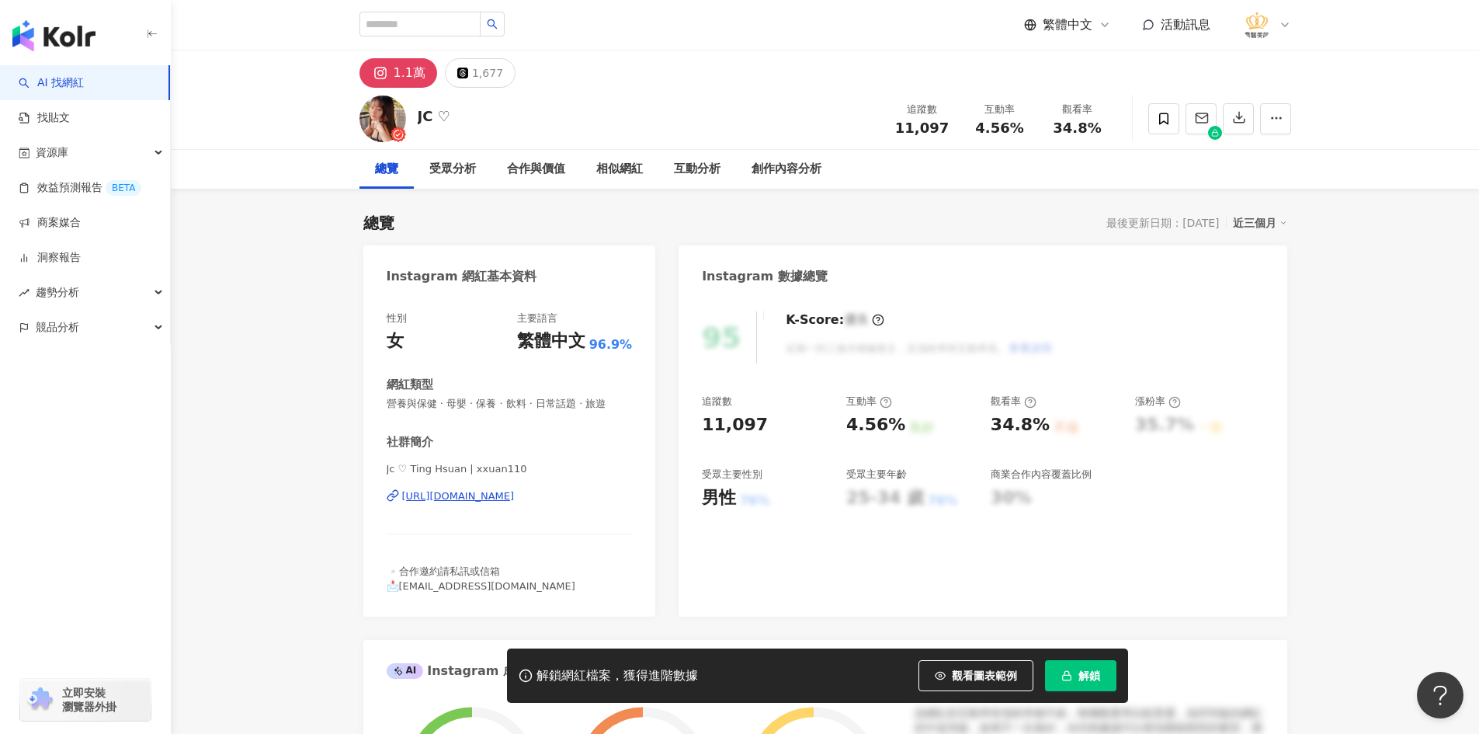
click at [512, 489] on div "[URL][DOMAIN_NAME]" at bounding box center [458, 496] width 113 height 14
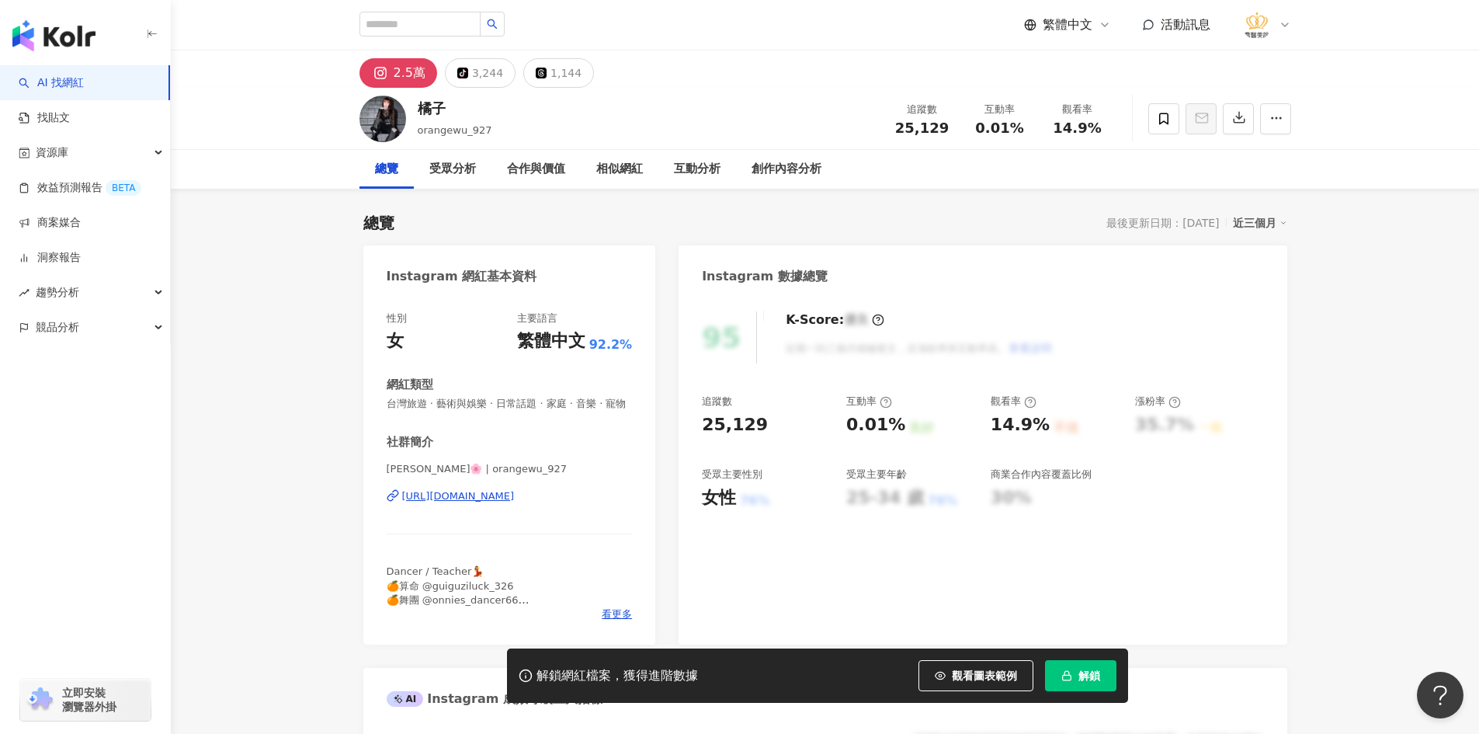
click at [450, 503] on div "[URL][DOMAIN_NAME]" at bounding box center [458, 496] width 113 height 14
click at [1158, 121] on icon at bounding box center [1164, 119] width 14 height 14
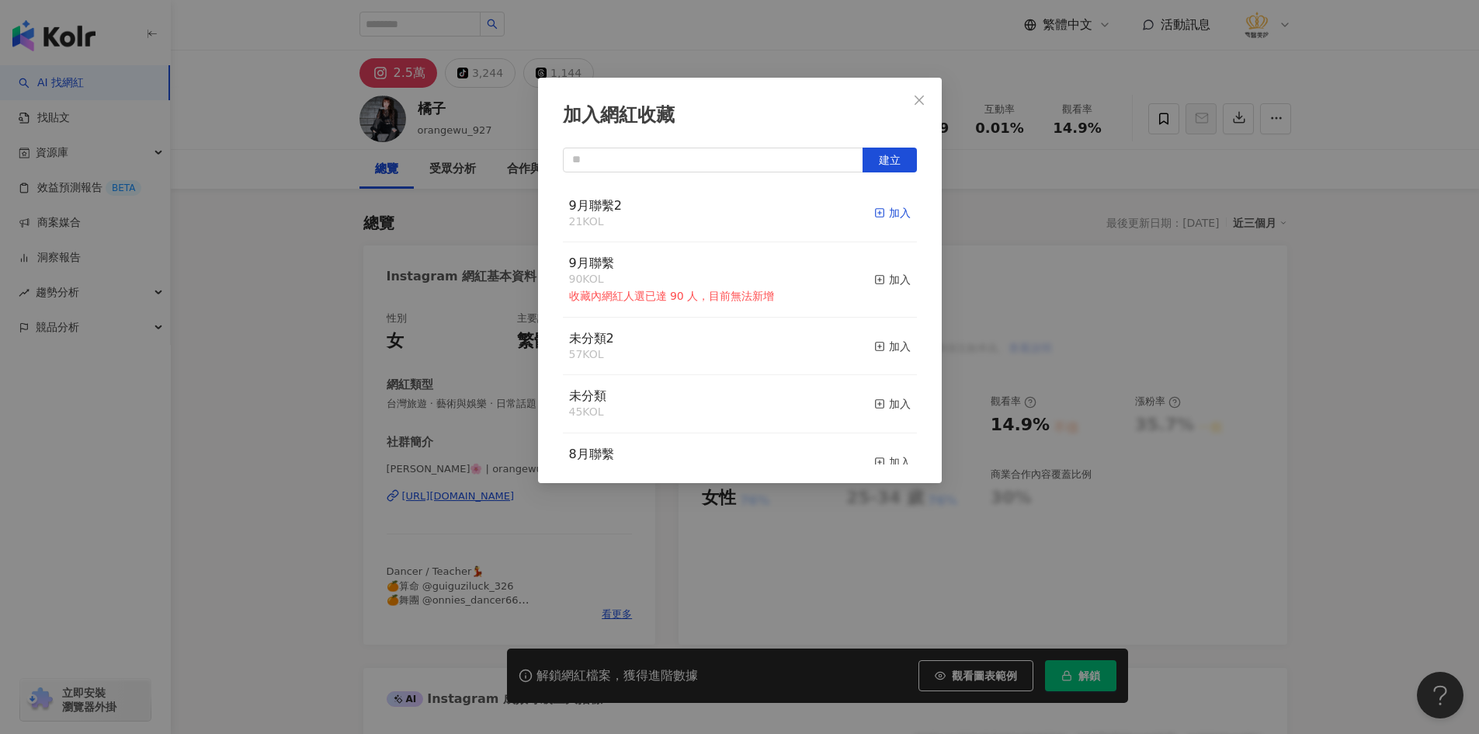
click at [884, 217] on div "加入" at bounding box center [892, 212] width 36 height 17
click at [911, 101] on span "Close" at bounding box center [919, 100] width 31 height 12
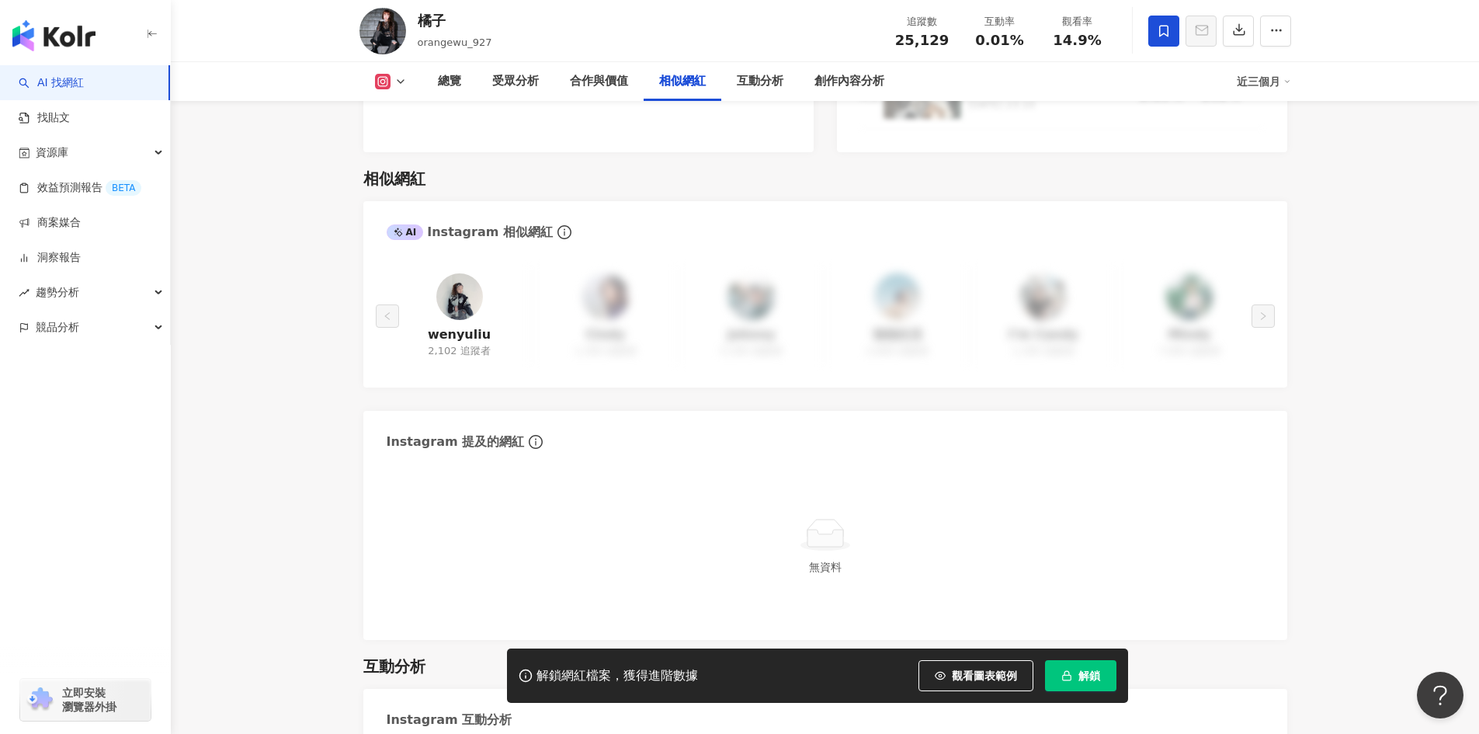
scroll to position [2566, 0]
